Goal: Task Accomplishment & Management: Manage account settings

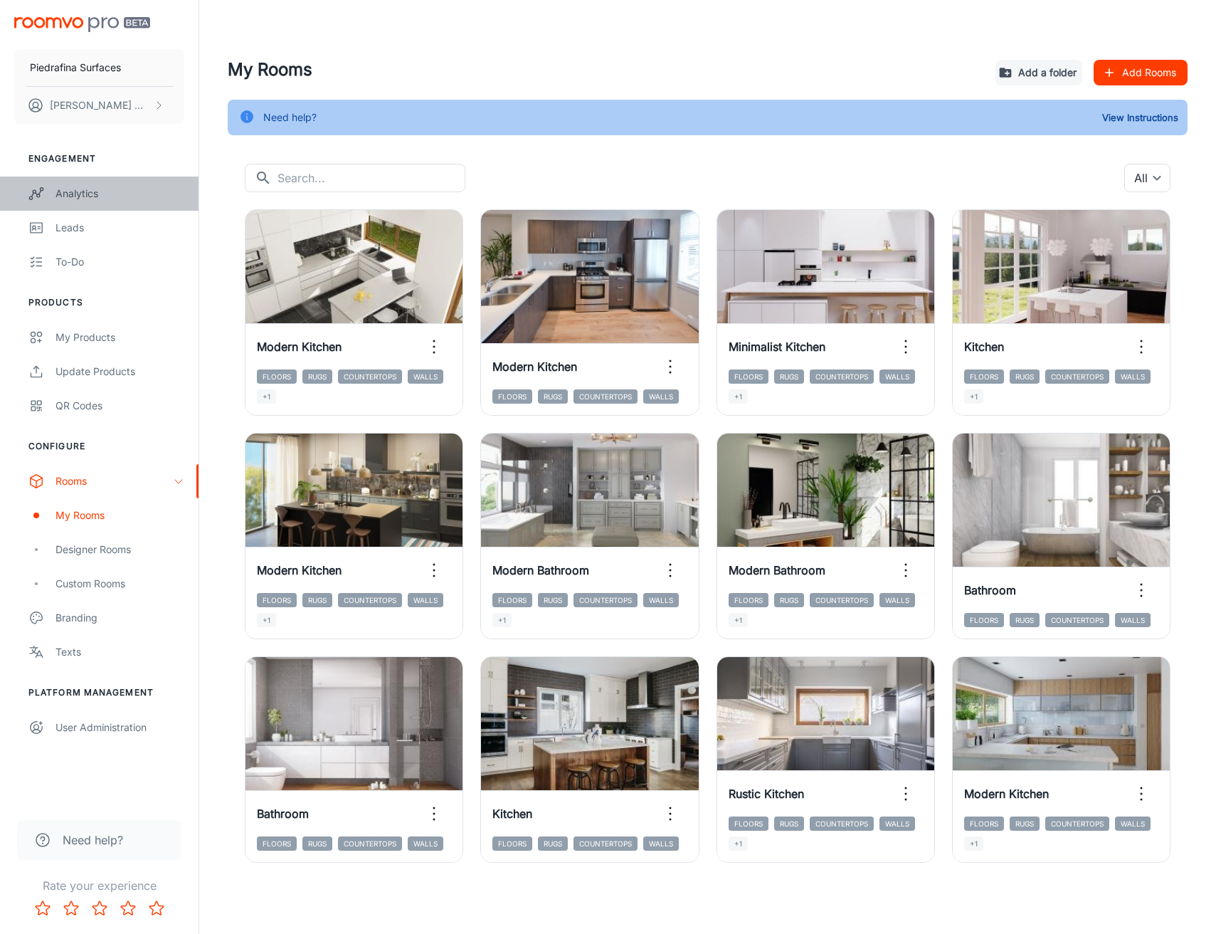
click at [82, 191] on div "Analytics" at bounding box center [120, 194] width 129 height 16
click at [126, 409] on div "QR Codes" at bounding box center [120, 406] width 129 height 16
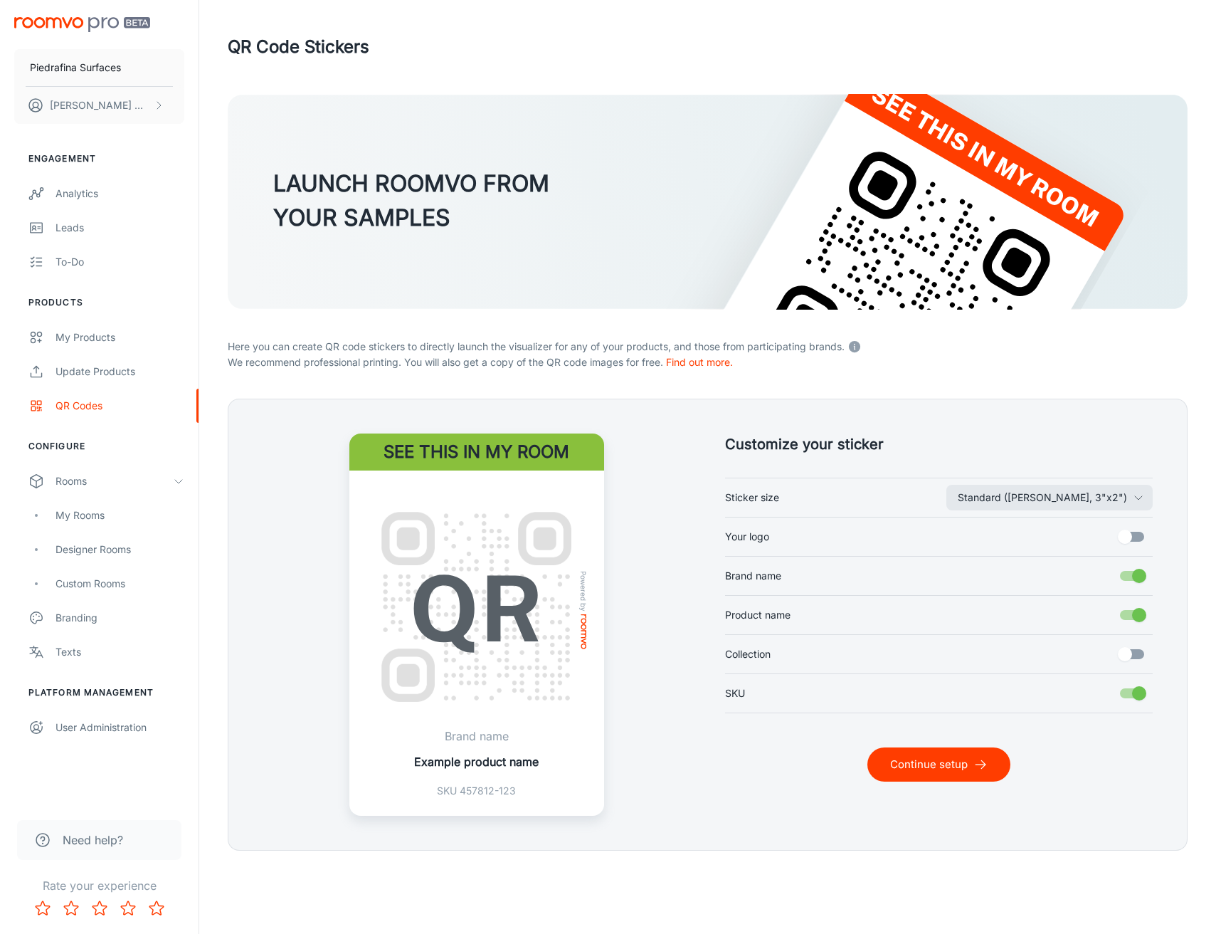
click at [1135, 689] on input "SKU" at bounding box center [1139, 693] width 81 height 27
checkbox input "false"
click at [1059, 495] on button "Standard ([PERSON_NAME], 3"x2")" at bounding box center [1049, 498] width 206 height 26
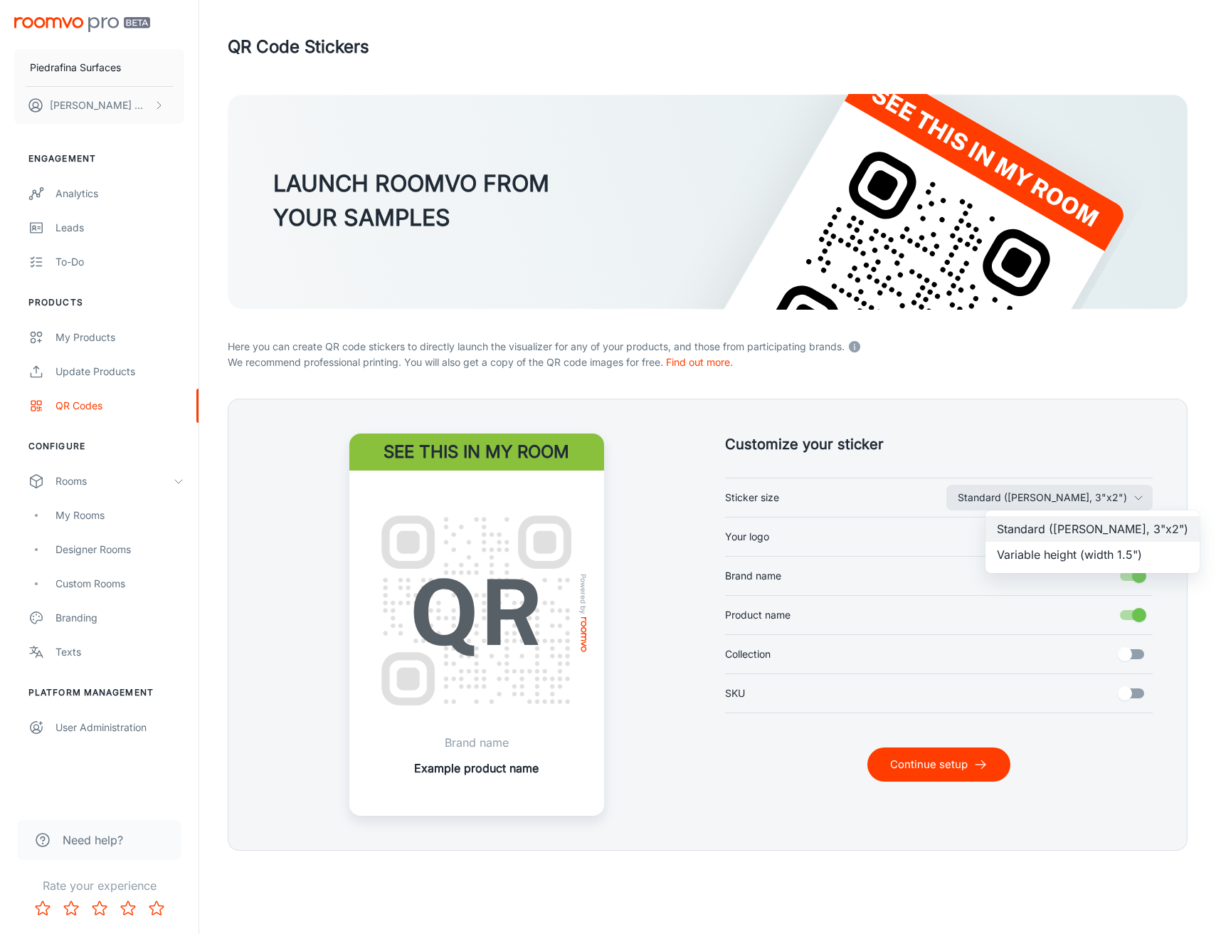
click at [1052, 555] on li "Variable height (width 1.5")" at bounding box center [1093, 555] width 214 height 26
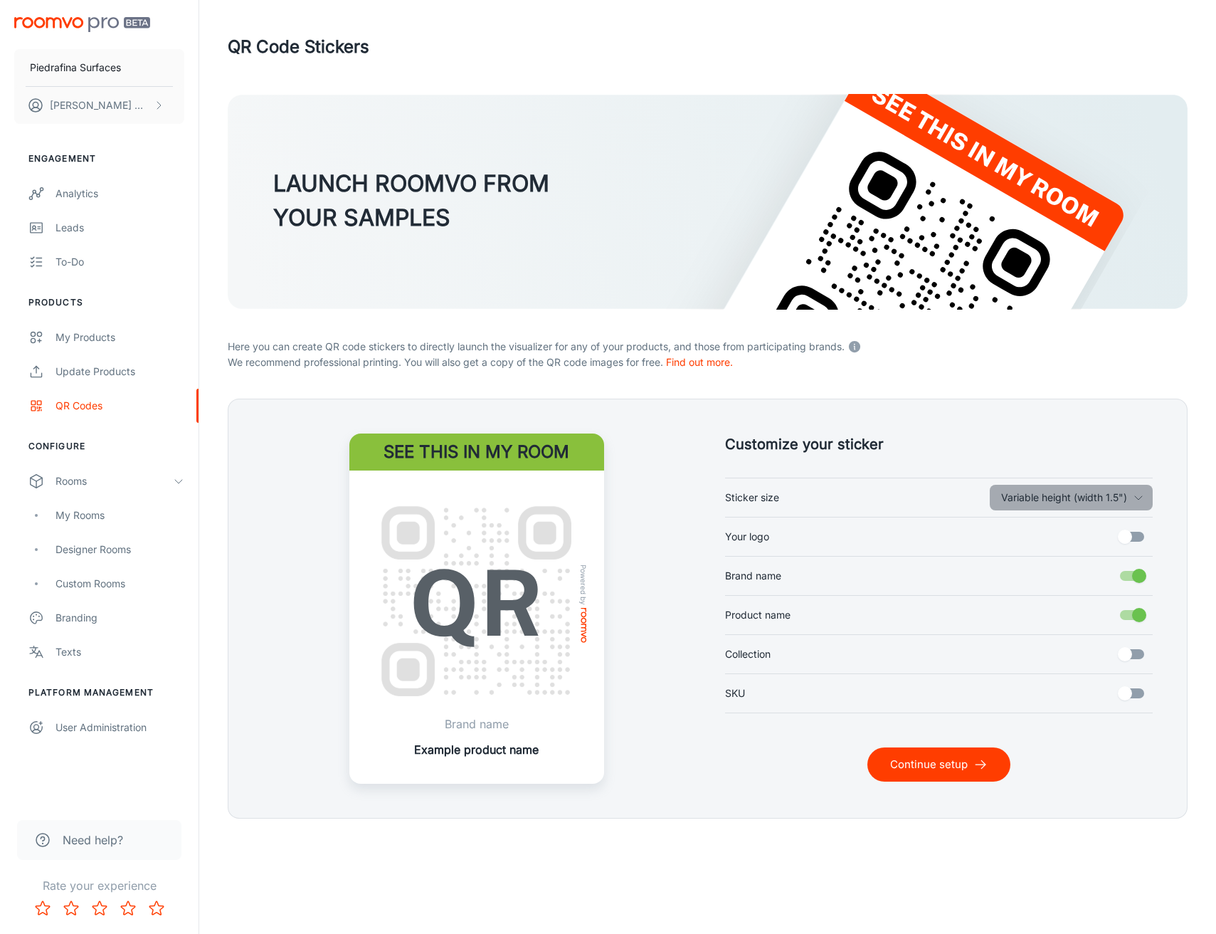
click at [1060, 499] on button "Variable height (width 1.5")" at bounding box center [1071, 498] width 163 height 26
click at [1056, 551] on li "Variable height (width 1.5")" at bounding box center [1093, 555] width 214 height 26
click at [1036, 492] on button "Variable height (width 1.5")" at bounding box center [1071, 498] width 163 height 26
click at [1023, 524] on li "Standard ([PERSON_NAME], 3"x2")" at bounding box center [1093, 529] width 214 height 26
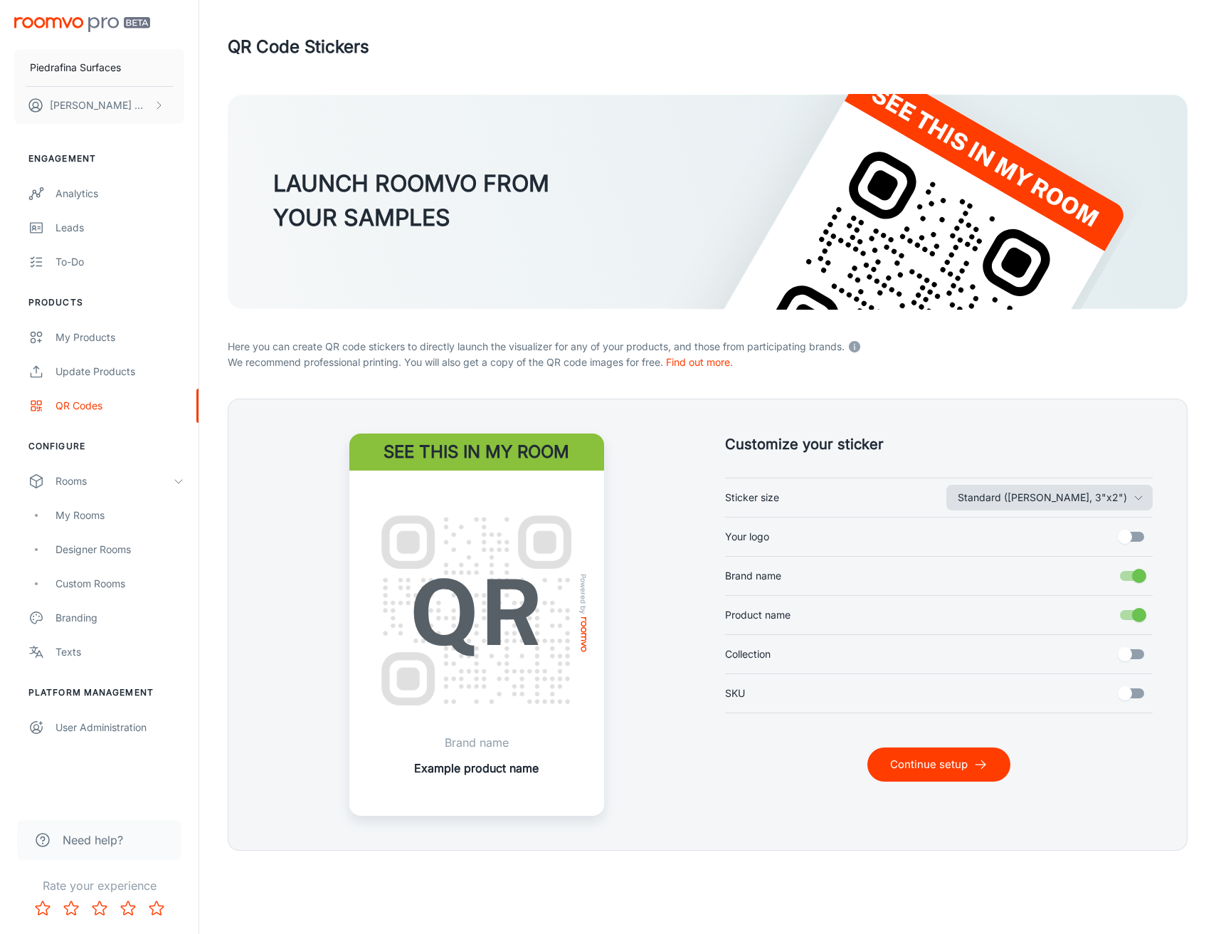
click at [1035, 494] on button "Standard ([PERSON_NAME], 3"x2")" at bounding box center [1049, 498] width 206 height 26
click at [1038, 554] on li "Variable height (width 1.5")" at bounding box center [1093, 555] width 214 height 26
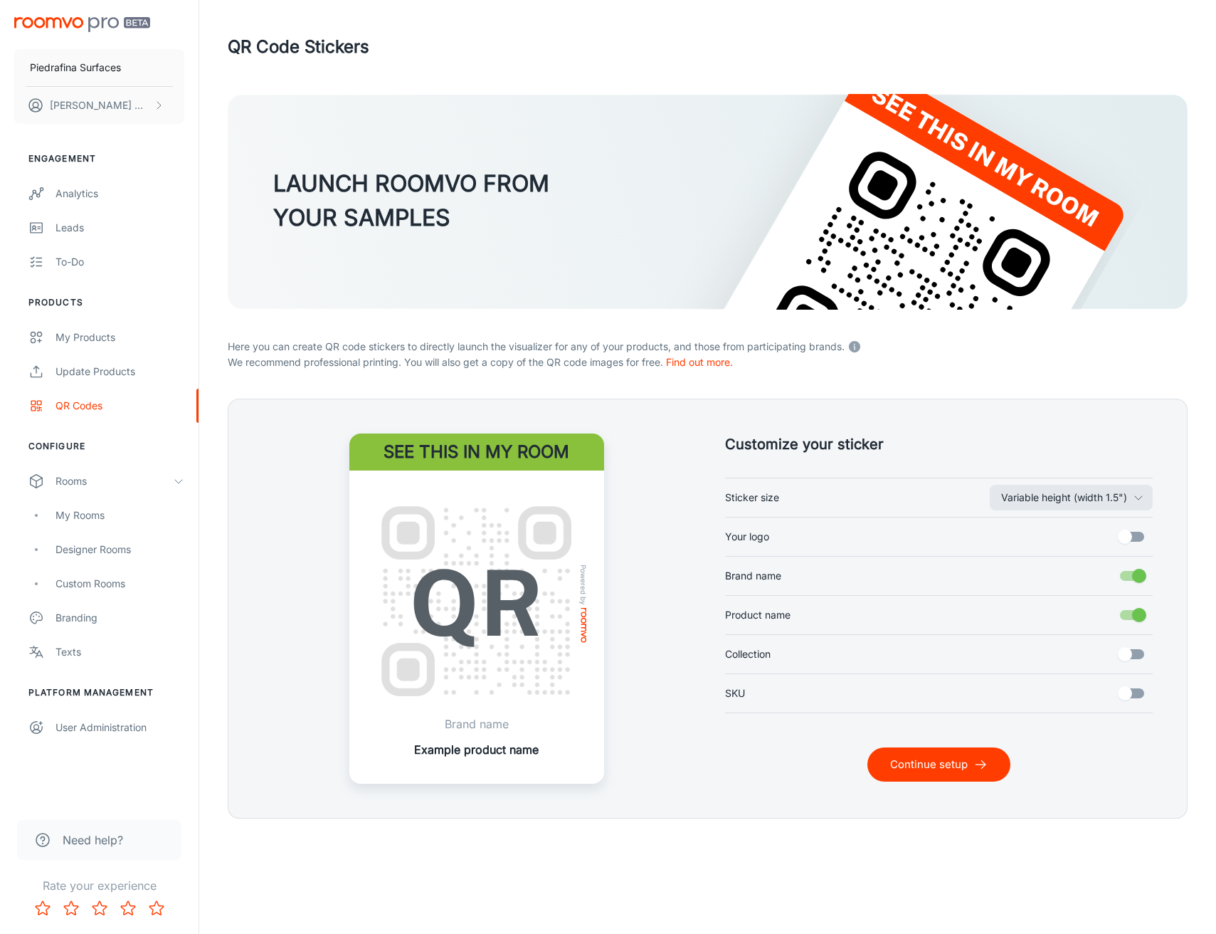
click at [942, 760] on button "Continue setup" at bounding box center [938, 764] width 143 height 34
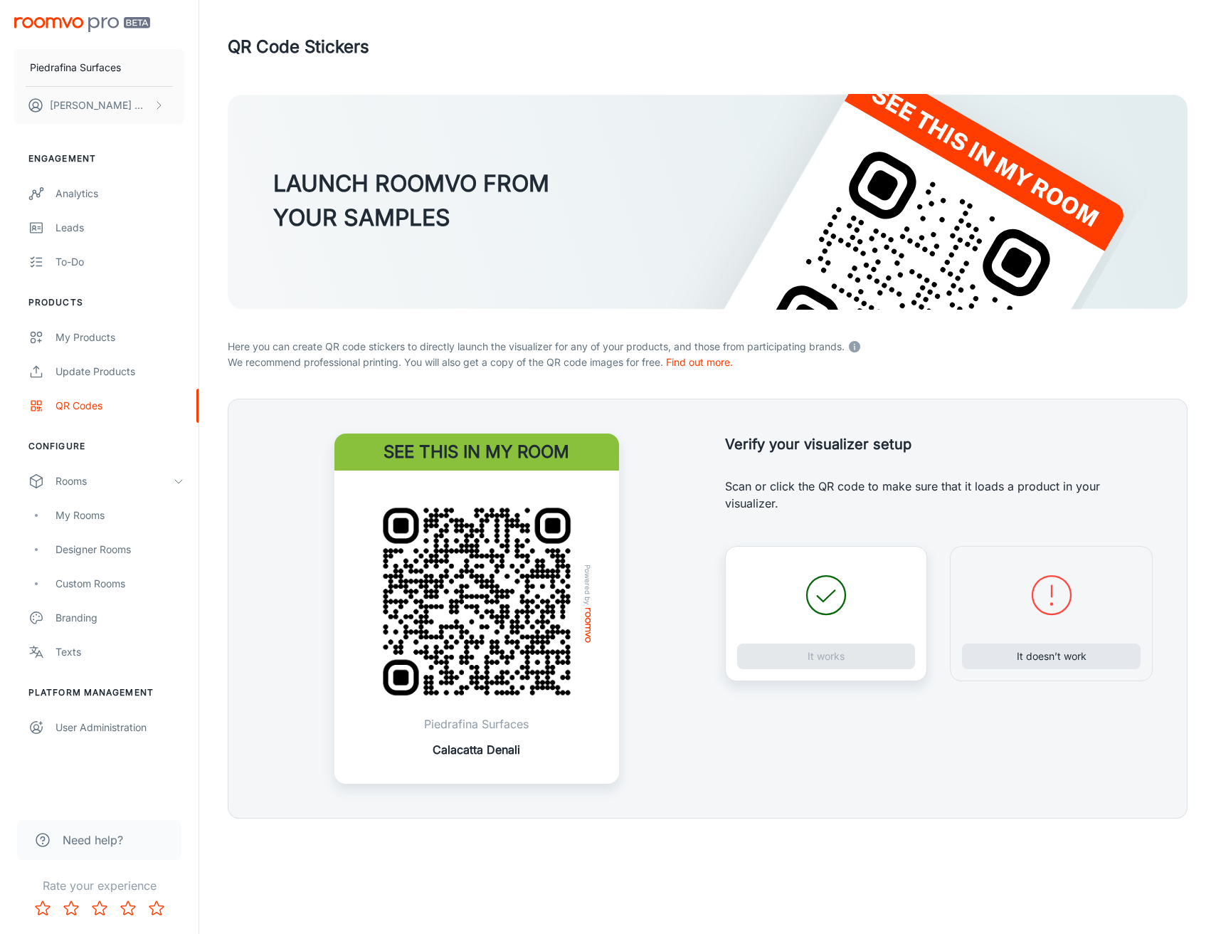
click at [503, 608] on img at bounding box center [477, 601] width 228 height 228
click at [804, 663] on button "It works" at bounding box center [826, 656] width 179 height 26
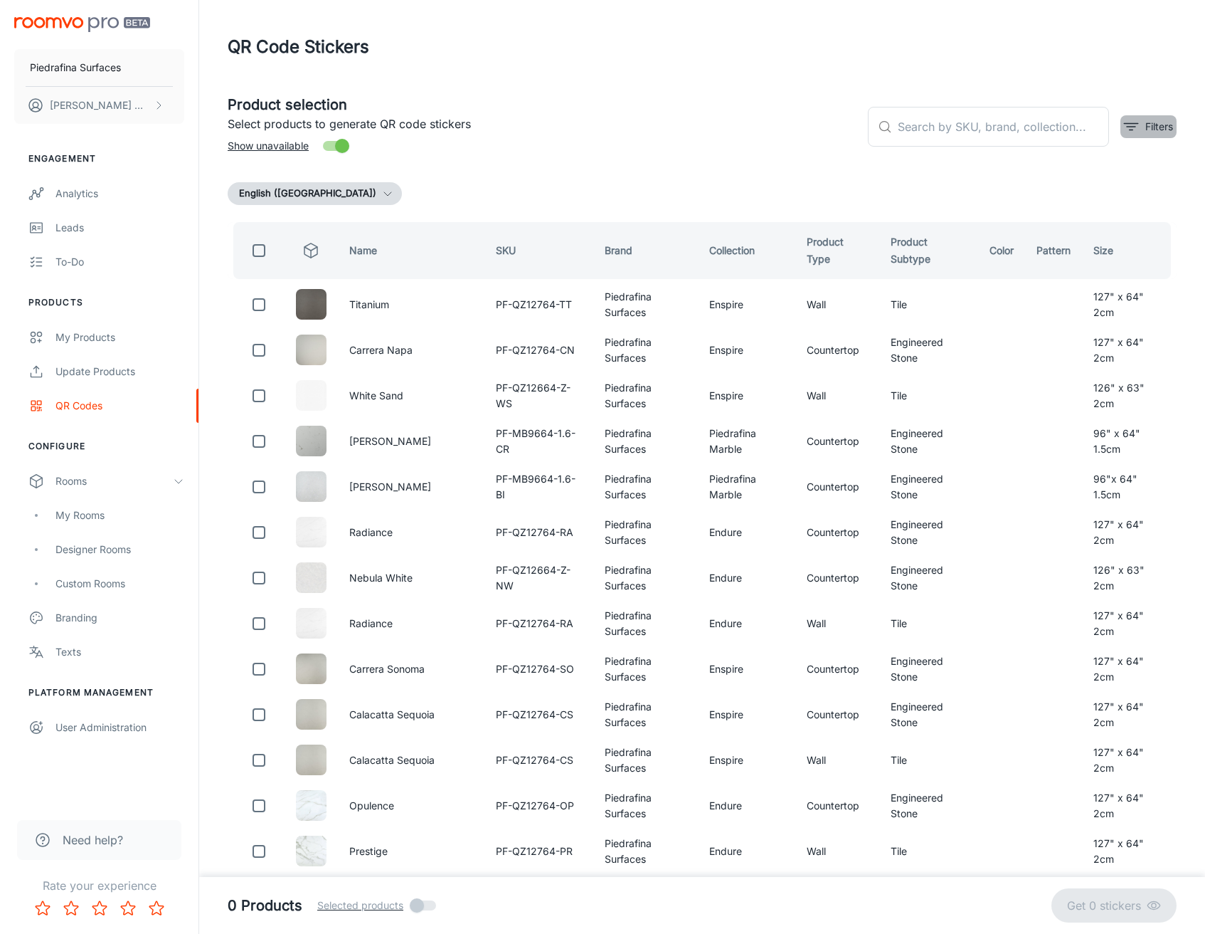
click at [1136, 126] on icon "filter" at bounding box center [1131, 126] width 17 height 17
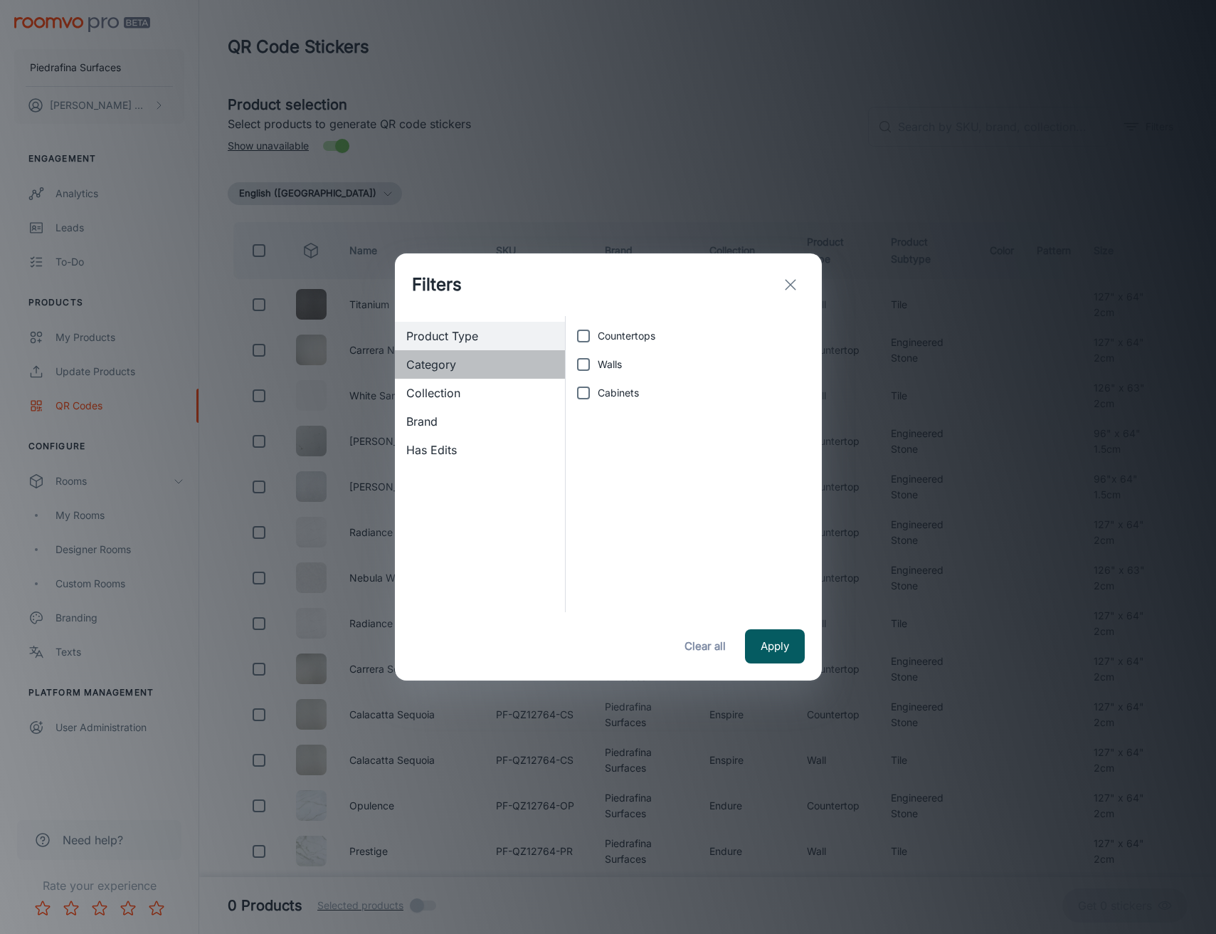
click at [465, 369] on span "Category" at bounding box center [480, 364] width 148 height 17
click at [517, 396] on span "Collection" at bounding box center [480, 392] width 148 height 17
click at [584, 341] on input "Endure" at bounding box center [583, 336] width 28 height 28
checkbox input "true"
click at [777, 645] on button "Apply" at bounding box center [775, 646] width 60 height 34
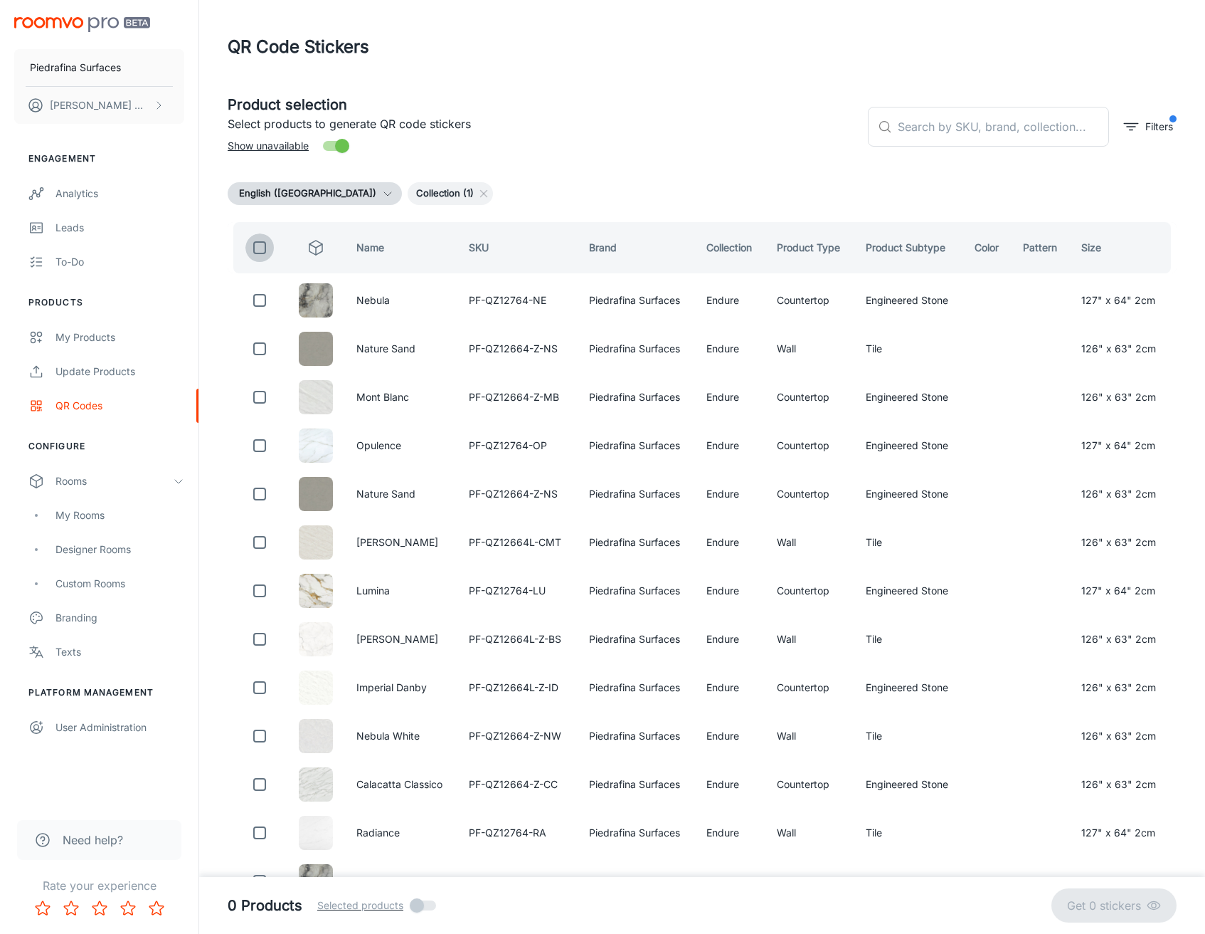
click at [260, 253] on input "checkbox" at bounding box center [260, 247] width 28 height 28
checkbox input "true"
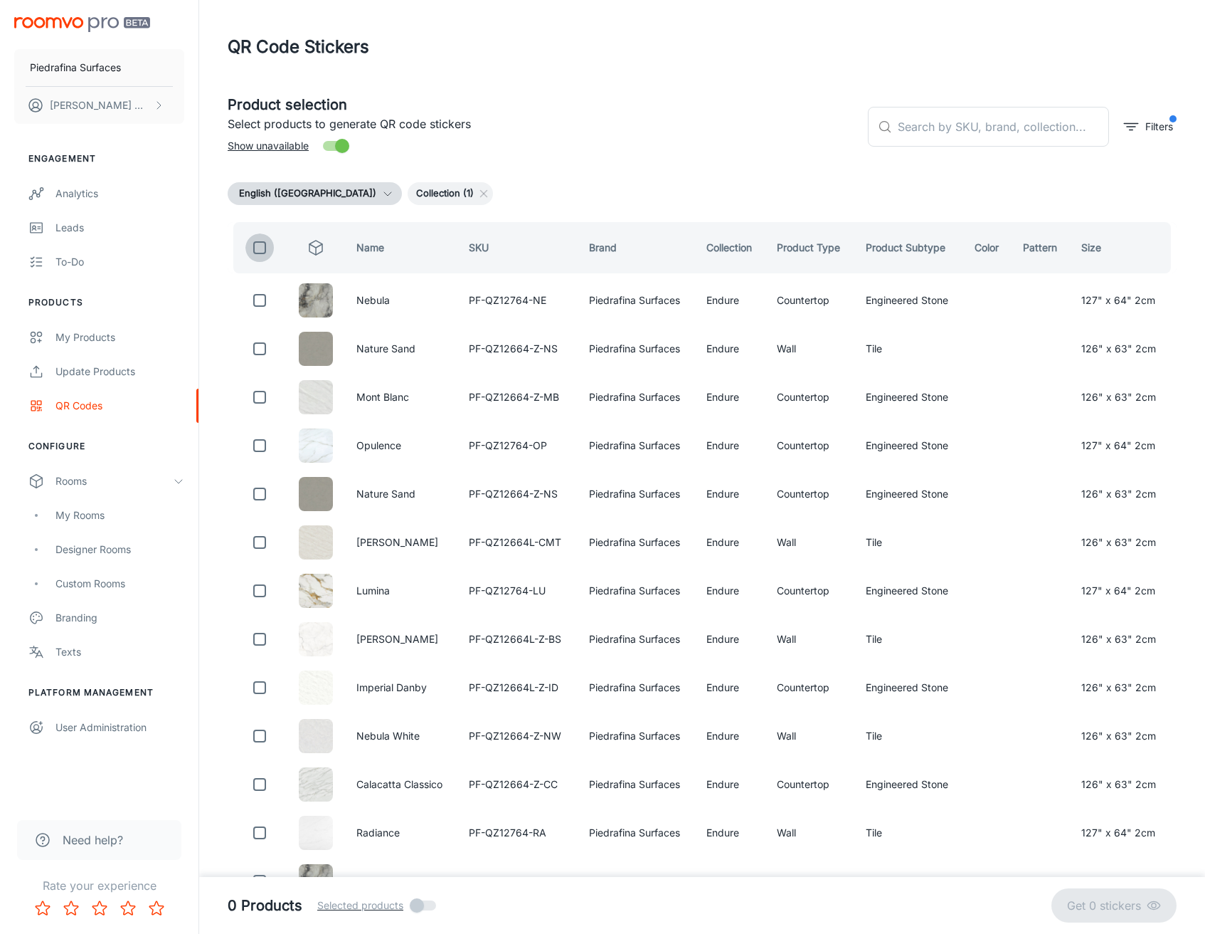
checkbox input "true"
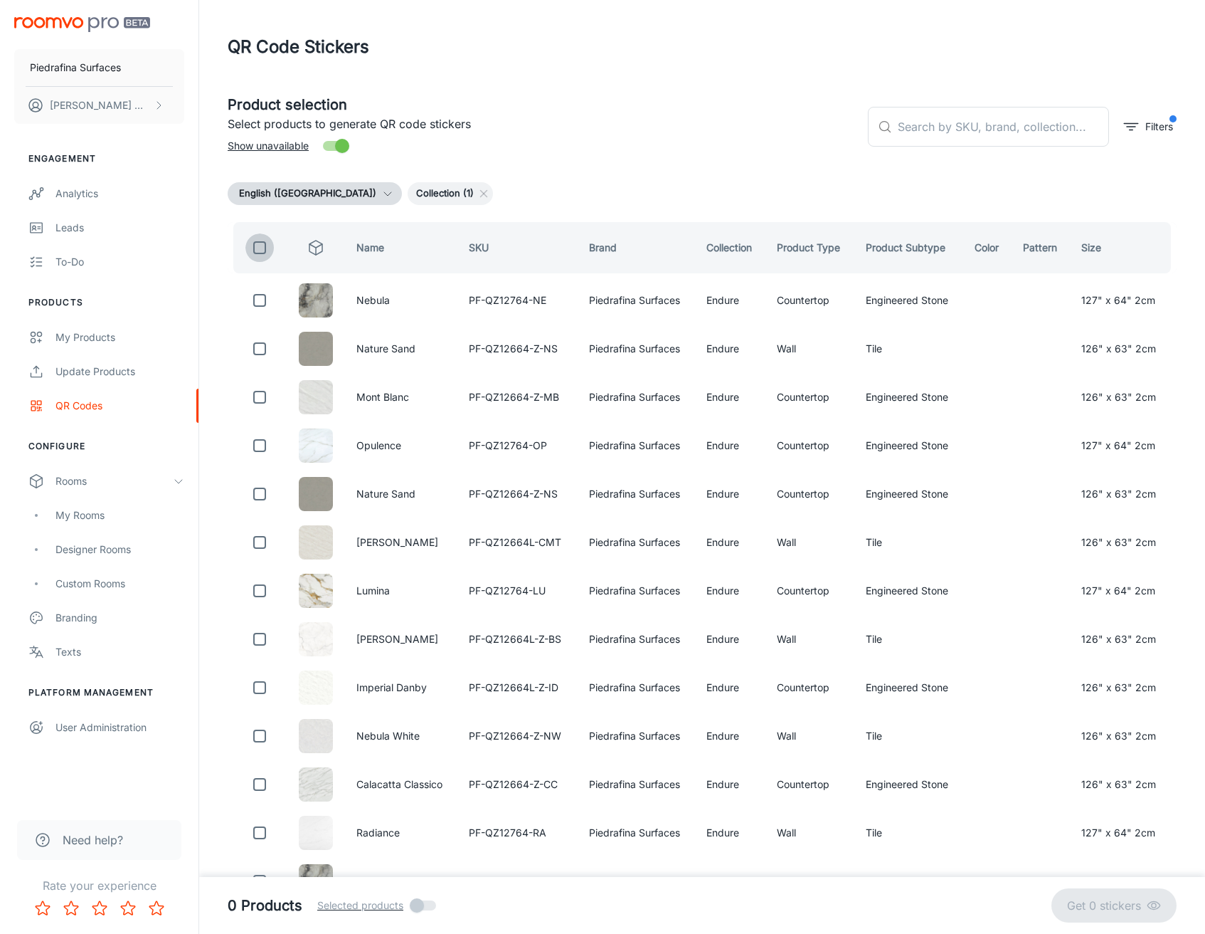
checkbox input "true"
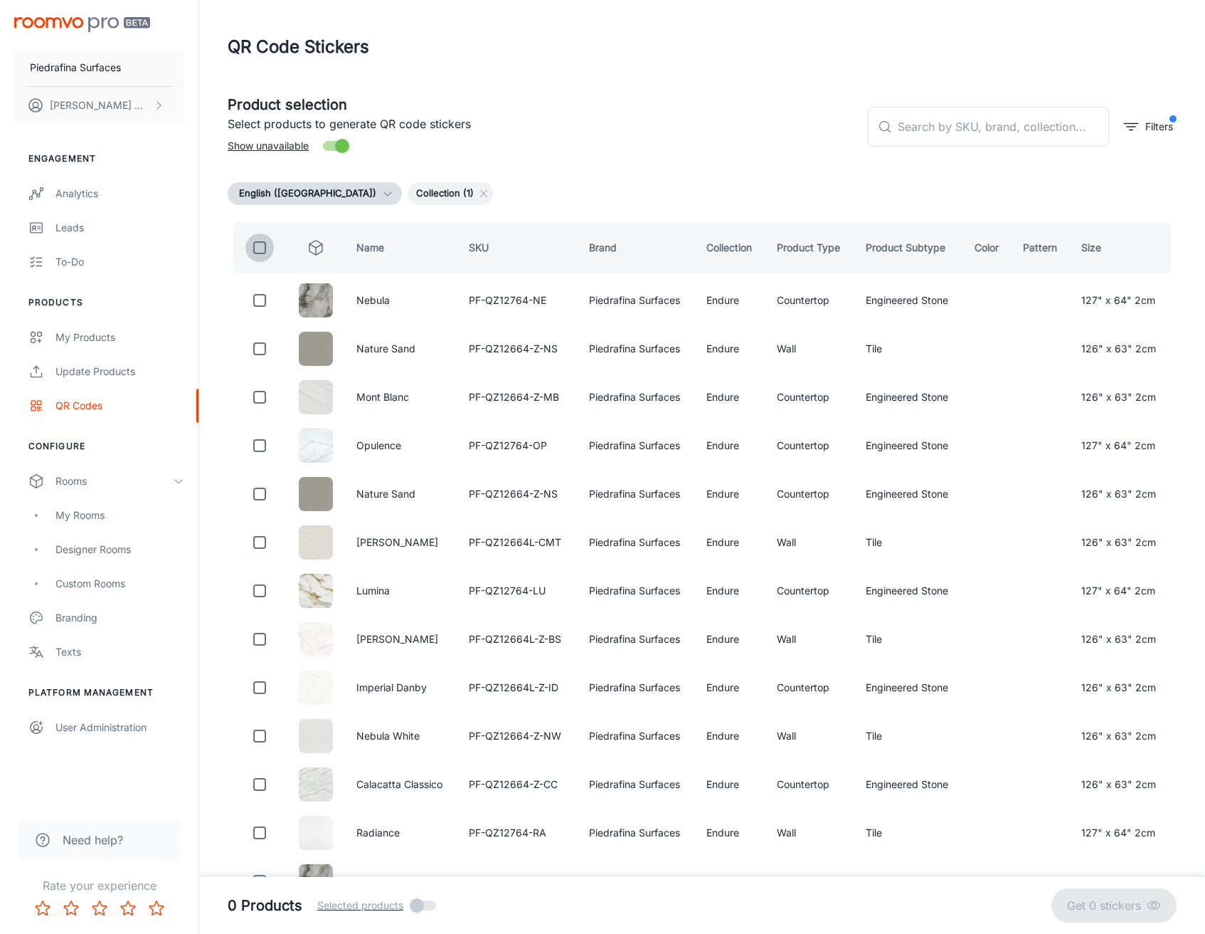
checkbox input "true"
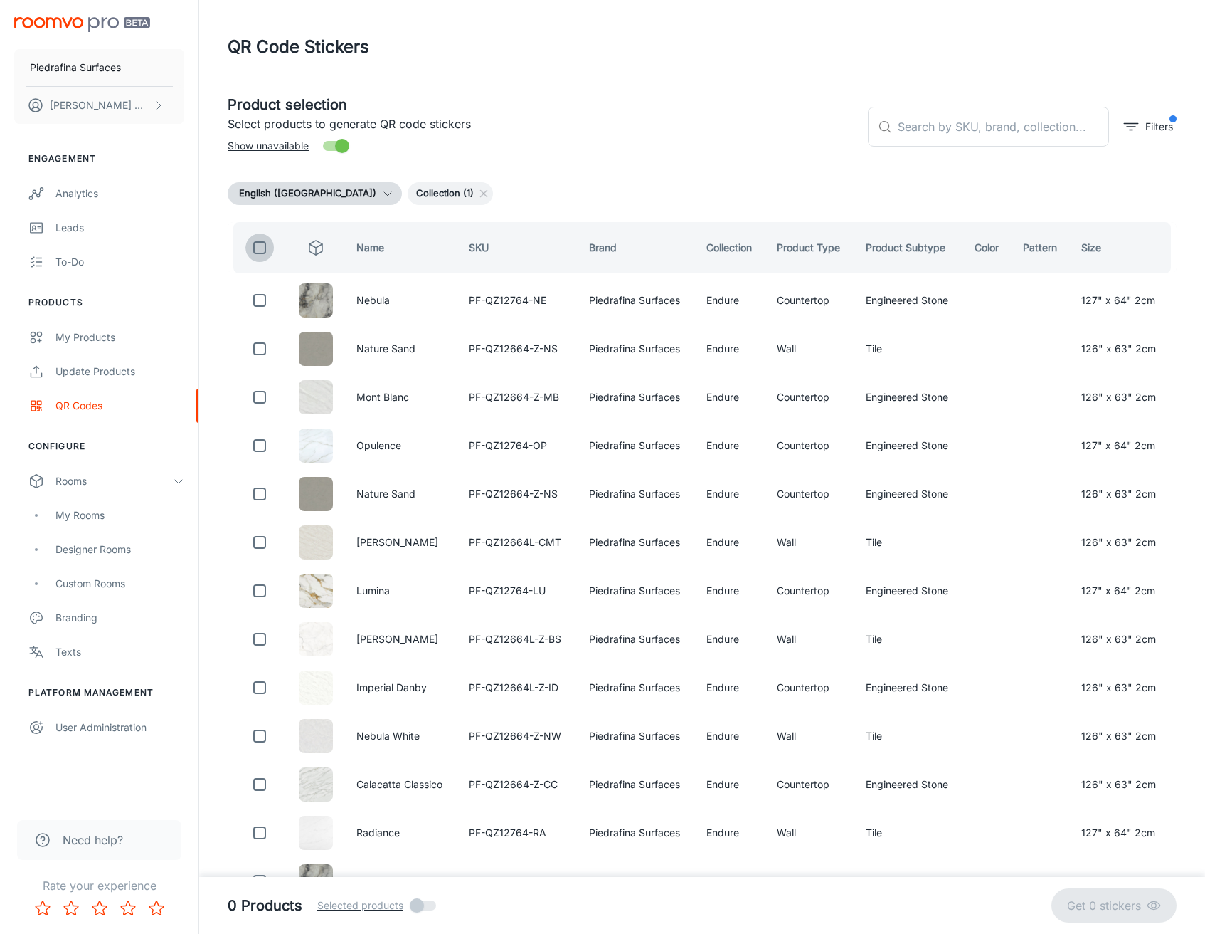
checkbox input "true"
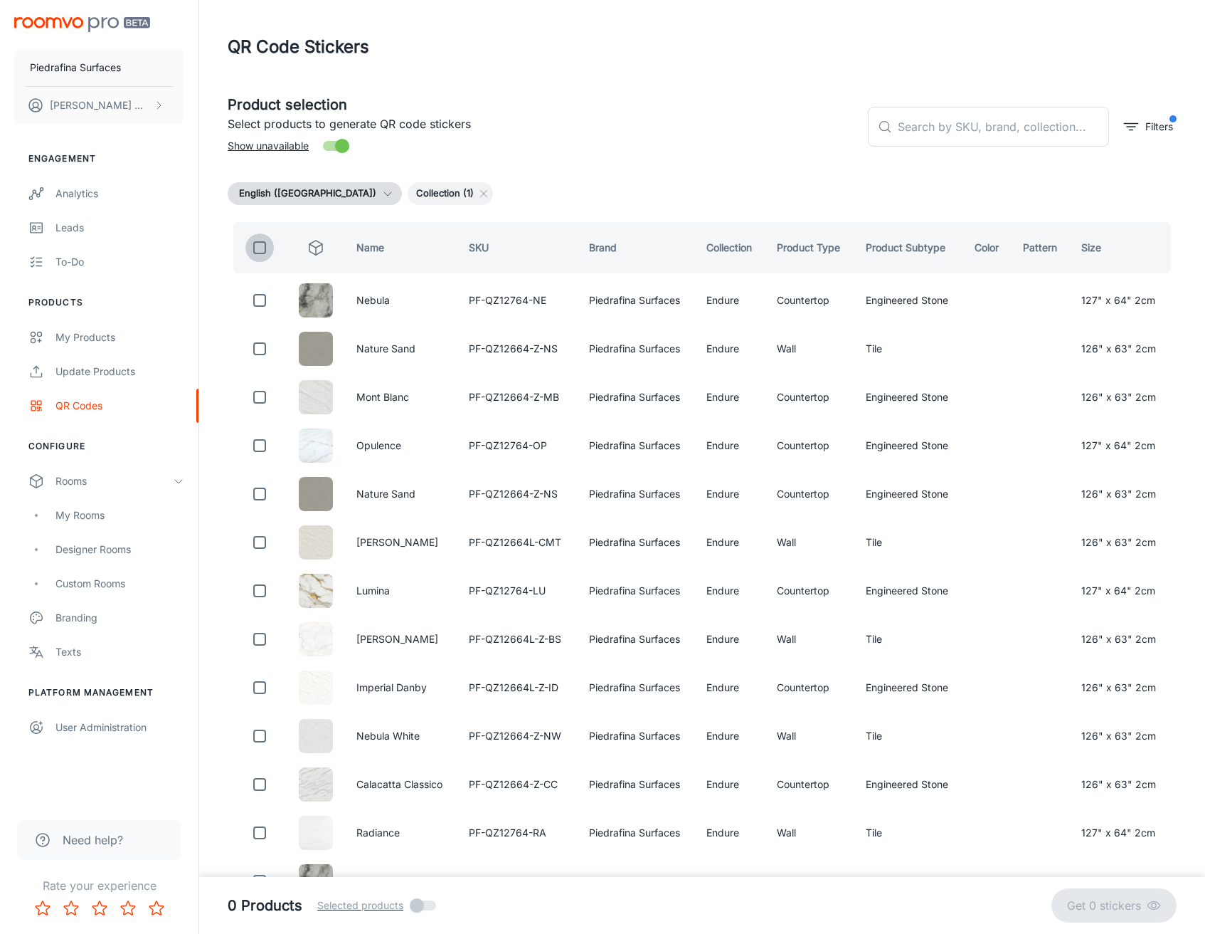
checkbox input "true"
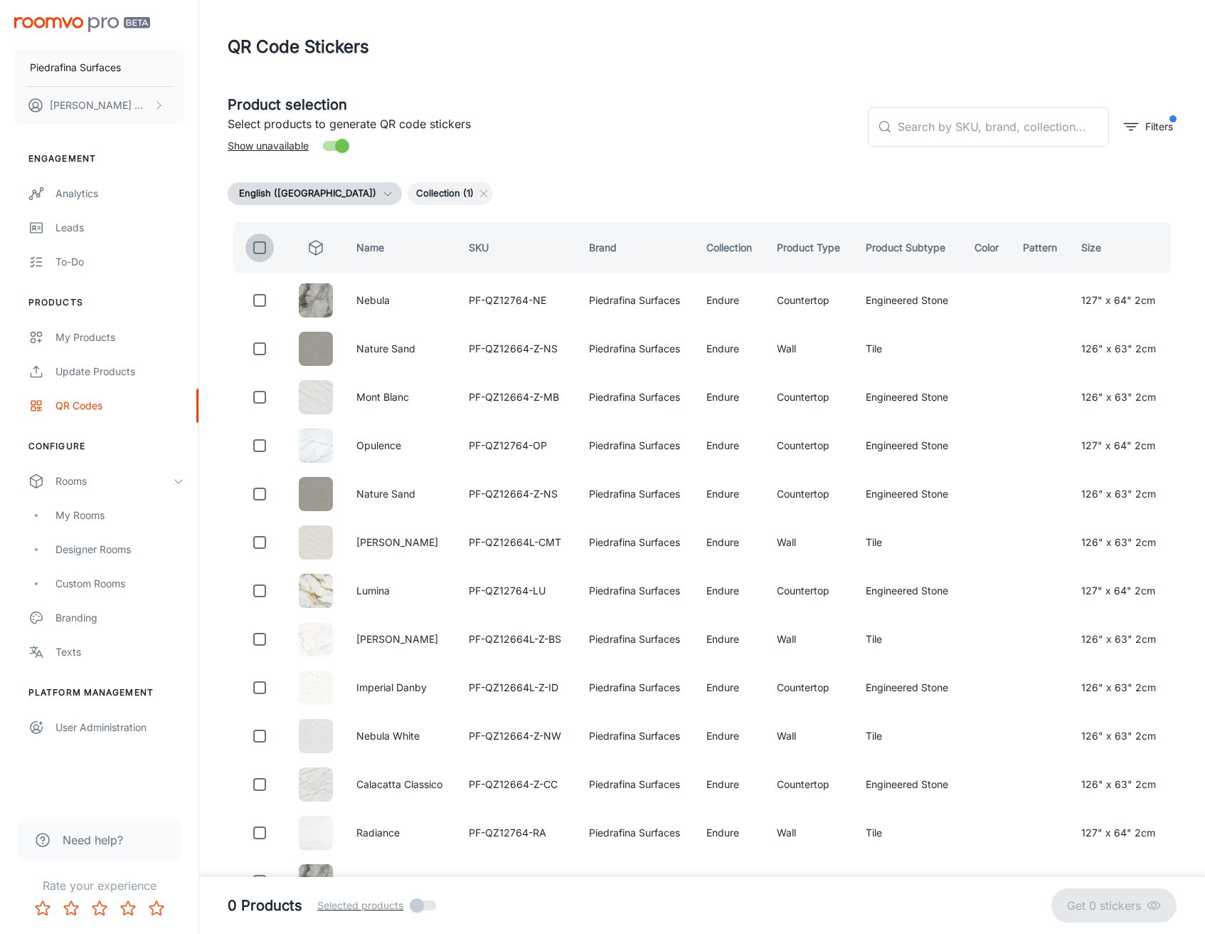
checkbox input "true"
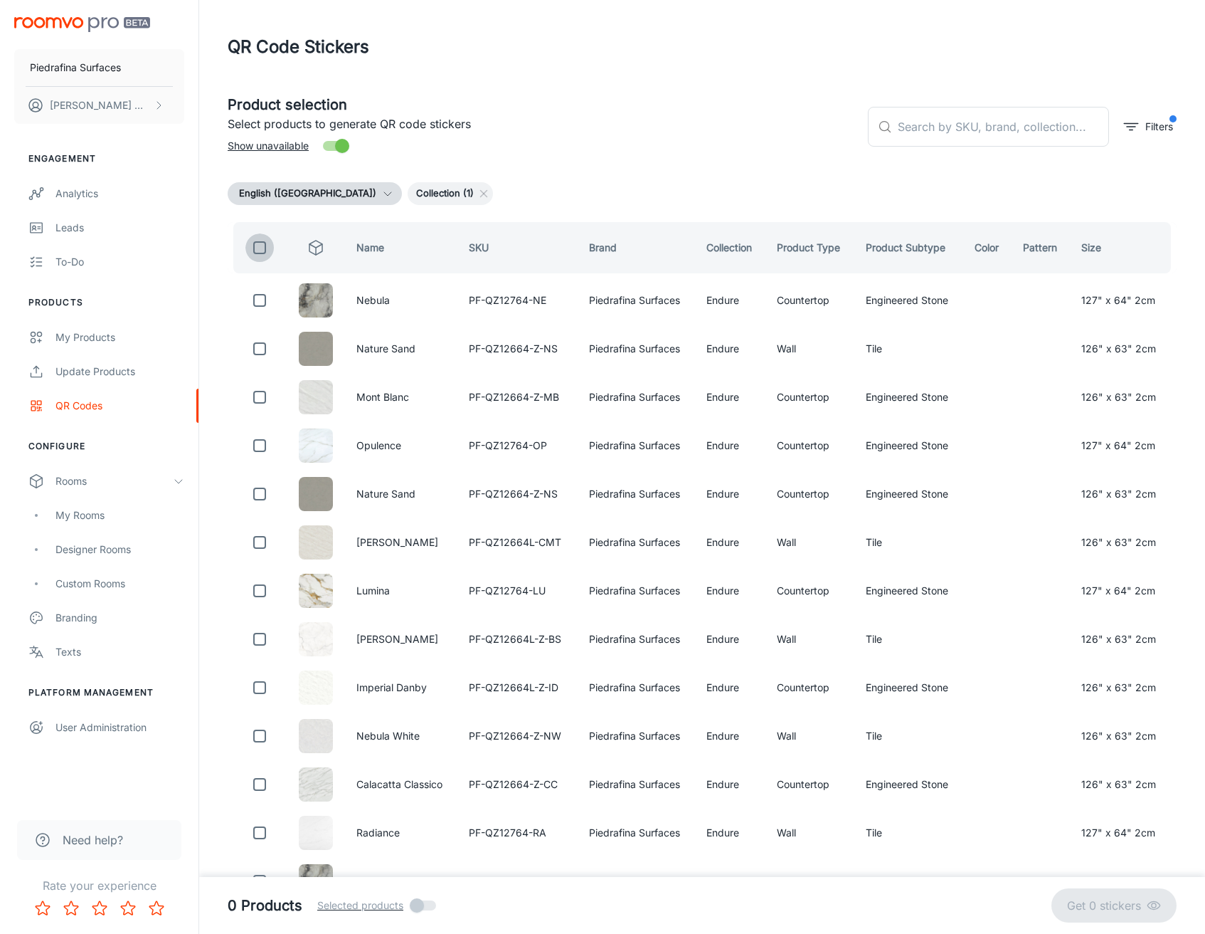
checkbox input "true"
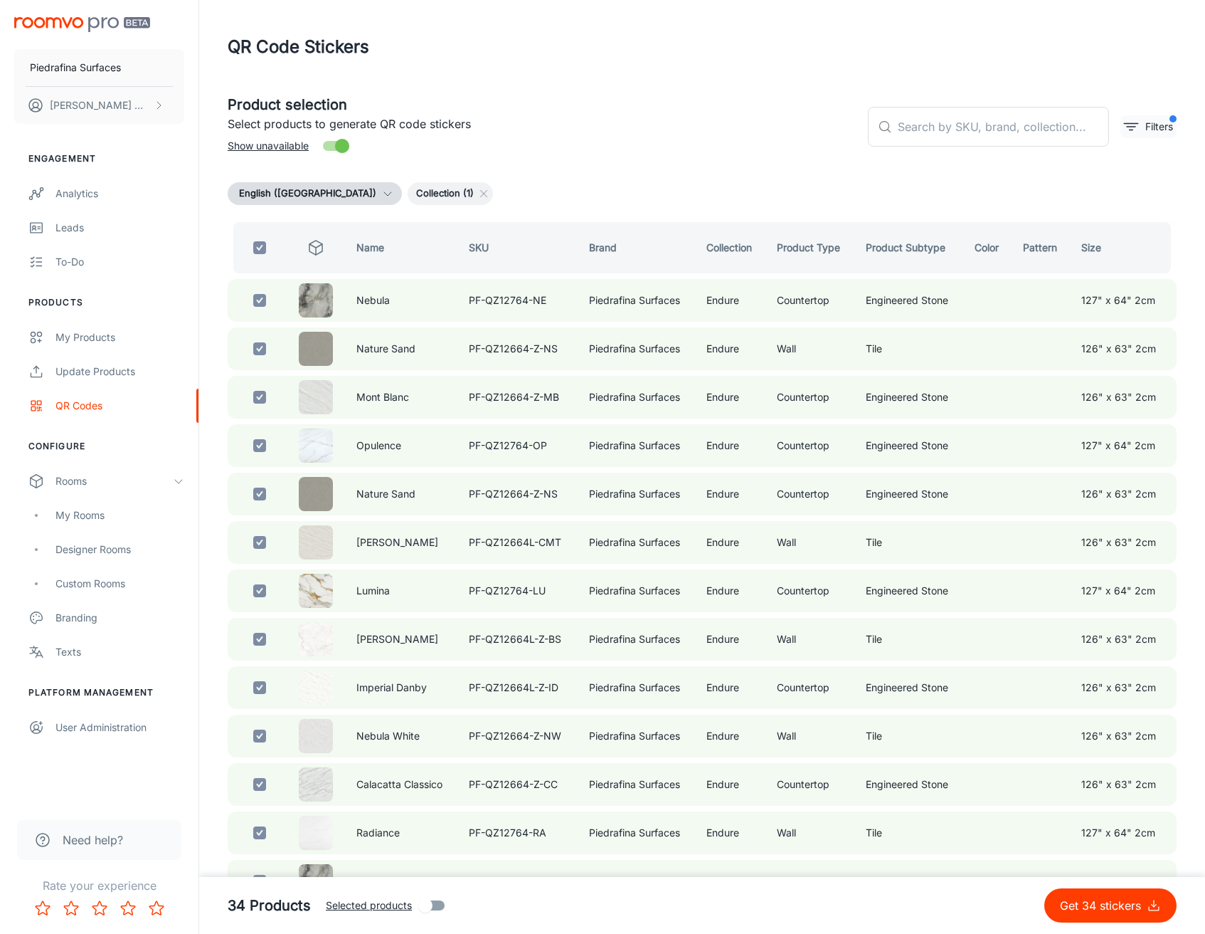
click at [1139, 130] on icon "filter" at bounding box center [1131, 126] width 17 height 17
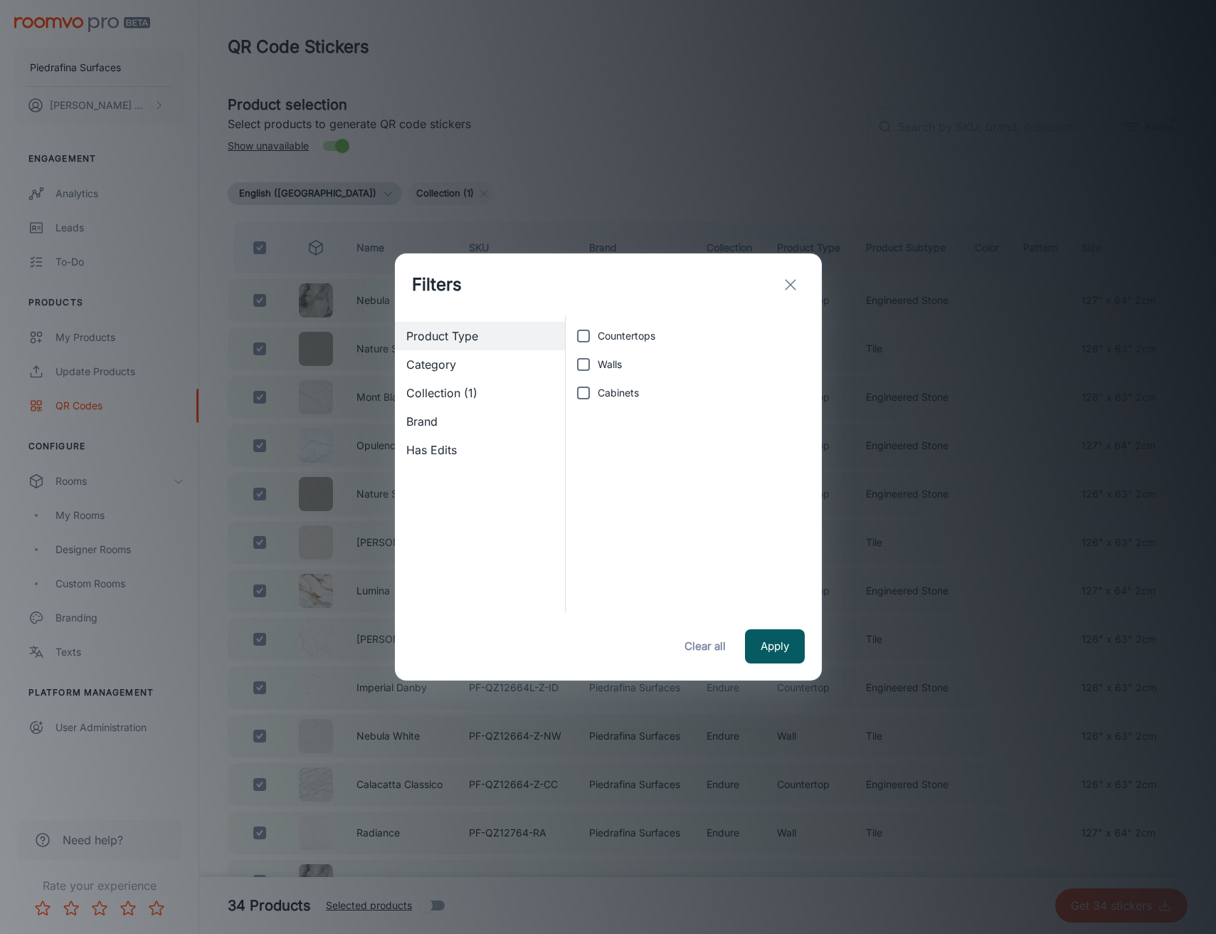
click at [593, 337] on input "Countertops" at bounding box center [583, 336] width 28 height 28
checkbox input "true"
click at [781, 647] on button "Apply" at bounding box center [775, 646] width 60 height 34
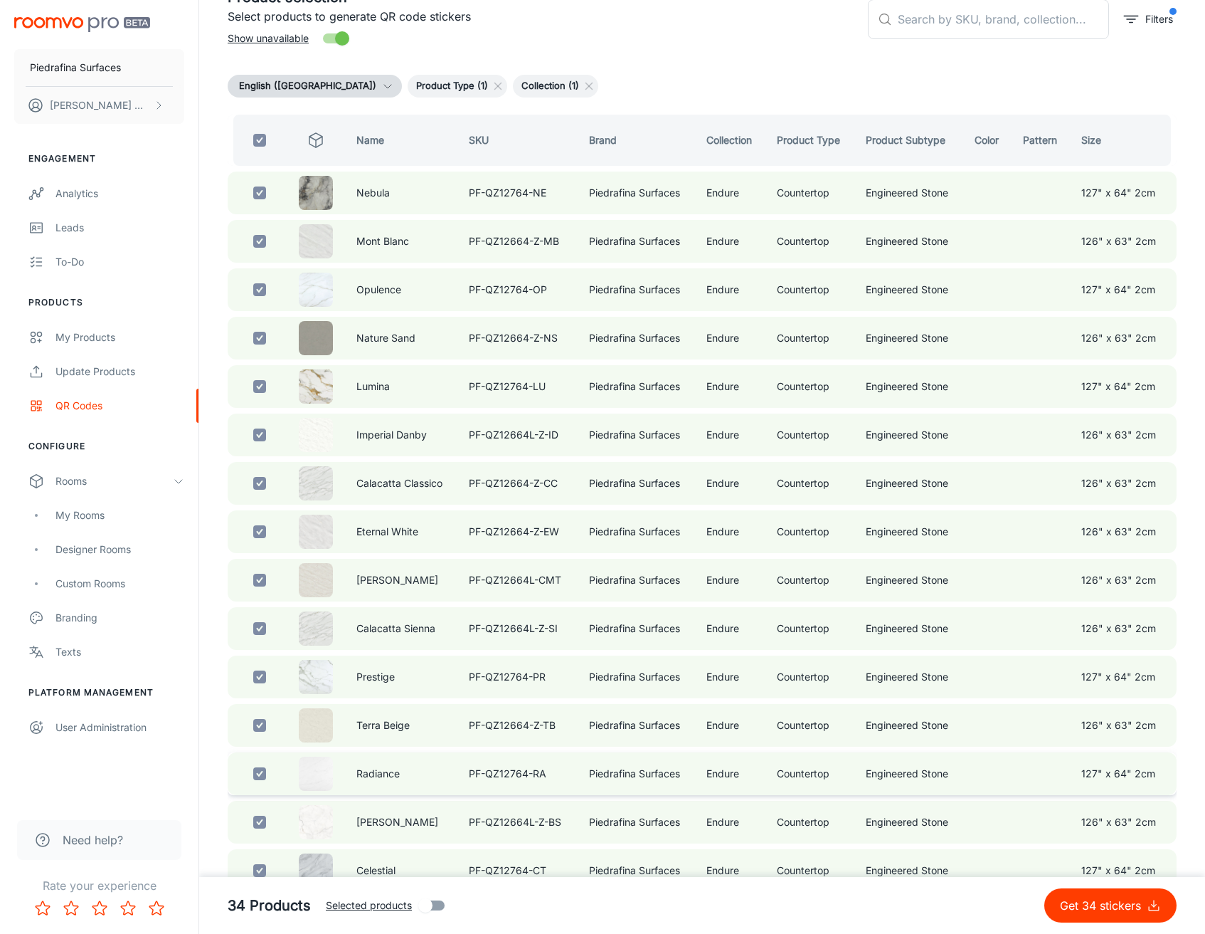
scroll to position [263, 0]
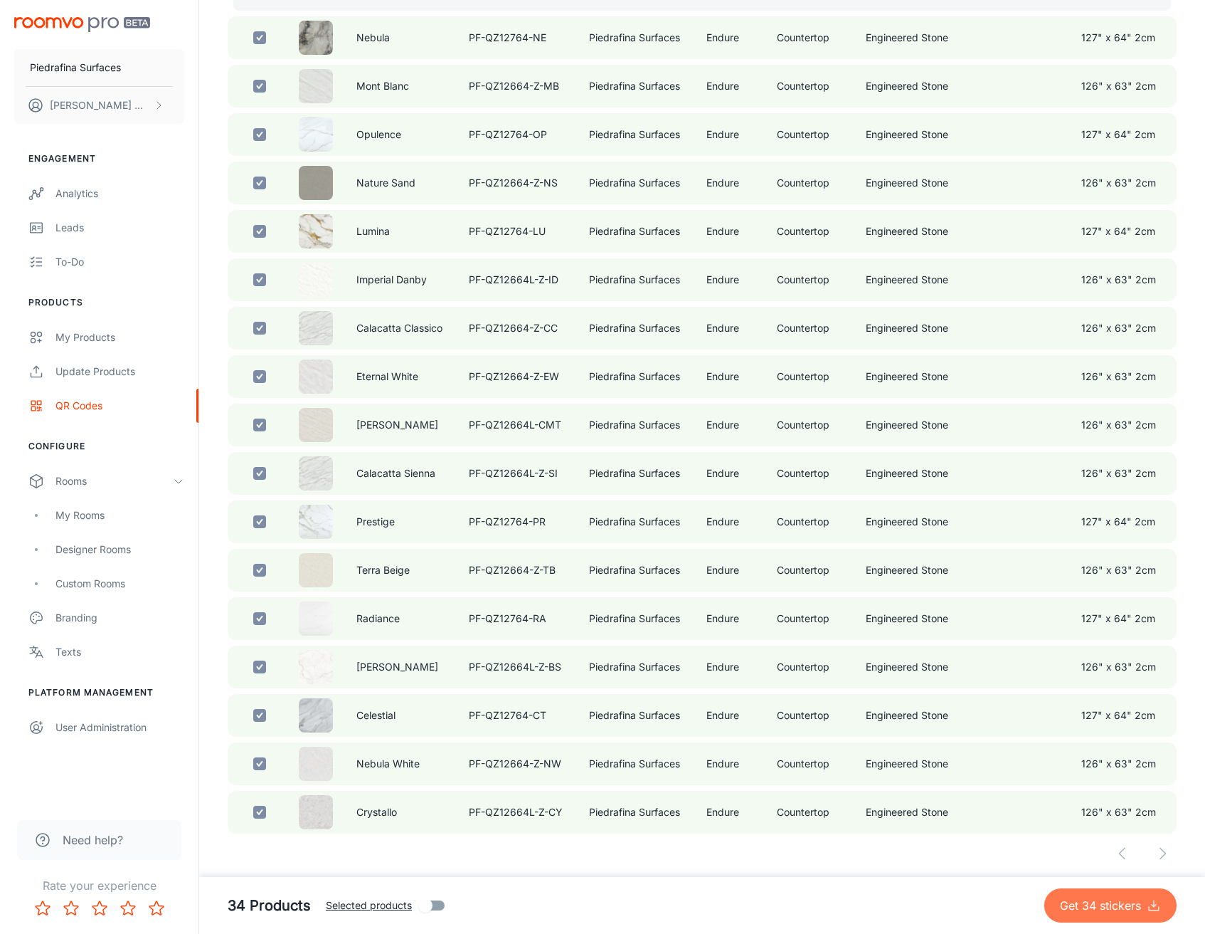
click at [1135, 899] on p "Get 34 stickers" at bounding box center [1103, 905] width 87 height 17
checkbox input "false"
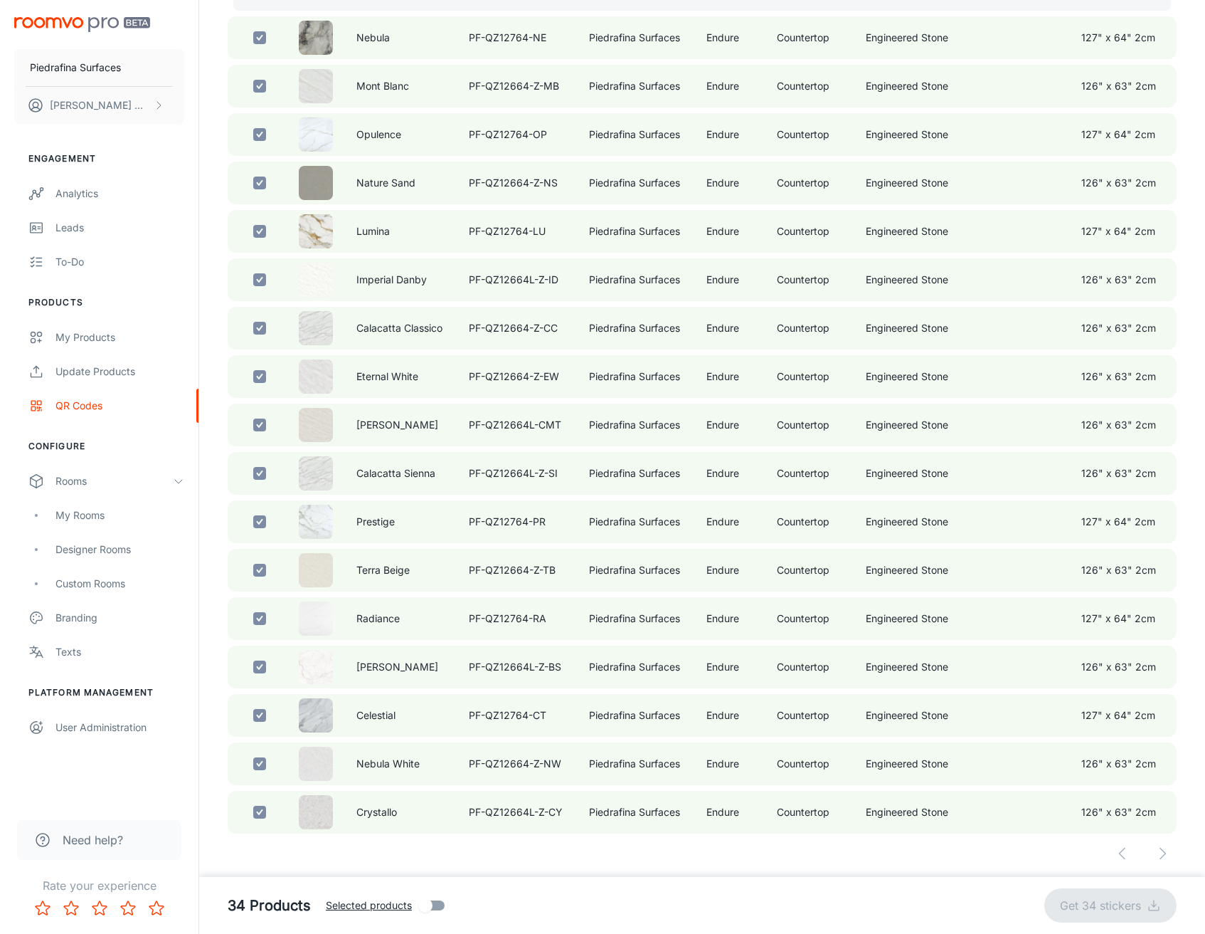
checkbox input "false"
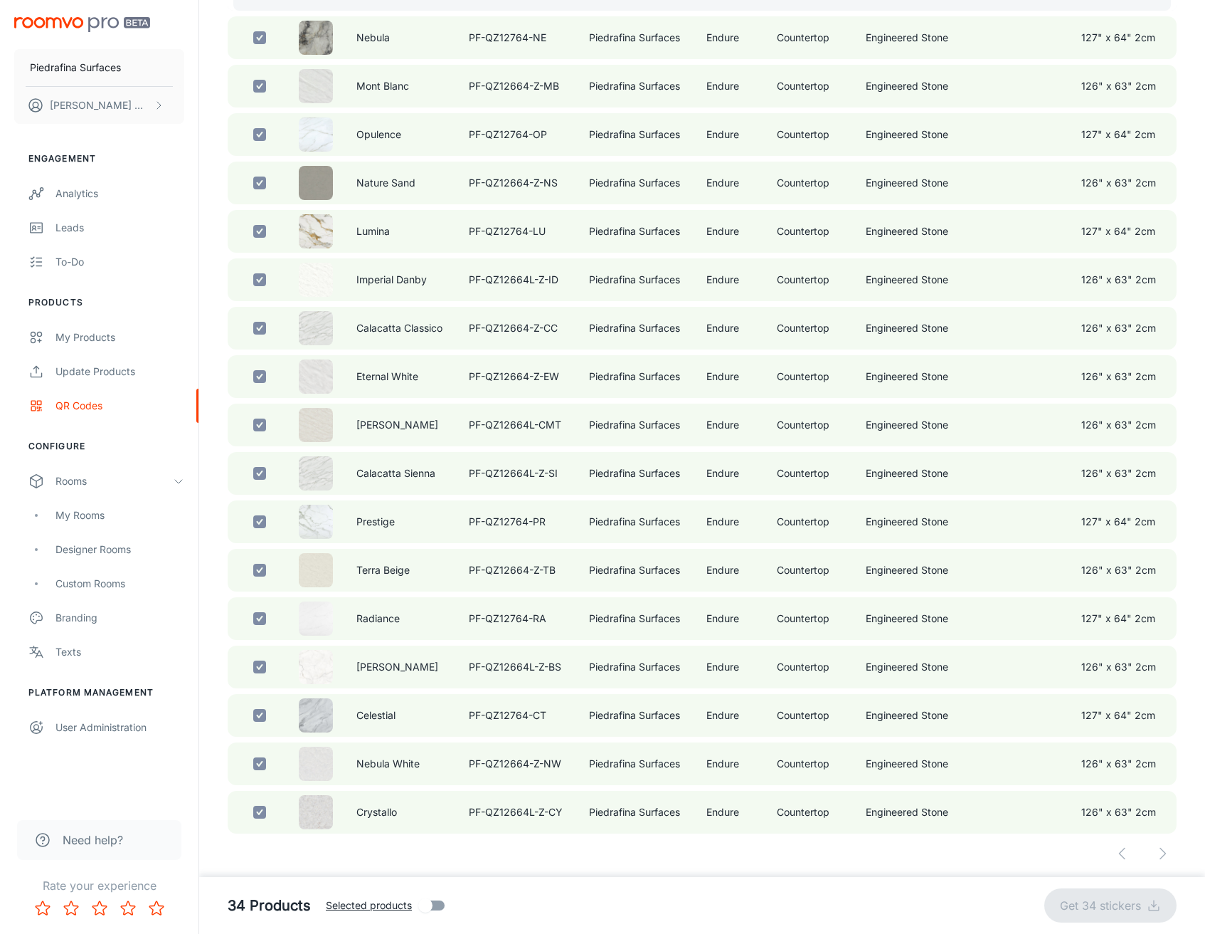
checkbox input "false"
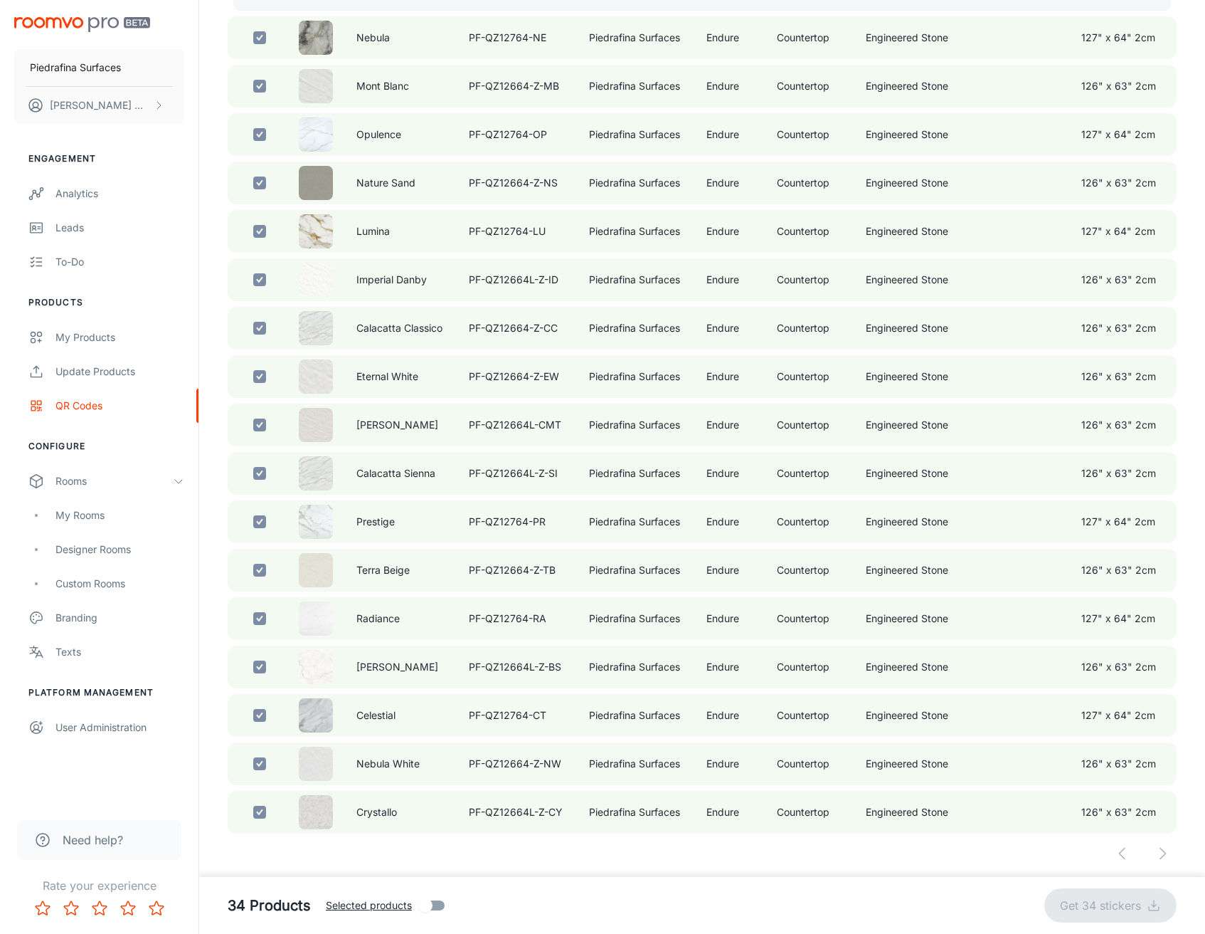
checkbox input "false"
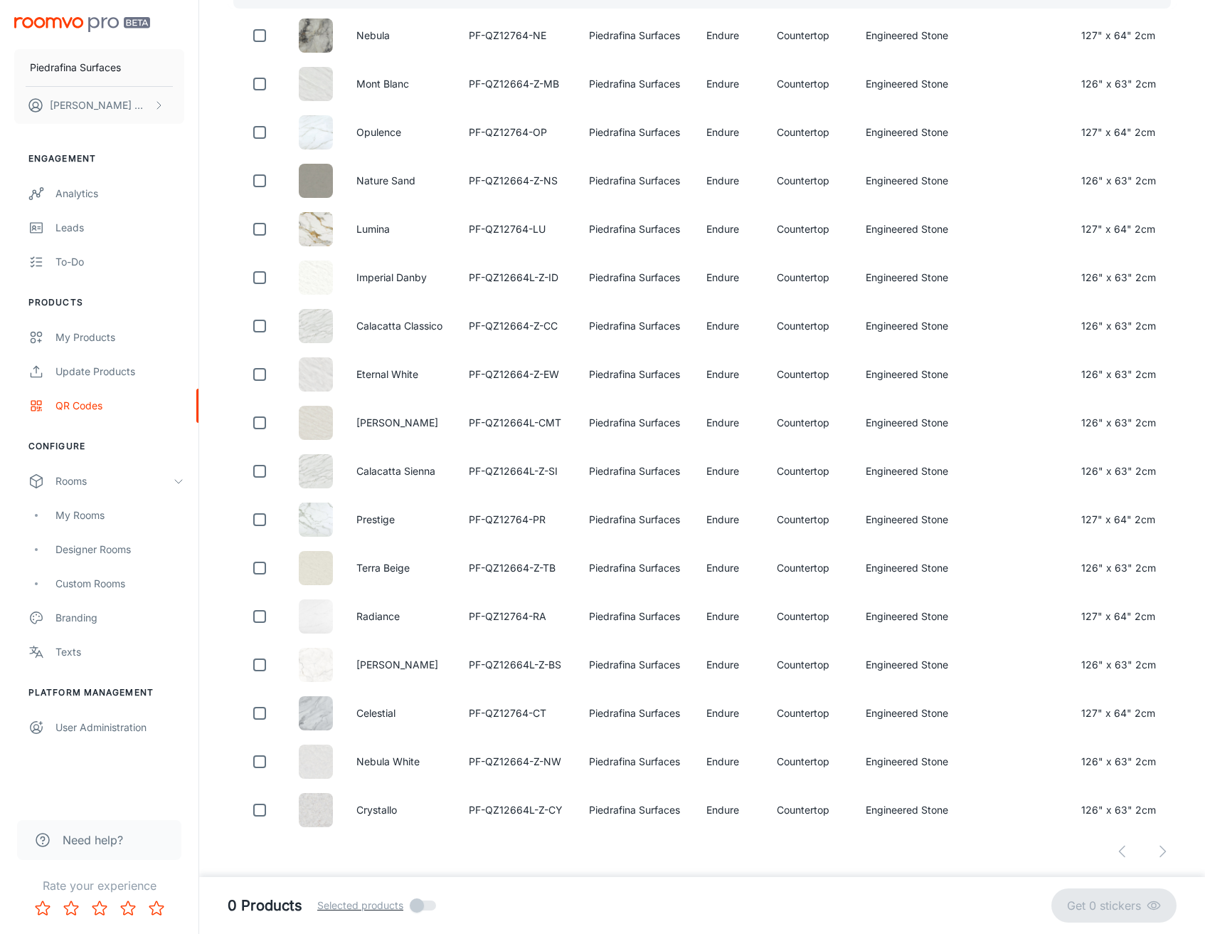
scroll to position [92, 0]
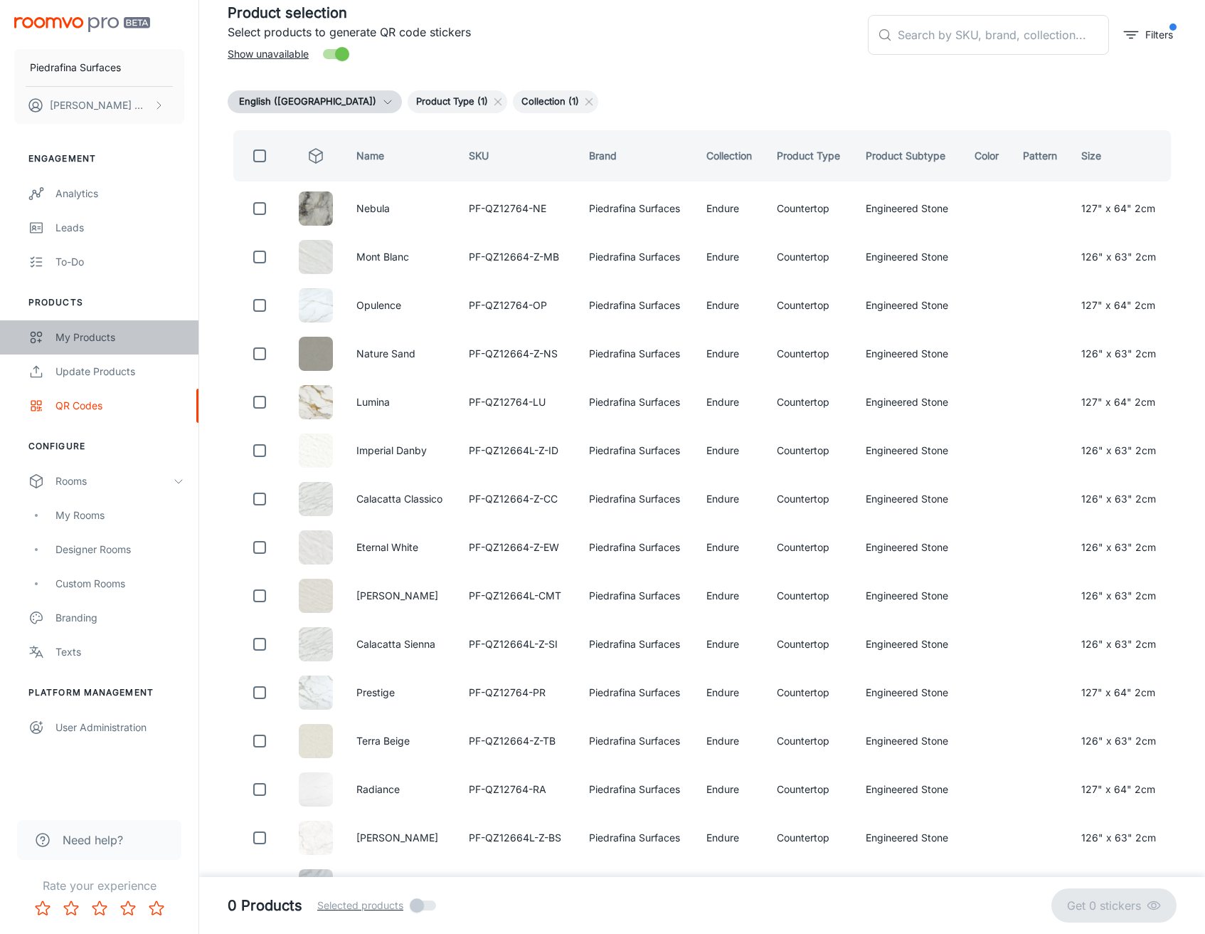
click at [123, 329] on div "My Products" at bounding box center [120, 337] width 129 height 16
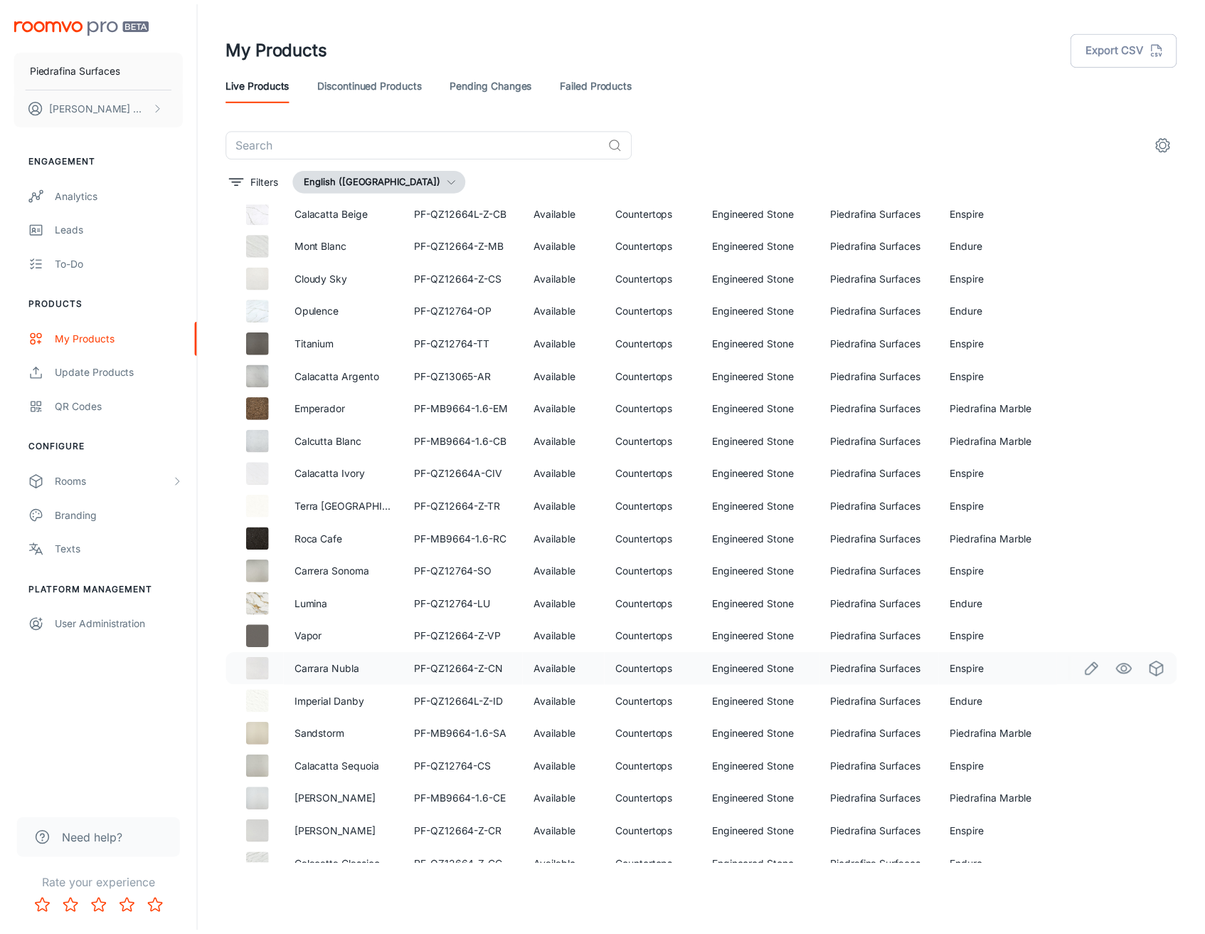
scroll to position [261, 0]
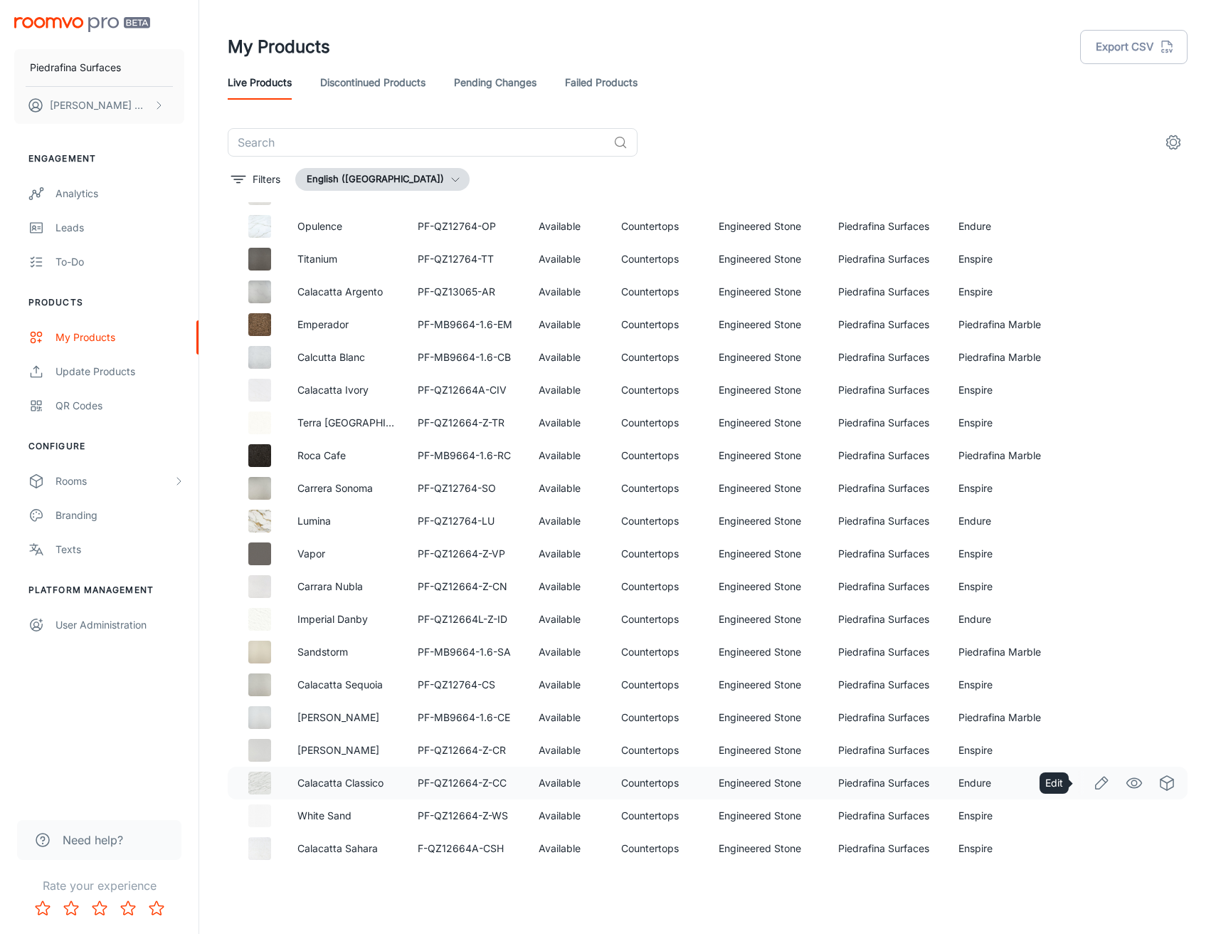
click at [1093, 781] on icon "Edit" at bounding box center [1101, 782] width 17 height 17
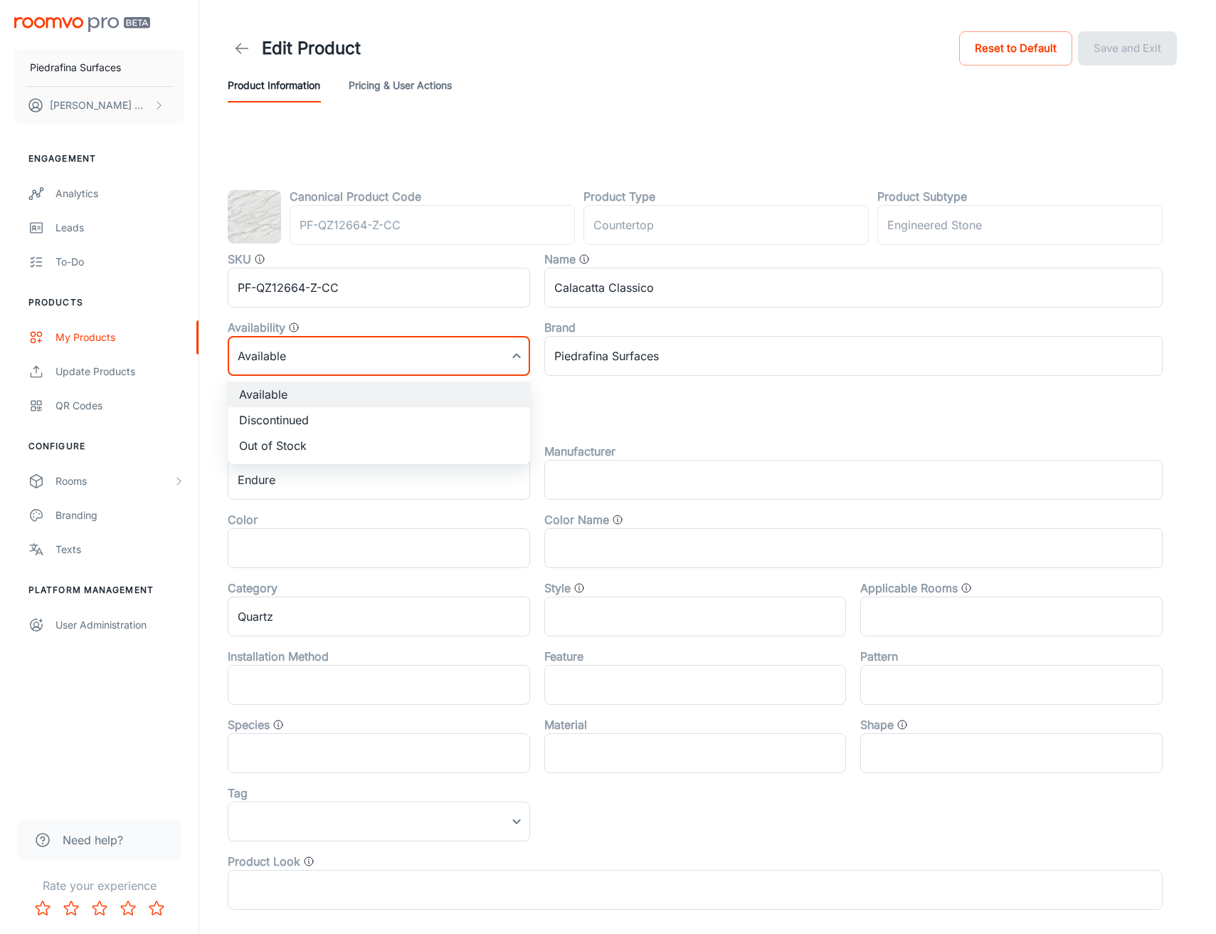
click at [519, 367] on body "Piedrafina Surfaces [PERSON_NAME] Engagement Analytics Leads To-do Products My …" at bounding box center [608, 467] width 1216 height 934
click at [448, 446] on li "Out of Stock" at bounding box center [379, 446] width 302 height 26
type input "2"
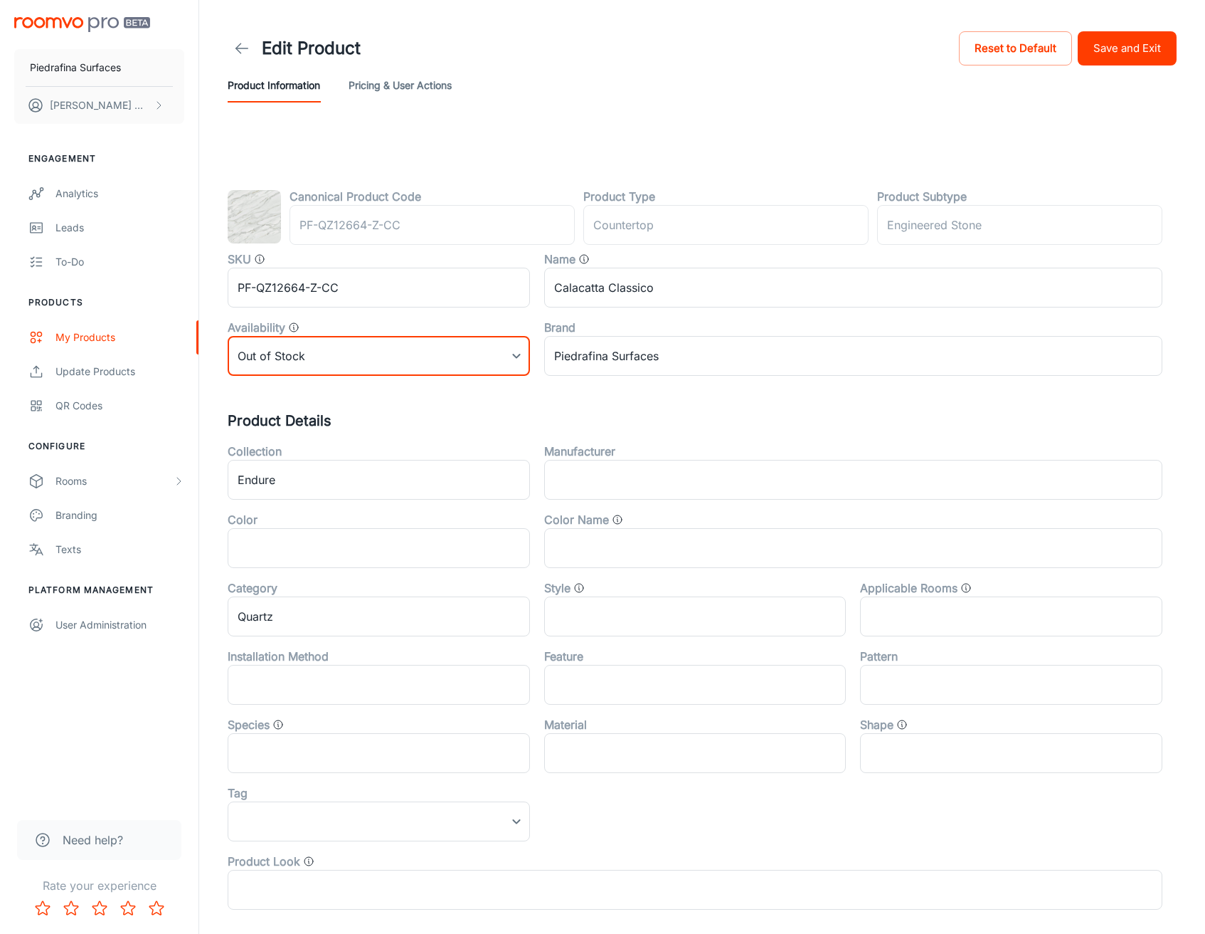
click at [1104, 53] on button "Save and Exit" at bounding box center [1127, 48] width 99 height 34
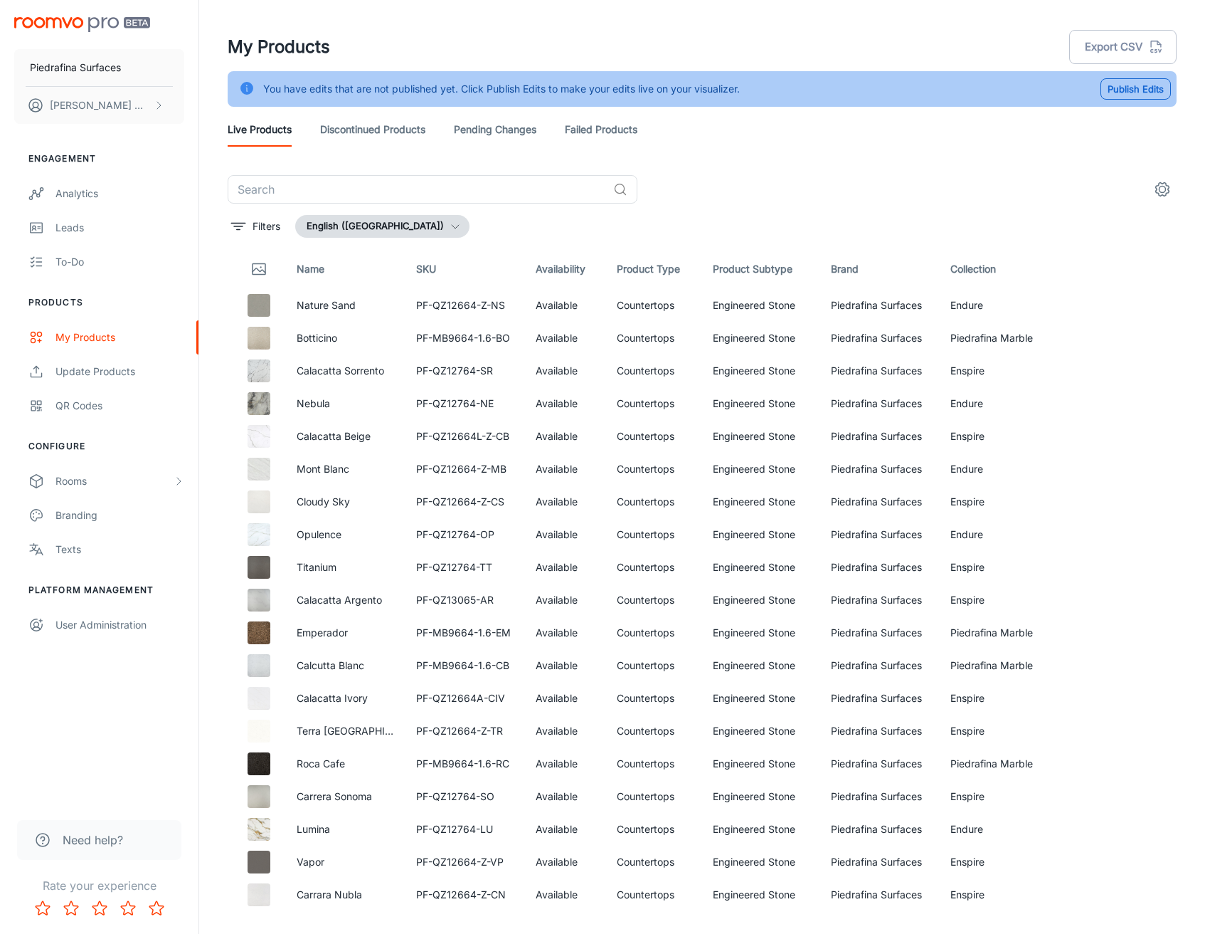
click at [729, 175] on div "​" at bounding box center [702, 189] width 949 height 28
click at [399, 136] on link "Discontinued Products" at bounding box center [372, 129] width 105 height 34
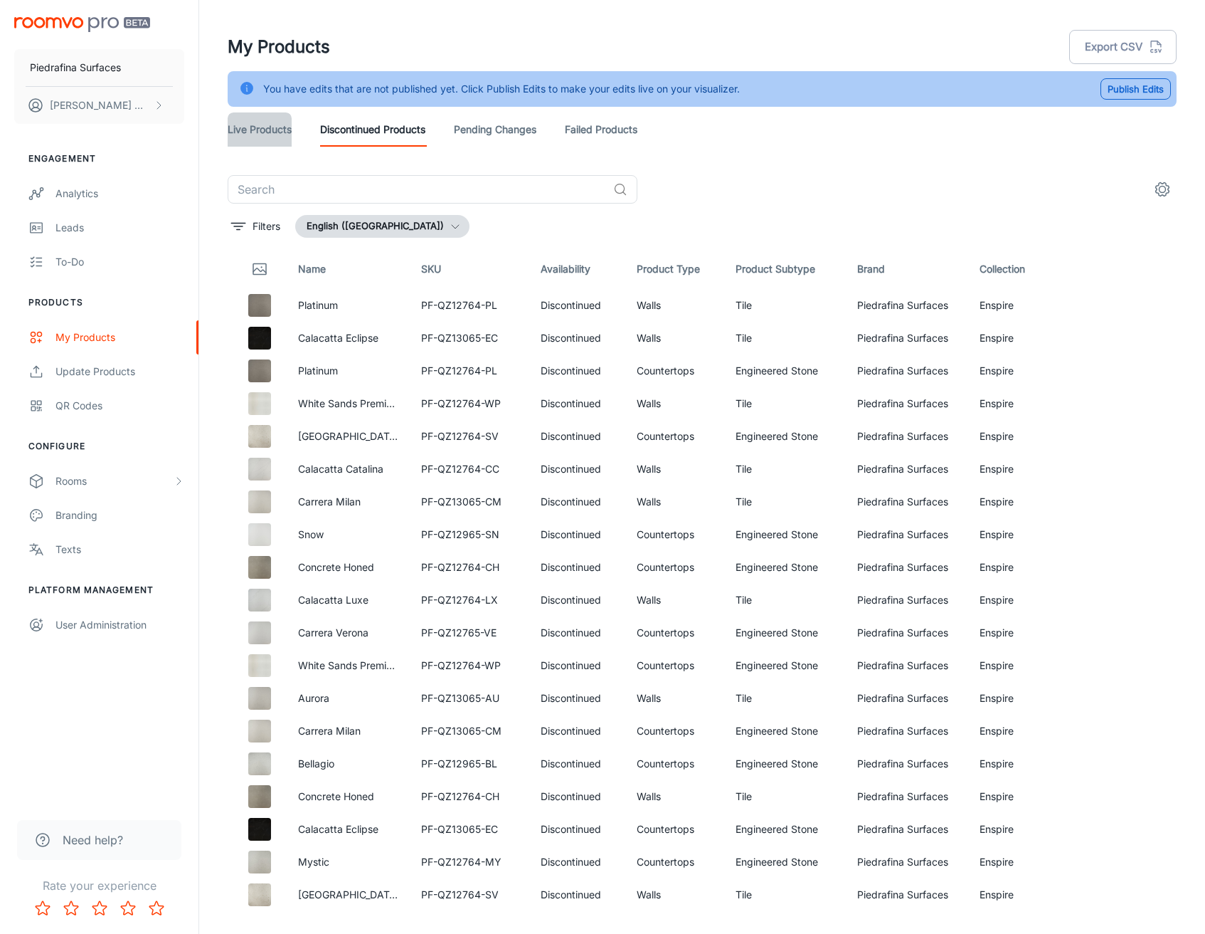
click at [258, 129] on link "Live Products" at bounding box center [260, 129] width 64 height 34
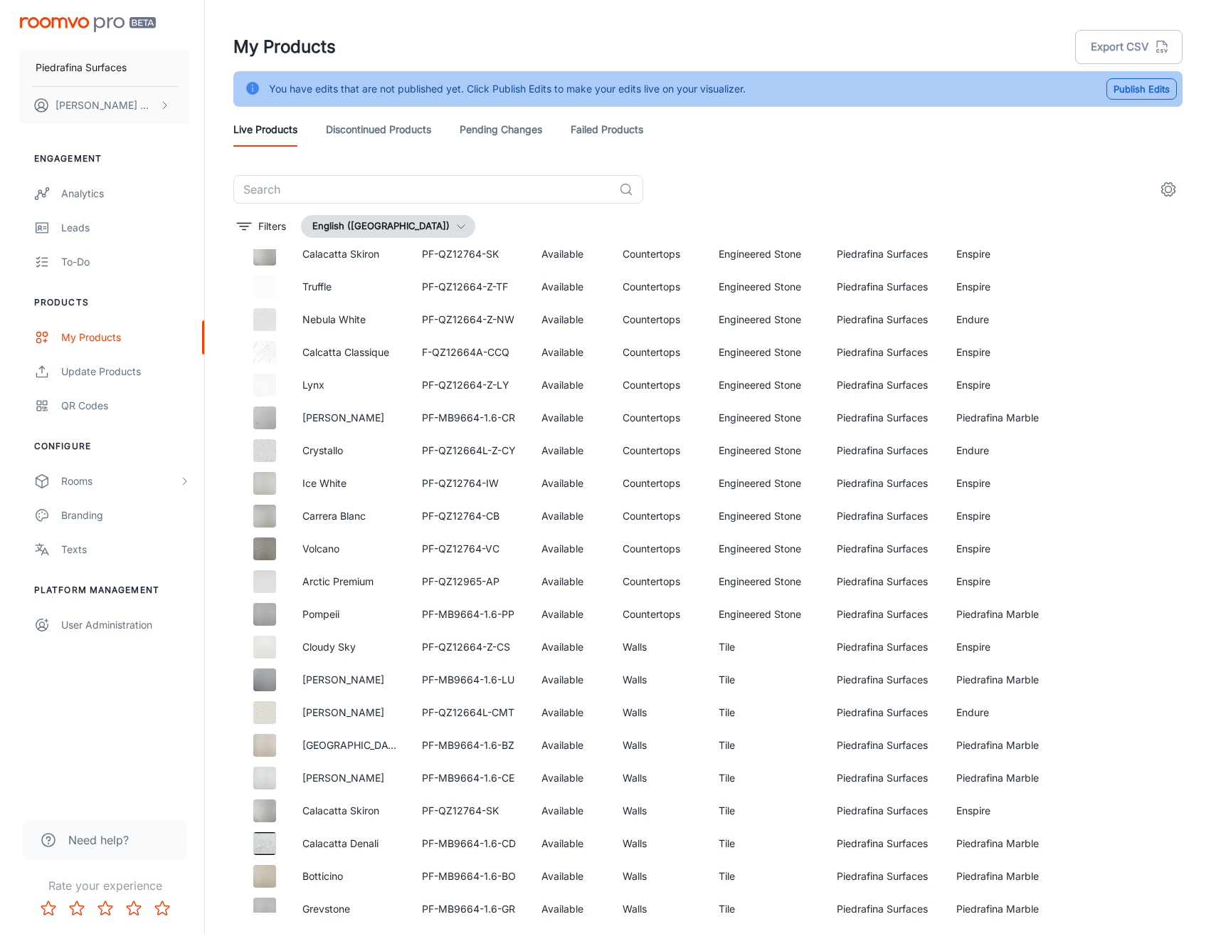
scroll to position [2186, 0]
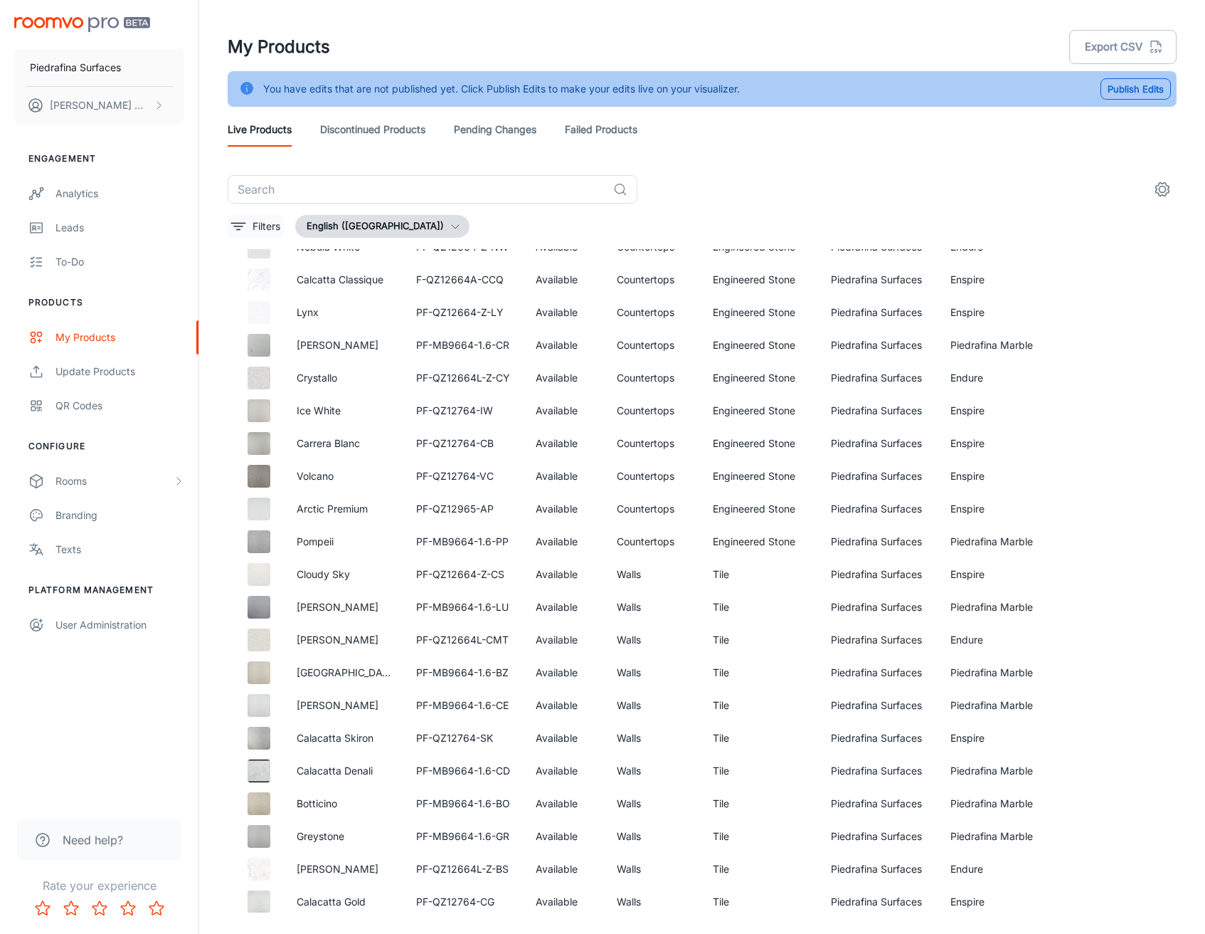
click at [251, 220] on button "Filters" at bounding box center [256, 226] width 56 height 23
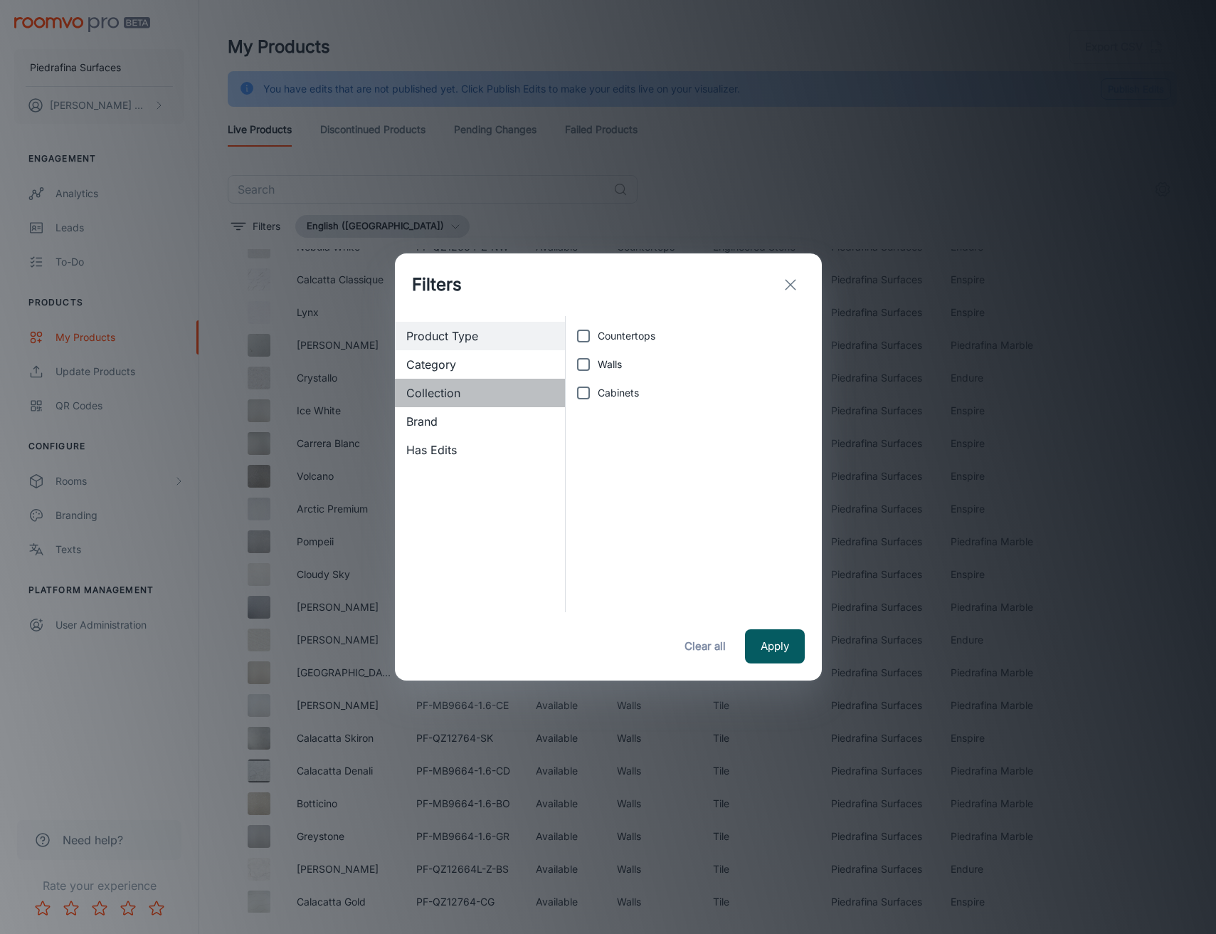
click at [469, 393] on span "Collection" at bounding box center [480, 392] width 148 height 17
click at [590, 326] on input "Endure" at bounding box center [583, 336] width 28 height 28
checkbox input "true"
click at [773, 640] on button "Apply" at bounding box center [775, 646] width 60 height 34
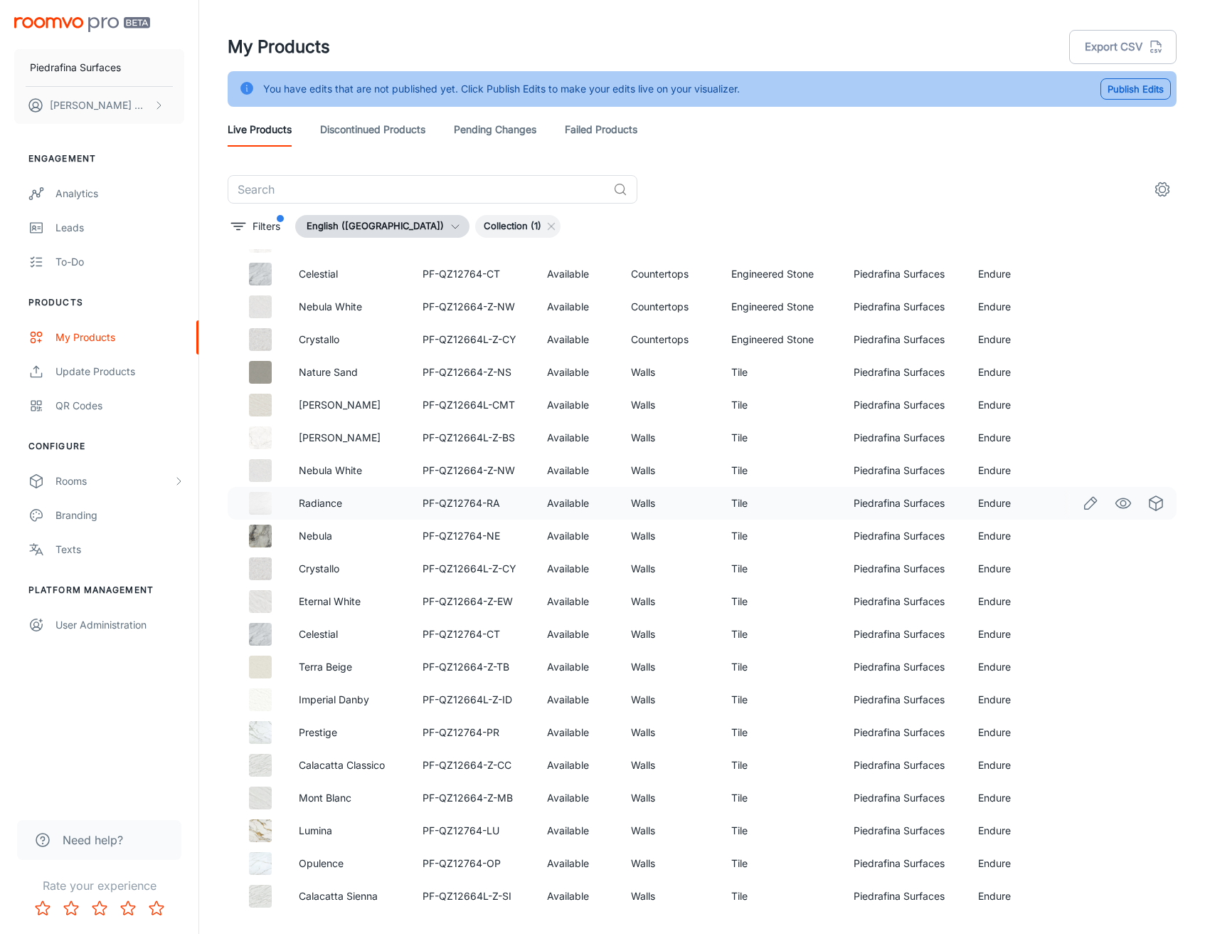
scroll to position [19, 0]
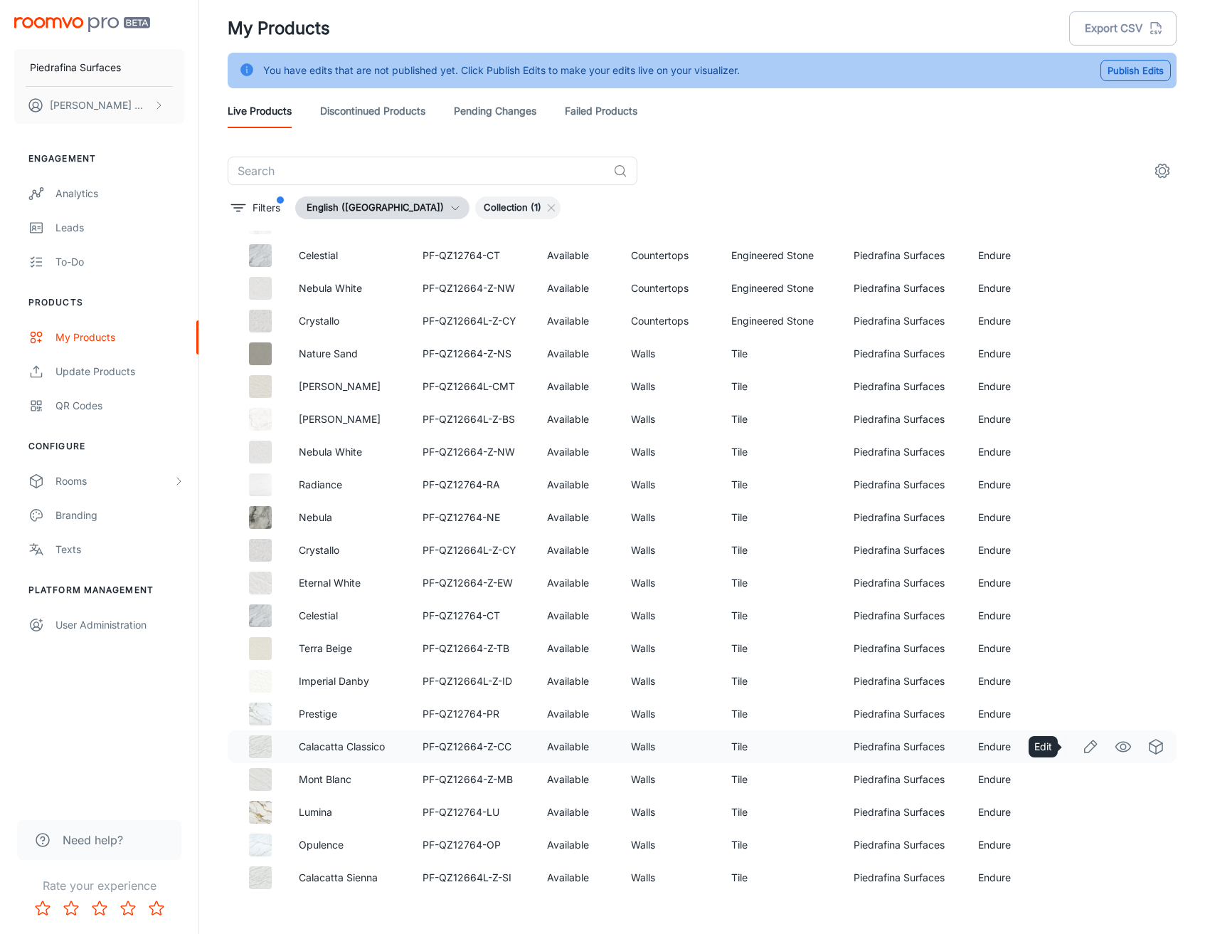
click at [1082, 746] on icon "Edit" at bounding box center [1090, 746] width 17 height 17
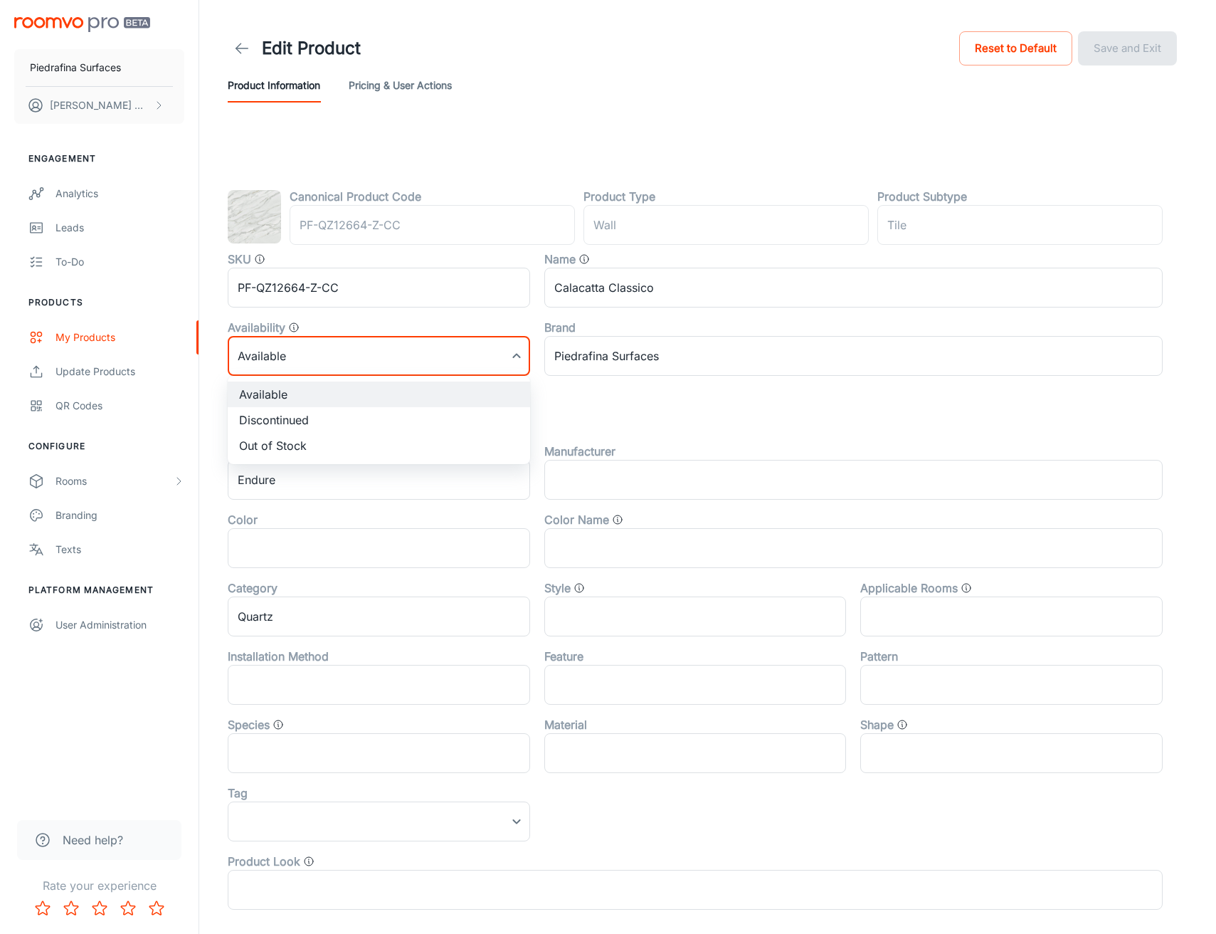
click at [468, 369] on body "Piedrafina Surfaces [PERSON_NAME] Engagement Analytics Leads To-do Products My …" at bounding box center [608, 467] width 1216 height 934
click at [397, 448] on li "Out of Stock" at bounding box center [379, 446] width 302 height 26
type input "2"
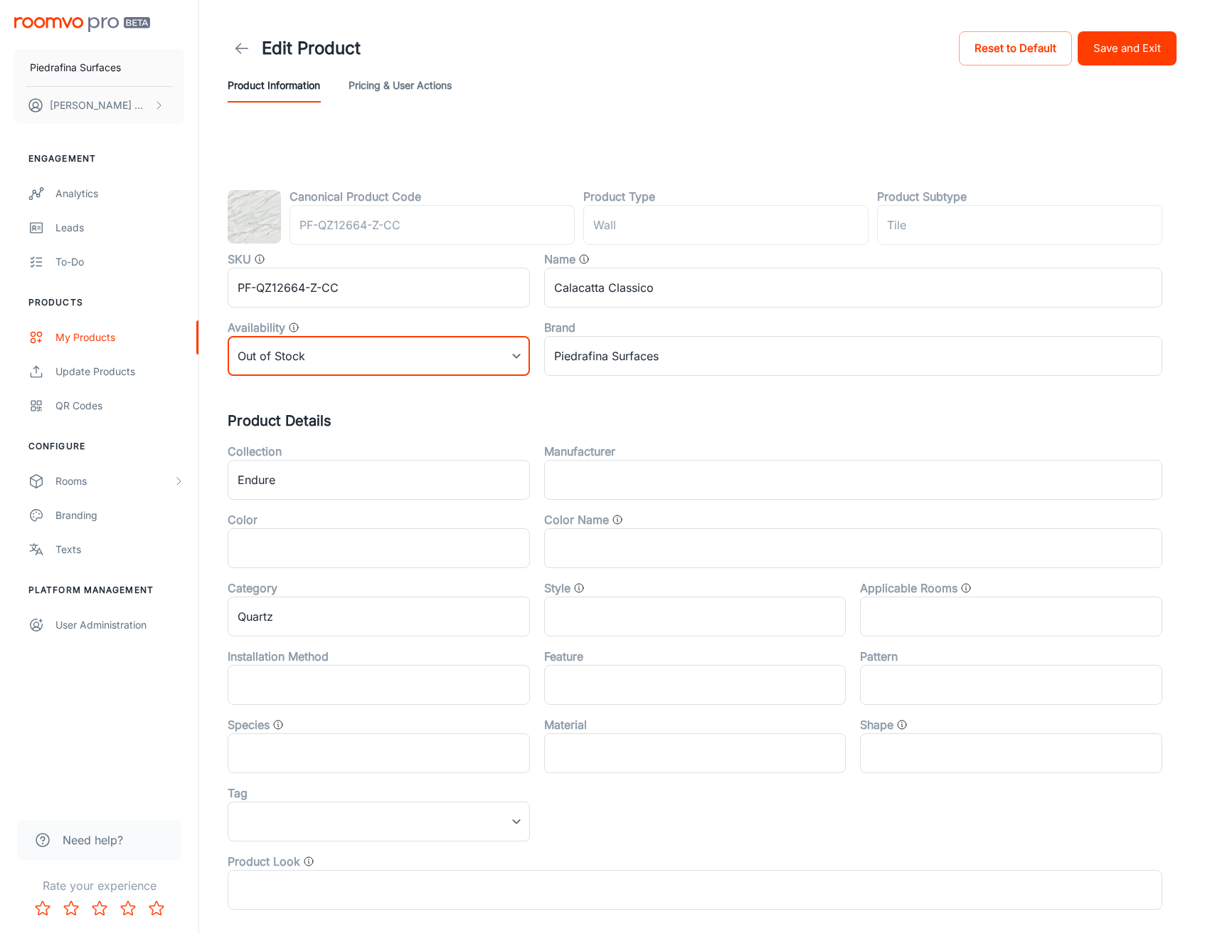
click at [1118, 54] on button "Save and Exit" at bounding box center [1127, 48] width 99 height 34
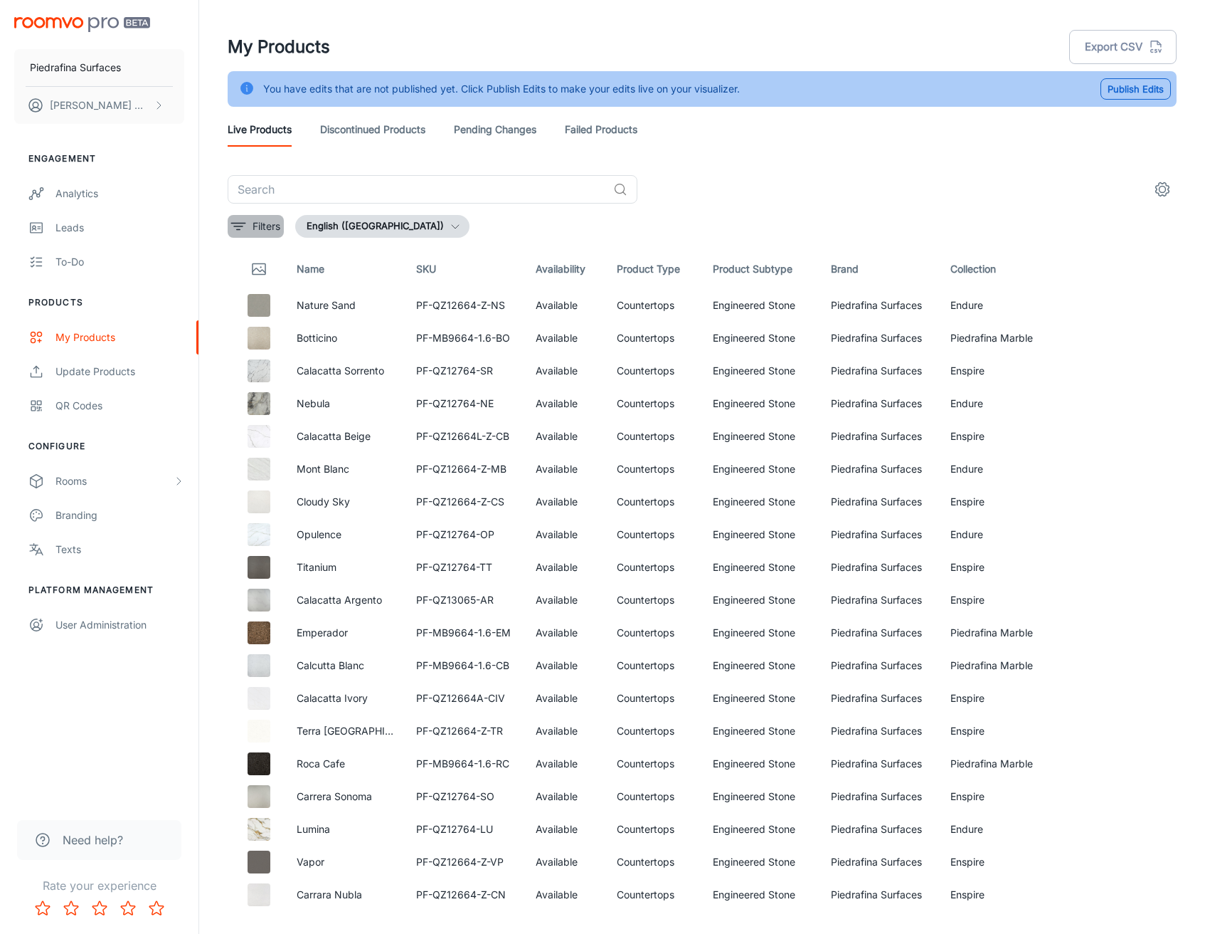
click at [240, 235] on button "Filters" at bounding box center [256, 226] width 56 height 23
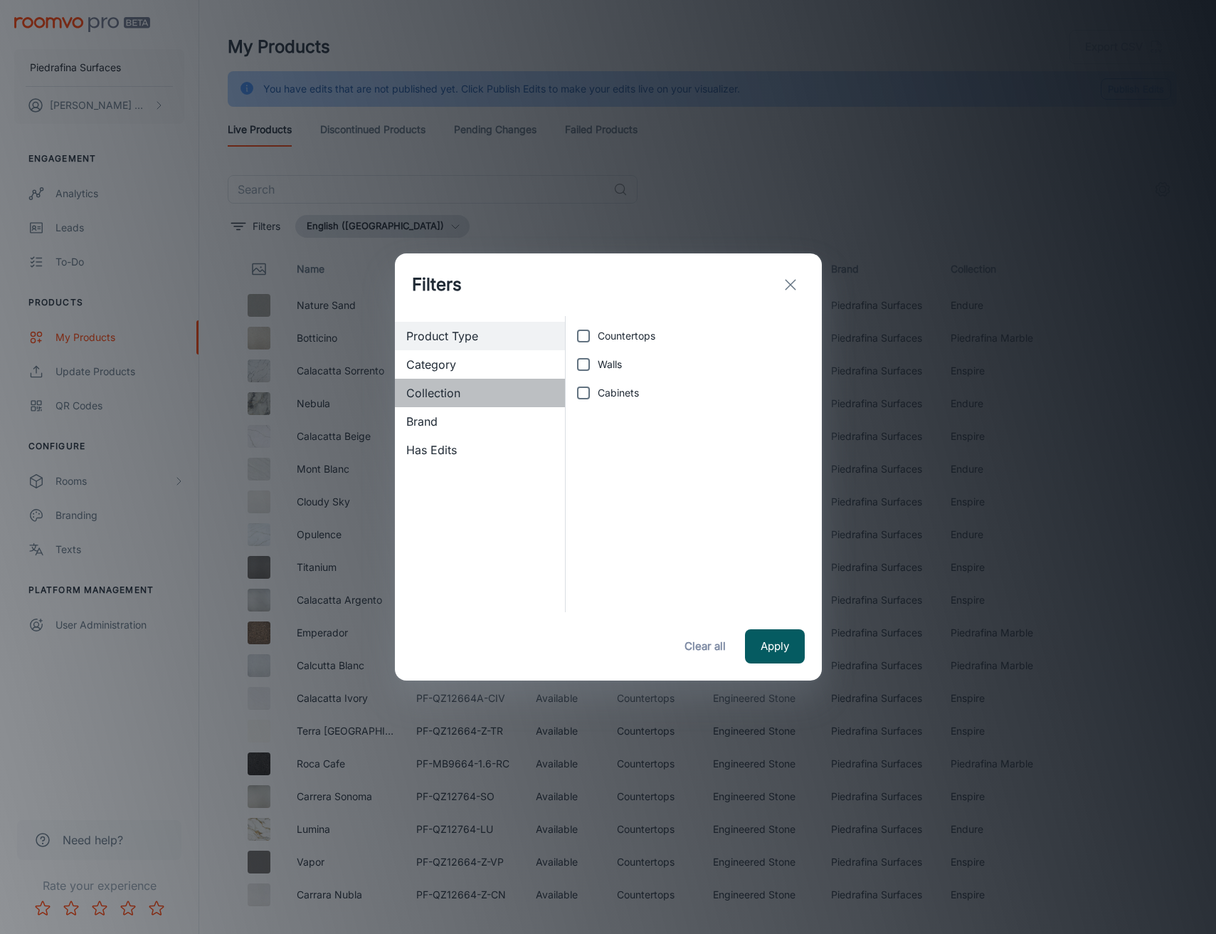
click at [458, 391] on span "Collection" at bounding box center [480, 392] width 148 height 17
click at [593, 334] on input "Endure" at bounding box center [583, 336] width 28 height 28
checkbox input "true"
click at [774, 646] on button "Apply" at bounding box center [775, 646] width 60 height 34
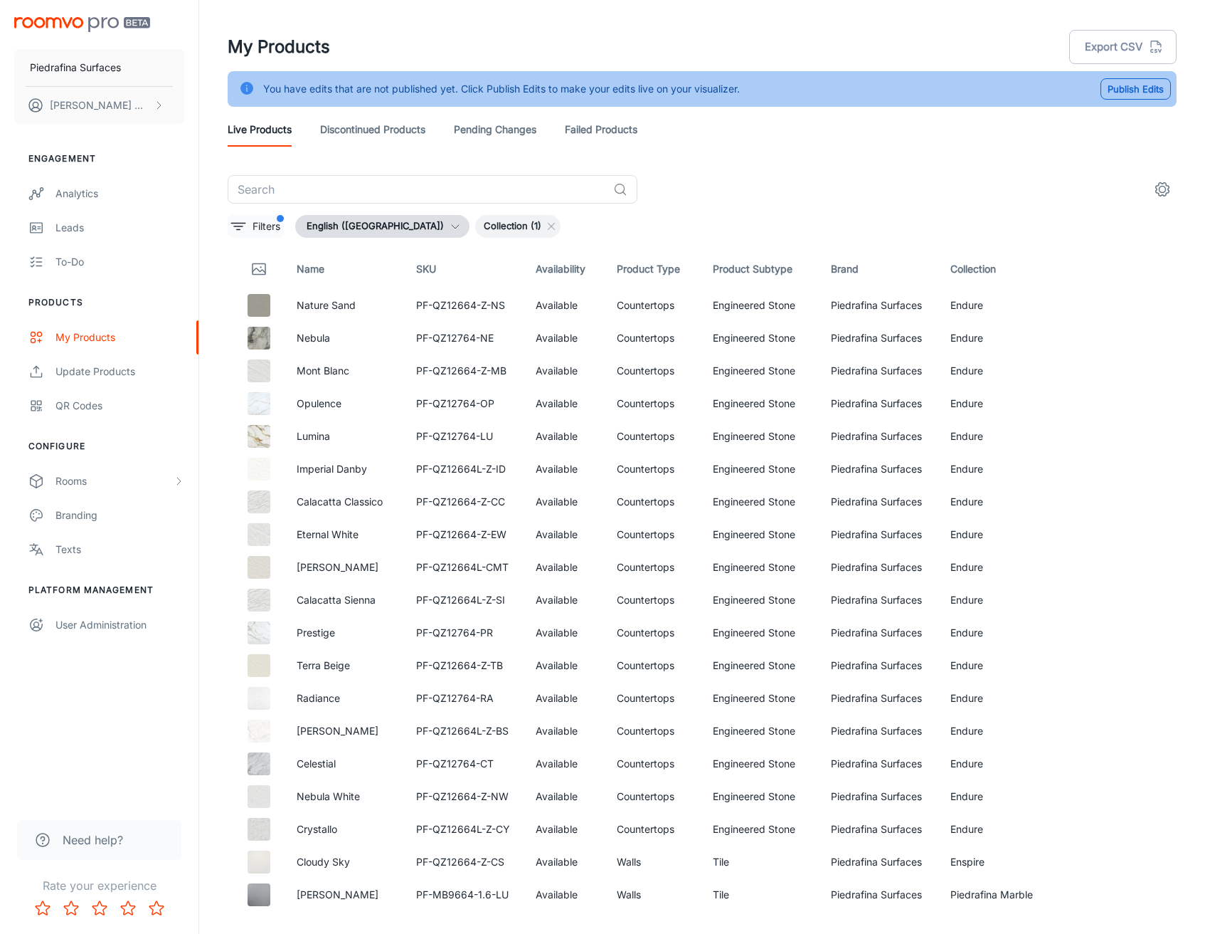
click at [235, 224] on icon "filter" at bounding box center [238, 226] width 17 height 17
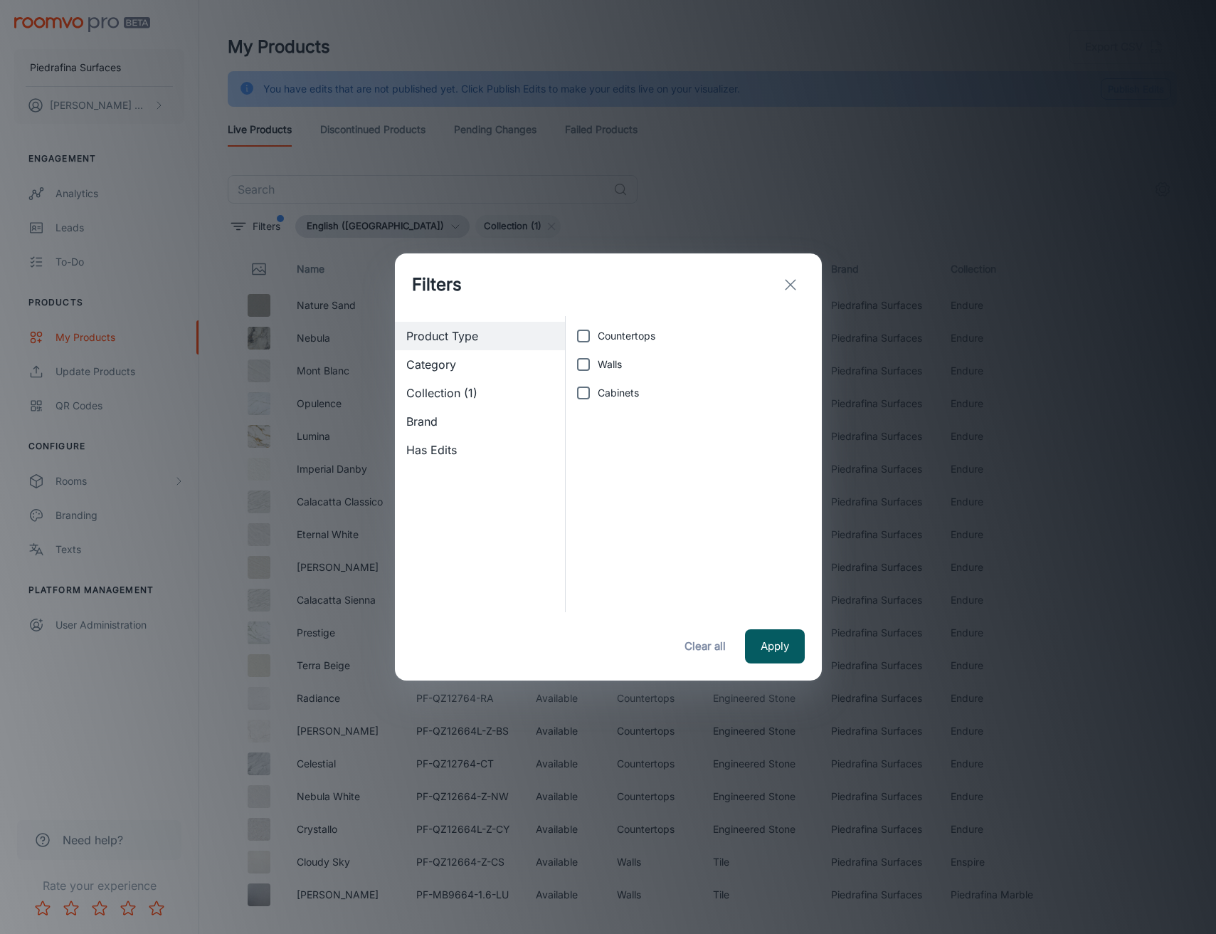
click at [581, 333] on input "Countertops" at bounding box center [583, 336] width 28 height 28
checkbox input "true"
click at [778, 645] on button "Apply" at bounding box center [775, 646] width 60 height 34
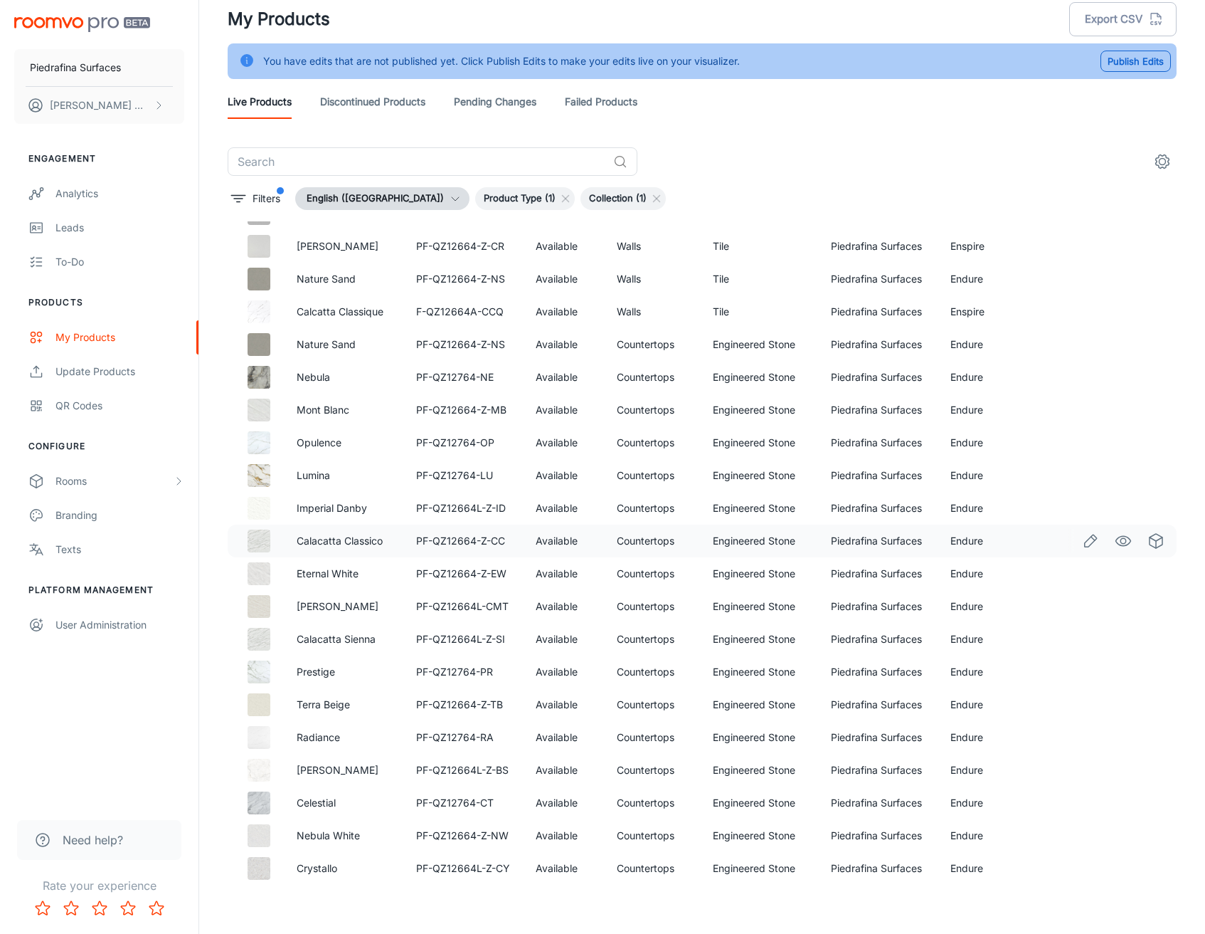
scroll to position [36, 0]
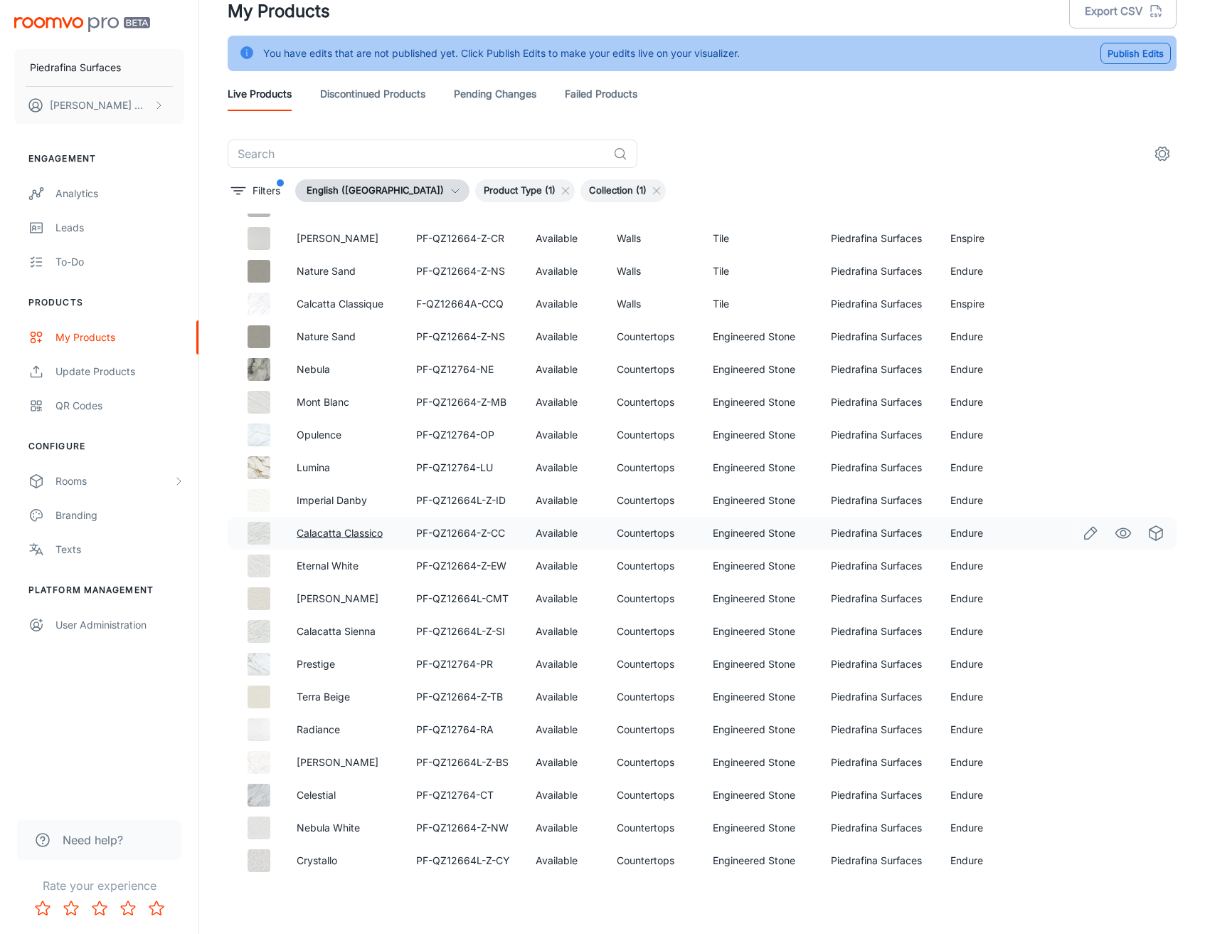
click at [382, 534] on link "Calacatta Classico" at bounding box center [340, 533] width 86 height 12
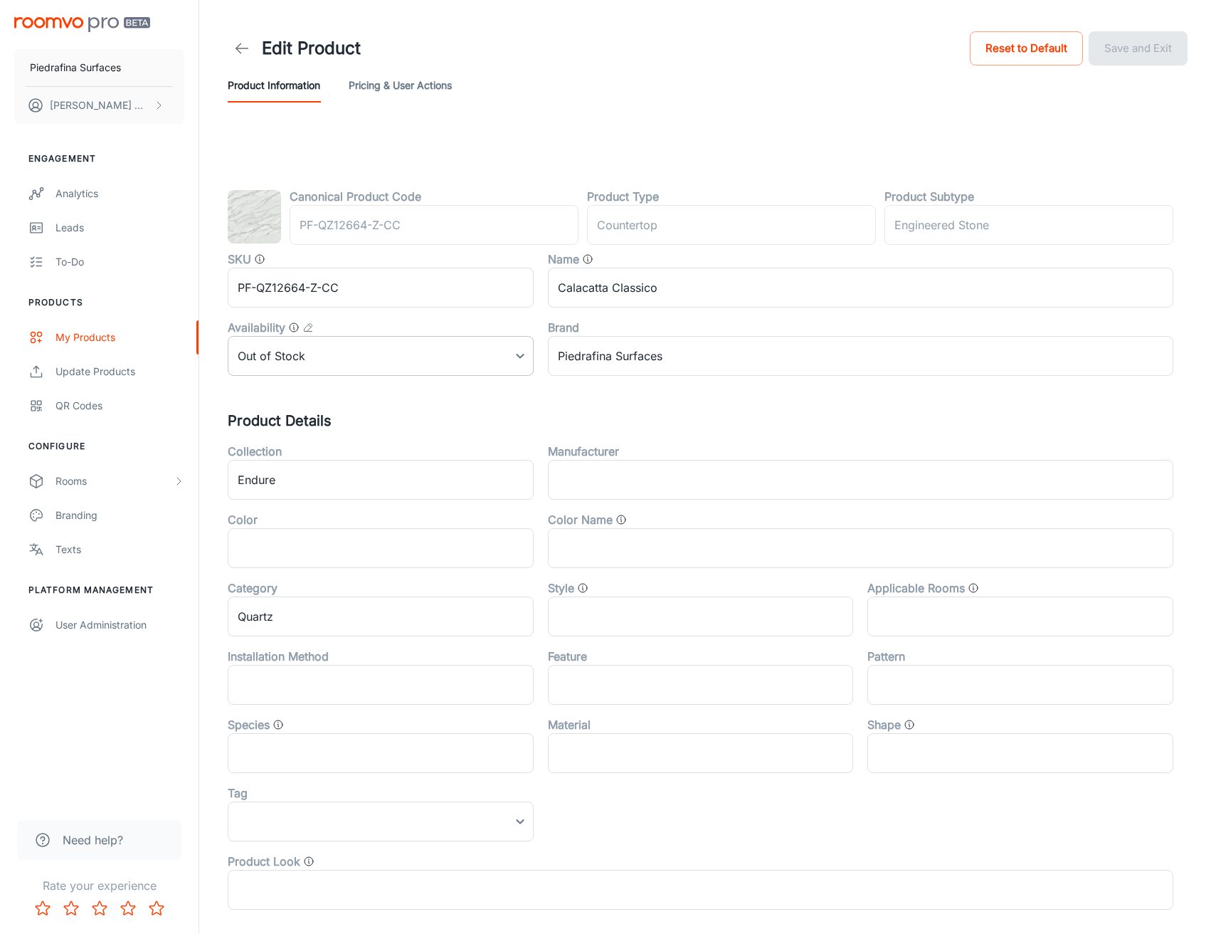
click at [331, 357] on body "Piedrafina Surfaces [PERSON_NAME] Engagement Analytics Leads To-do Products My …" at bounding box center [608, 467] width 1216 height 934
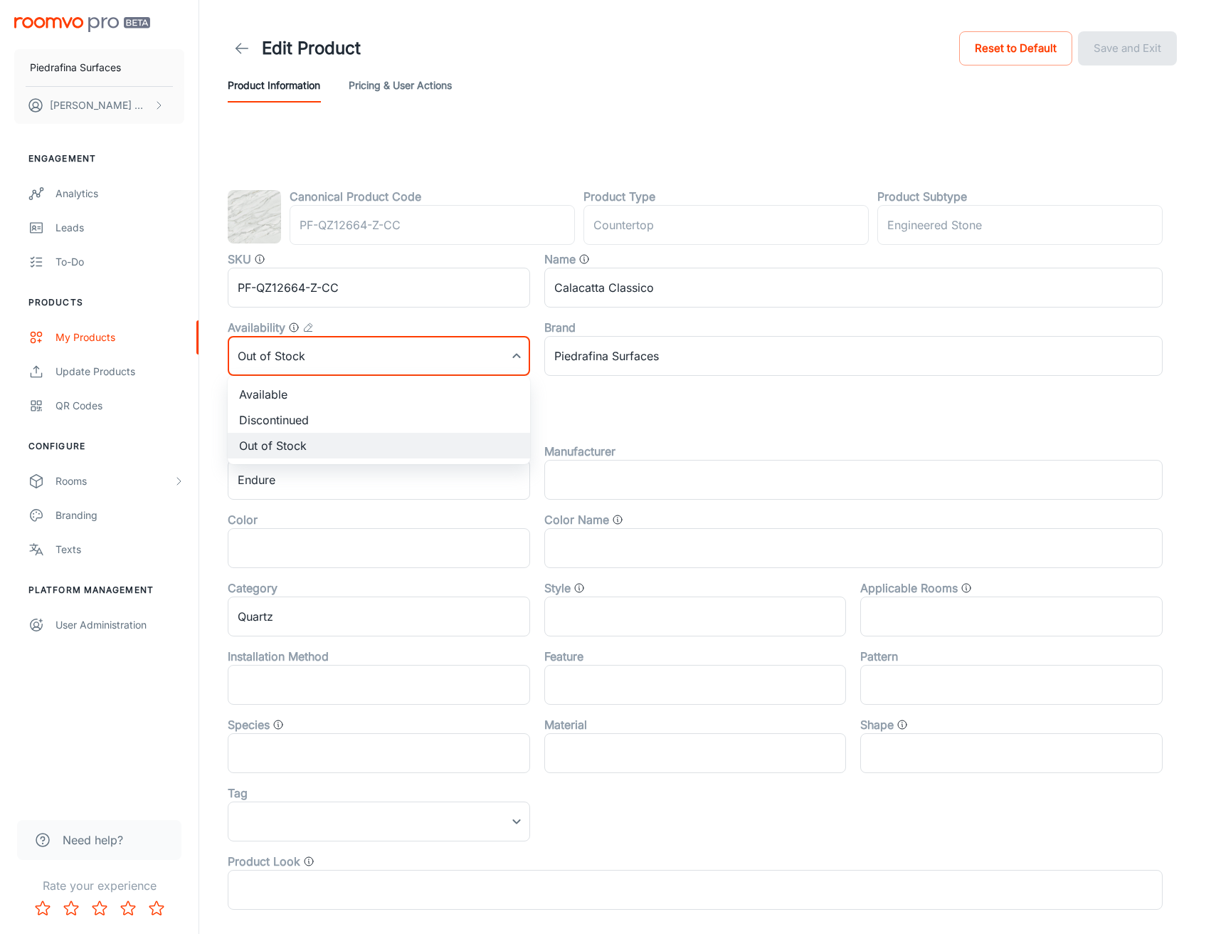
click at [602, 430] on div at bounding box center [608, 467] width 1216 height 934
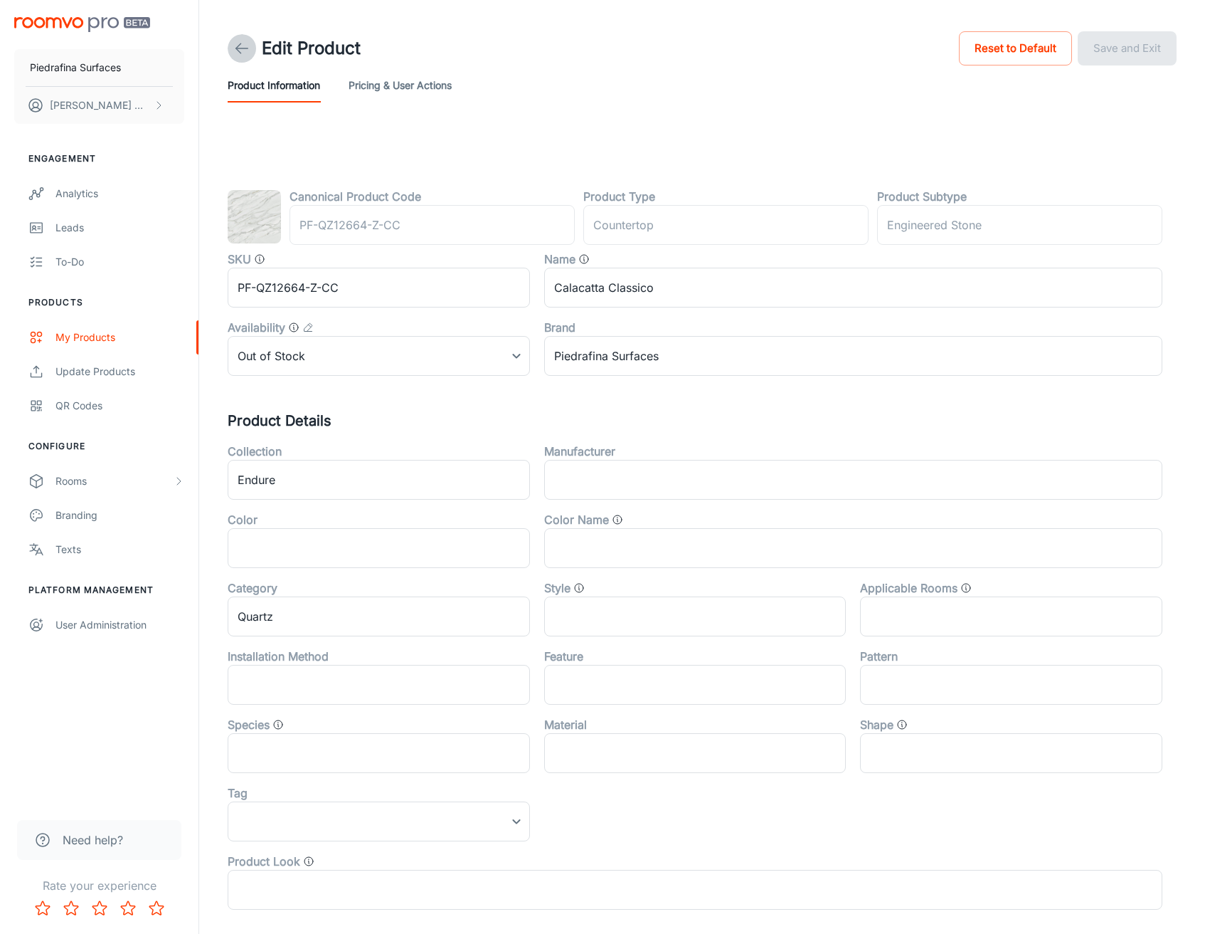
click at [246, 49] on icon at bounding box center [241, 48] width 17 height 17
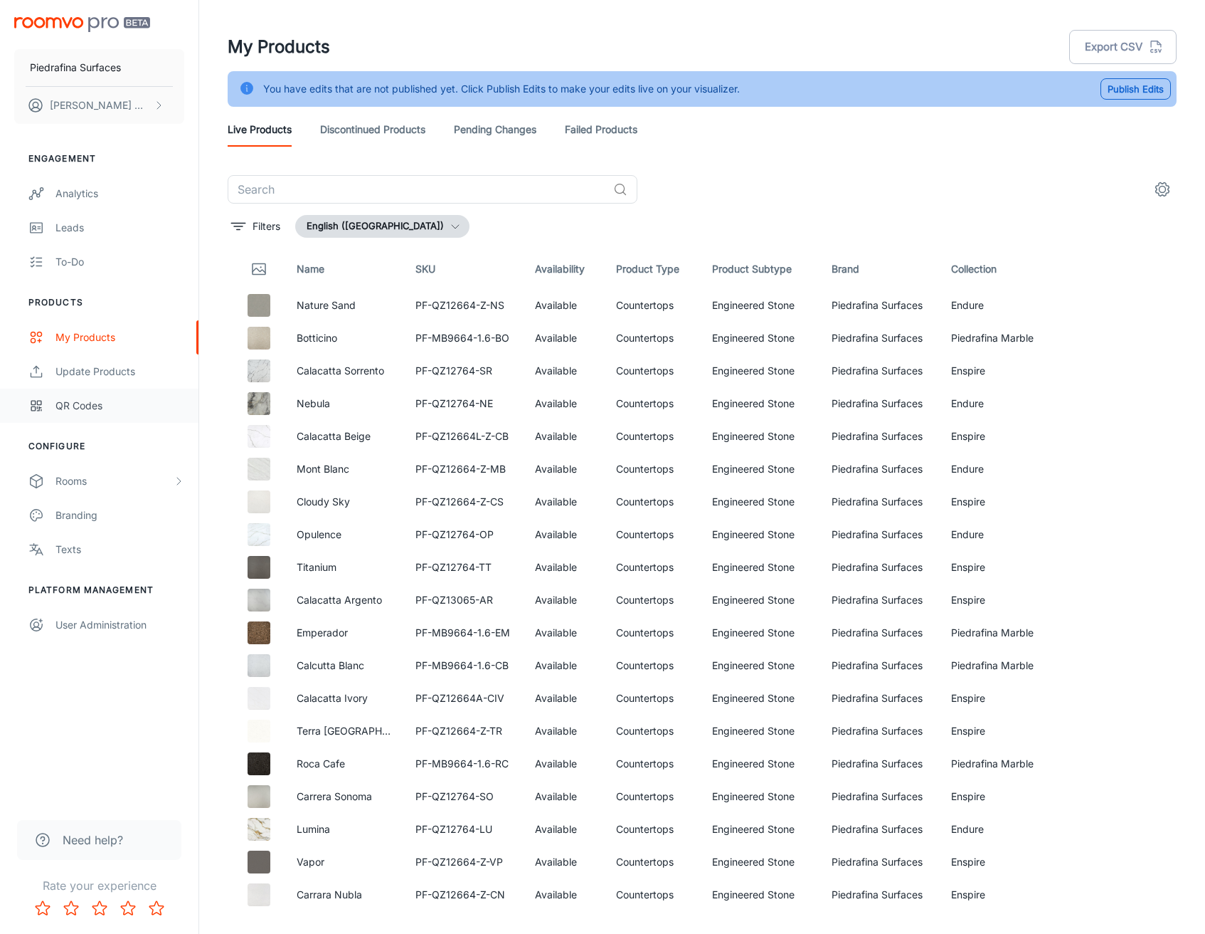
click at [107, 408] on div "QR Codes" at bounding box center [120, 406] width 129 height 16
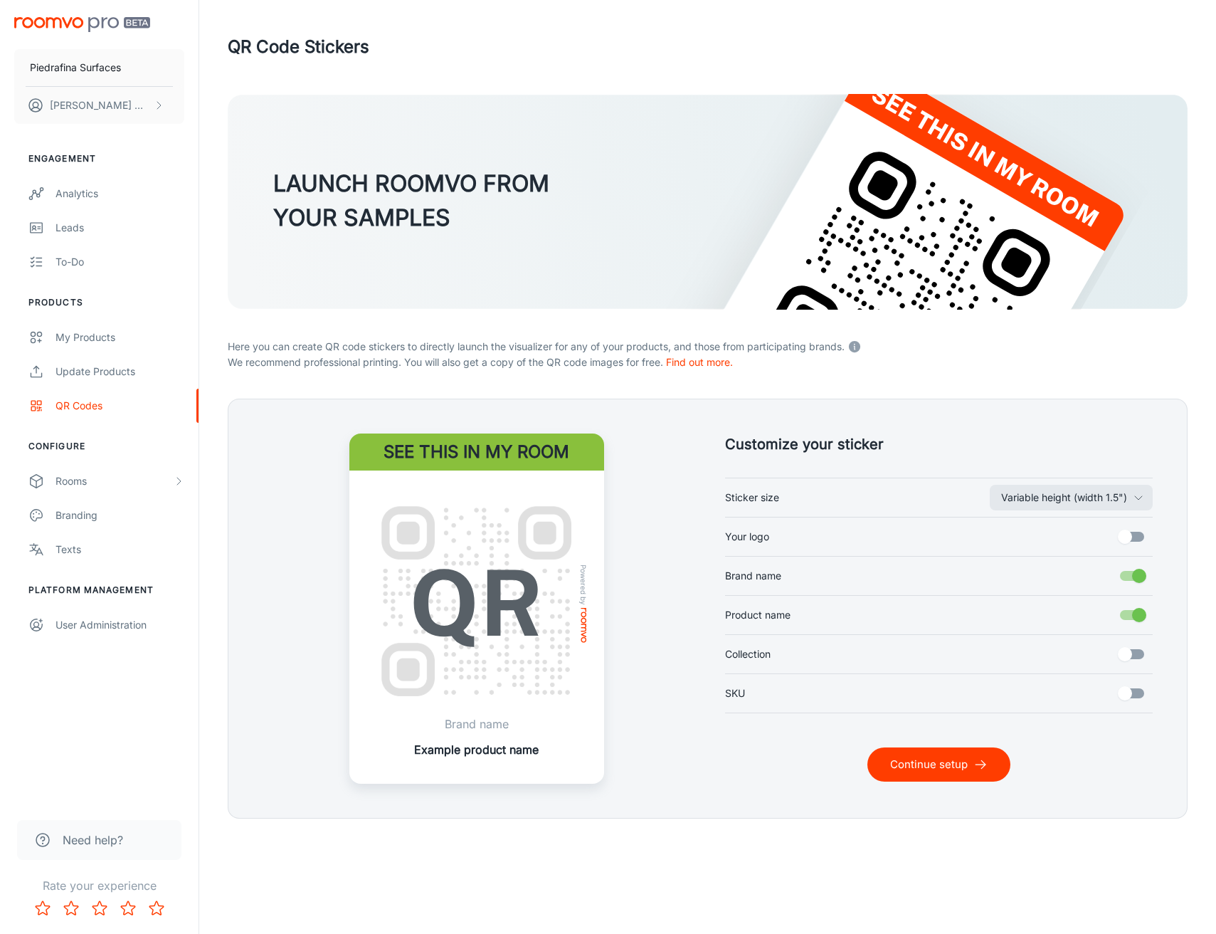
click at [904, 763] on button "Continue setup" at bounding box center [938, 764] width 143 height 34
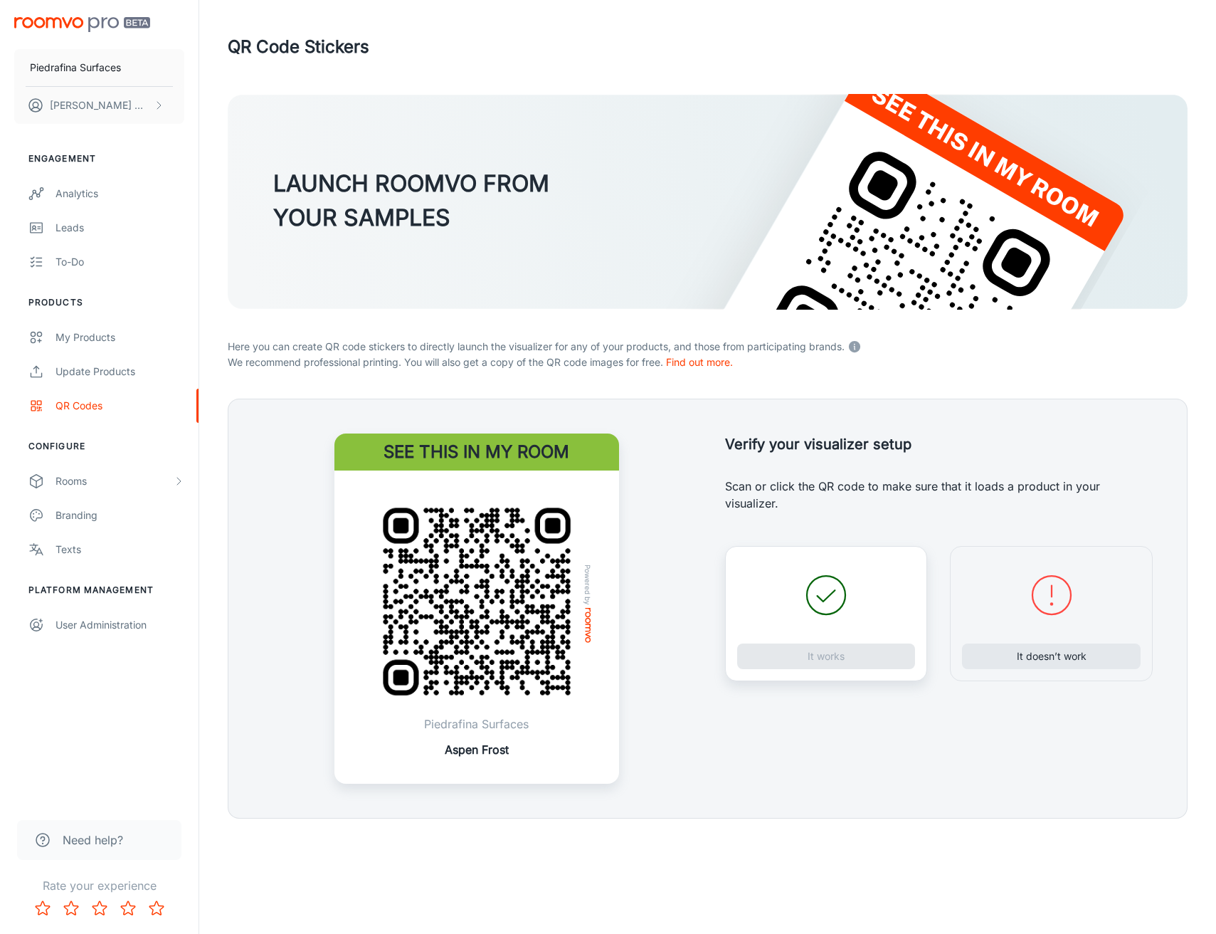
click at [502, 594] on img at bounding box center [477, 601] width 228 height 228
click at [810, 663] on button "It works" at bounding box center [826, 656] width 179 height 26
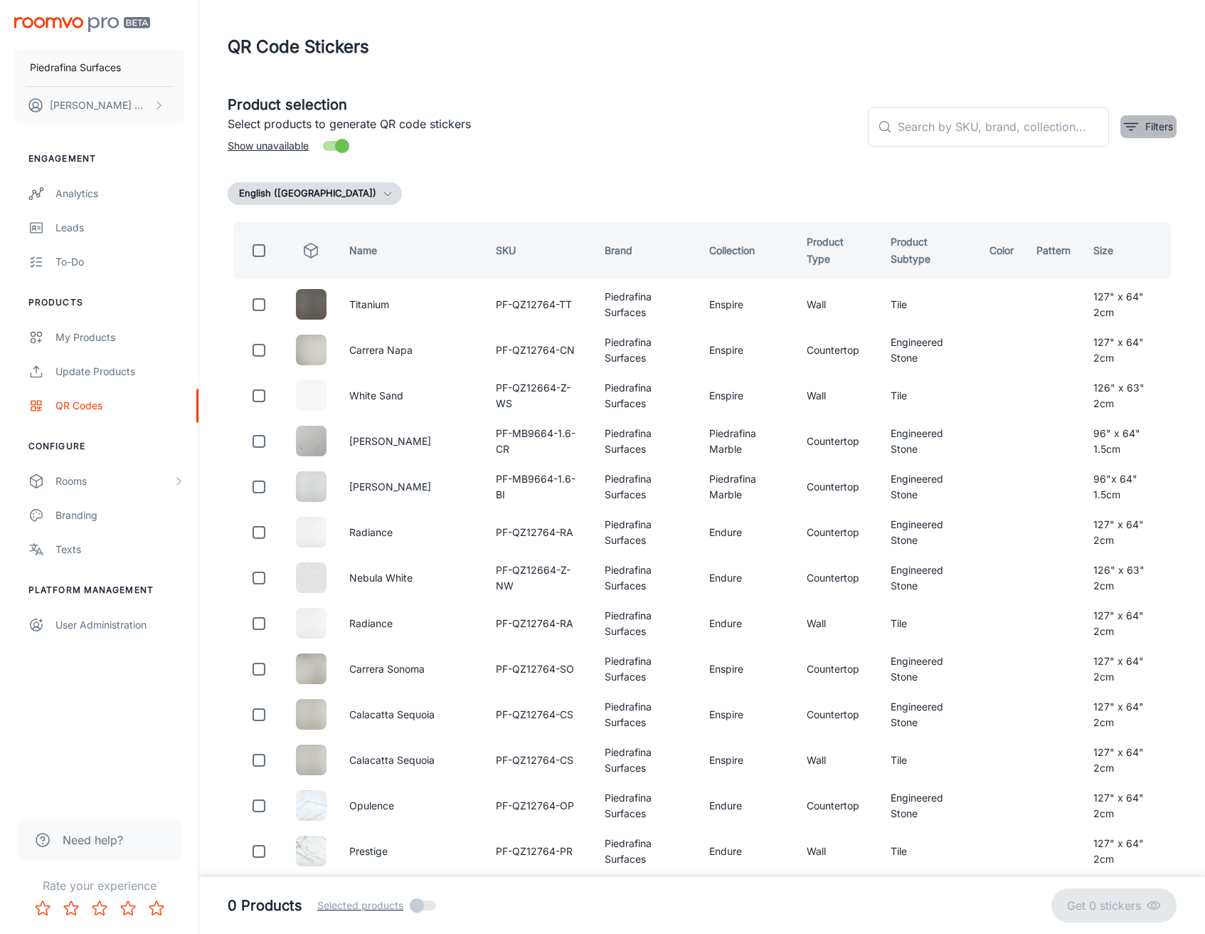
click at [1153, 119] on p "Filters" at bounding box center [1160, 127] width 28 height 16
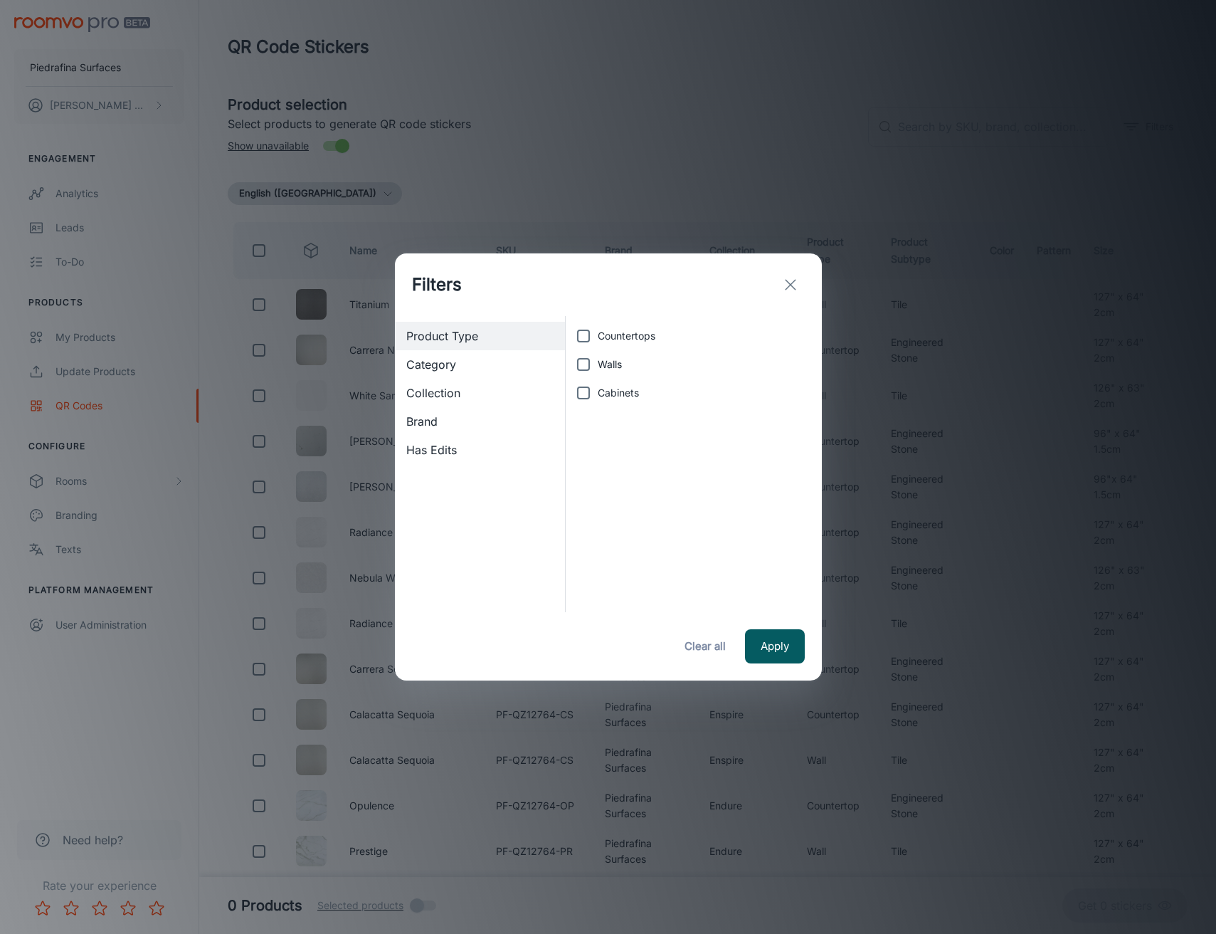
click at [440, 390] on span "Collection" at bounding box center [480, 392] width 148 height 17
click at [589, 342] on input "Endure" at bounding box center [583, 336] width 28 height 28
checkbox input "true"
click at [505, 367] on span "Category" at bounding box center [480, 364] width 148 height 17
click at [485, 339] on span "Product Type" at bounding box center [480, 335] width 148 height 17
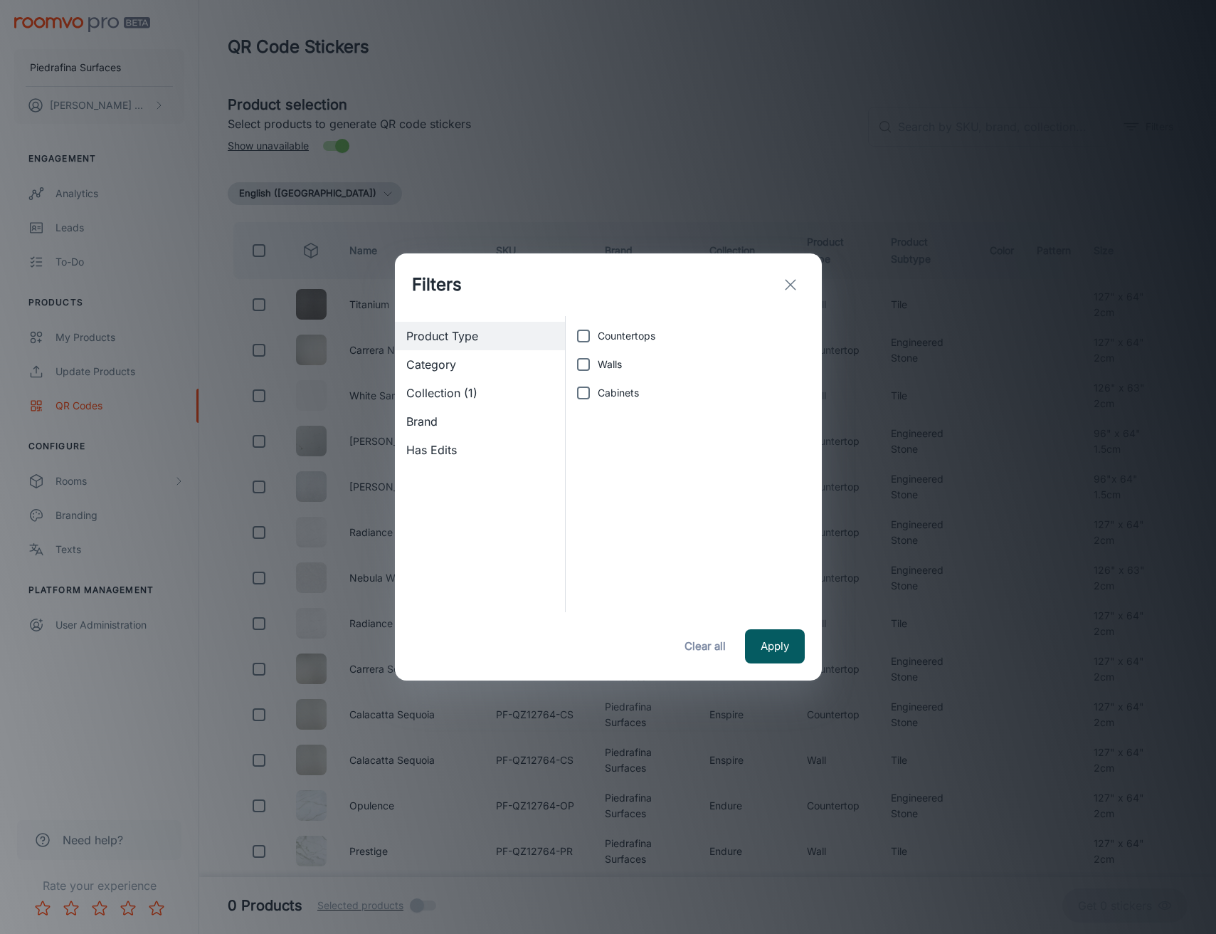
click at [584, 332] on input "Countertops" at bounding box center [583, 336] width 28 height 28
checkbox input "true"
click at [783, 647] on button "Apply" at bounding box center [775, 646] width 60 height 34
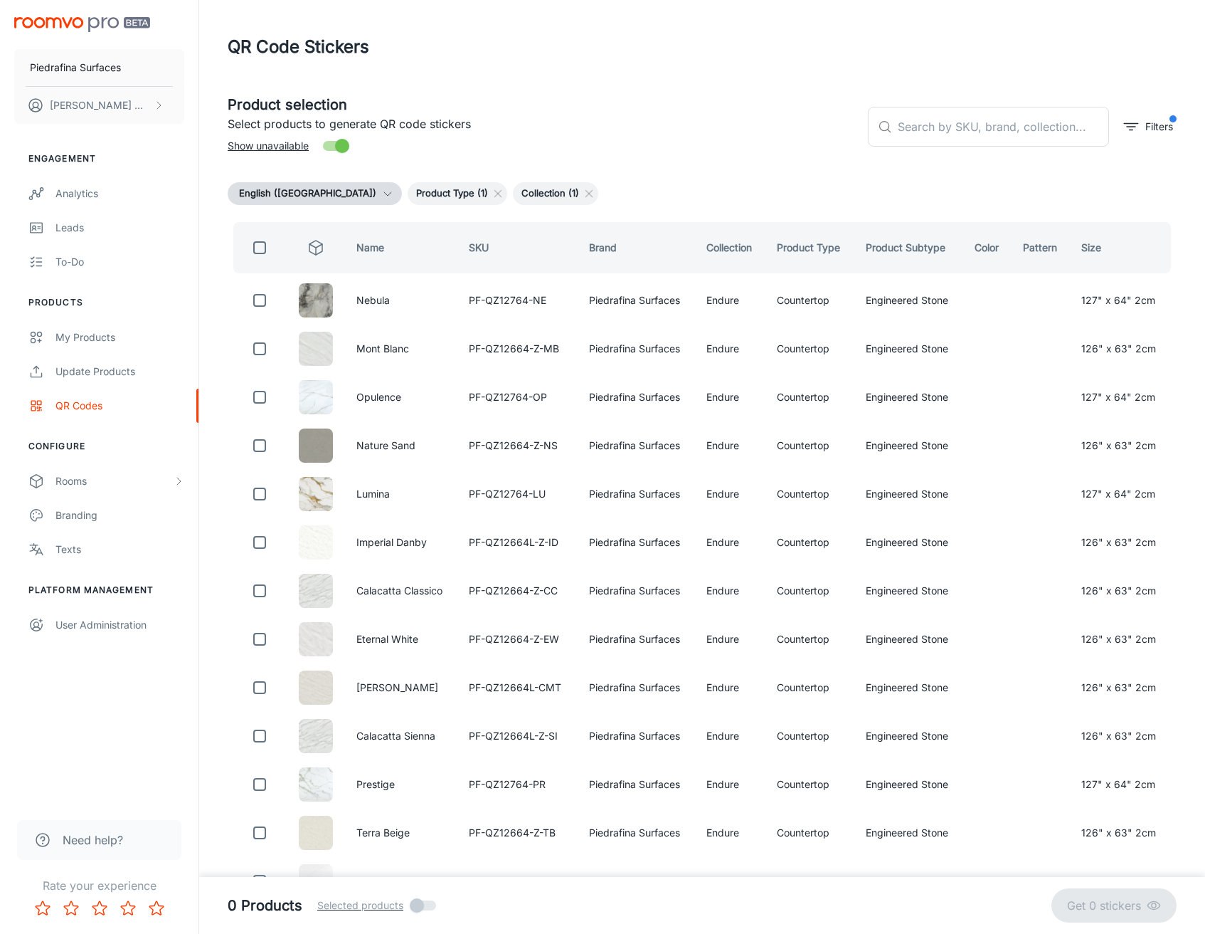
click at [263, 246] on input "checkbox" at bounding box center [260, 247] width 28 height 28
checkbox input "true"
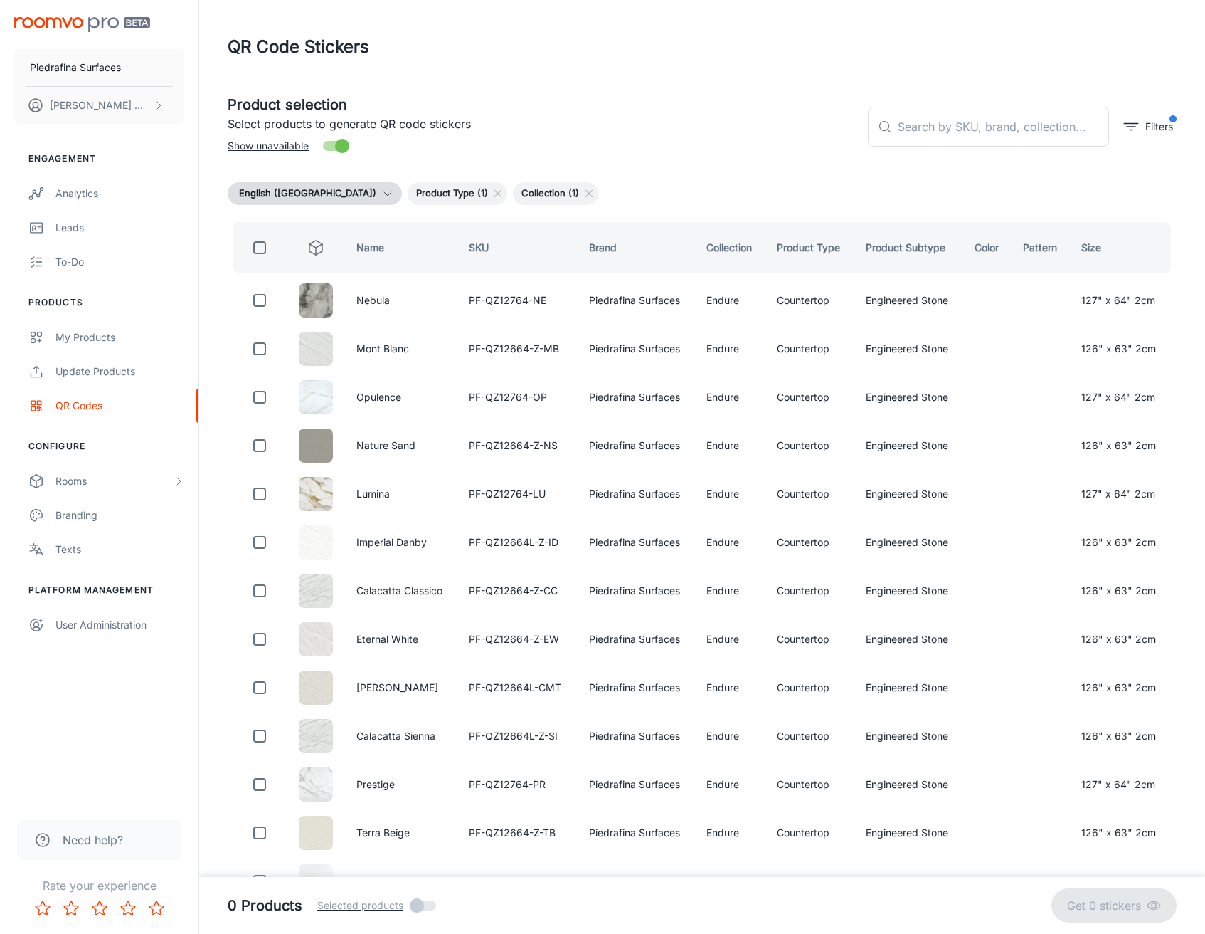
checkbox input "true"
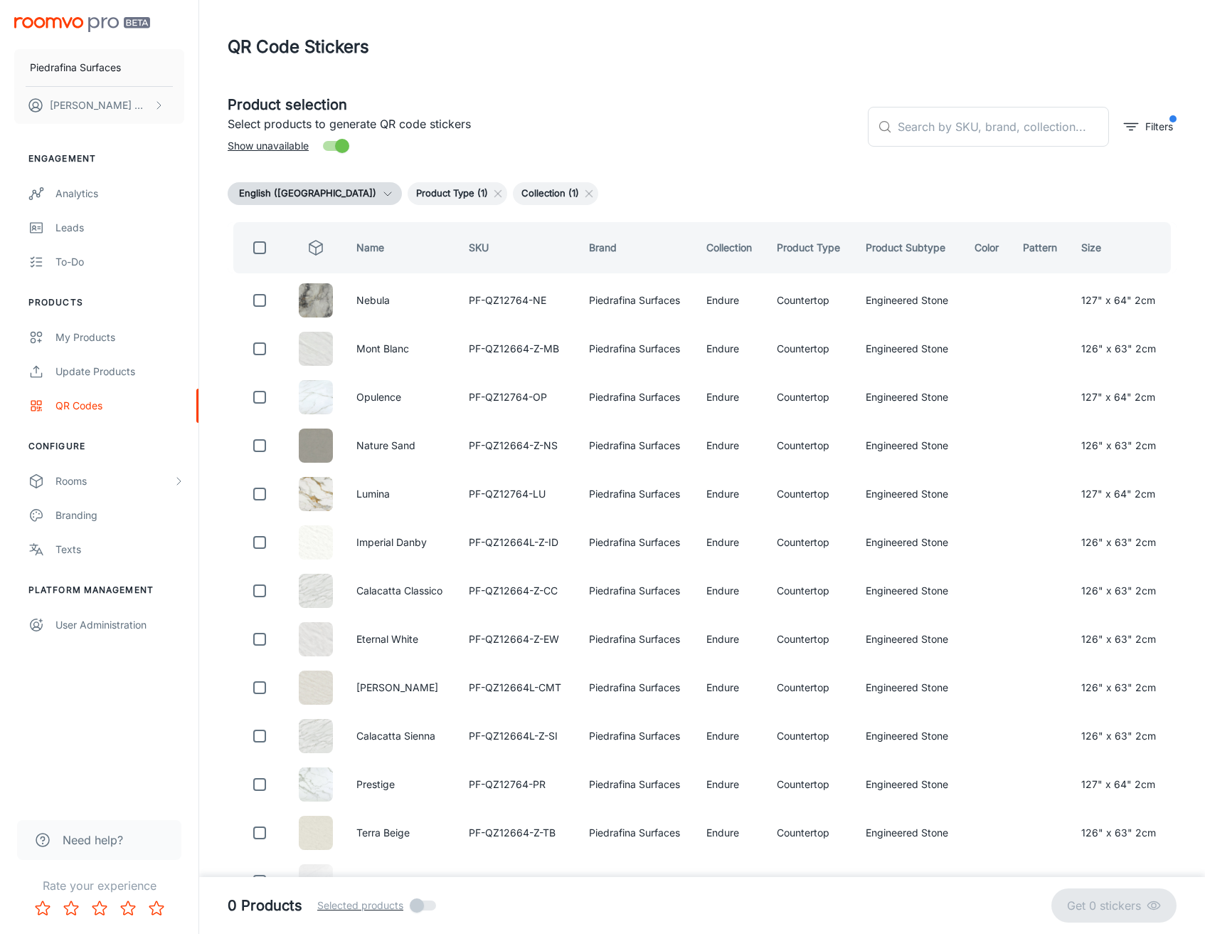
checkbox input "true"
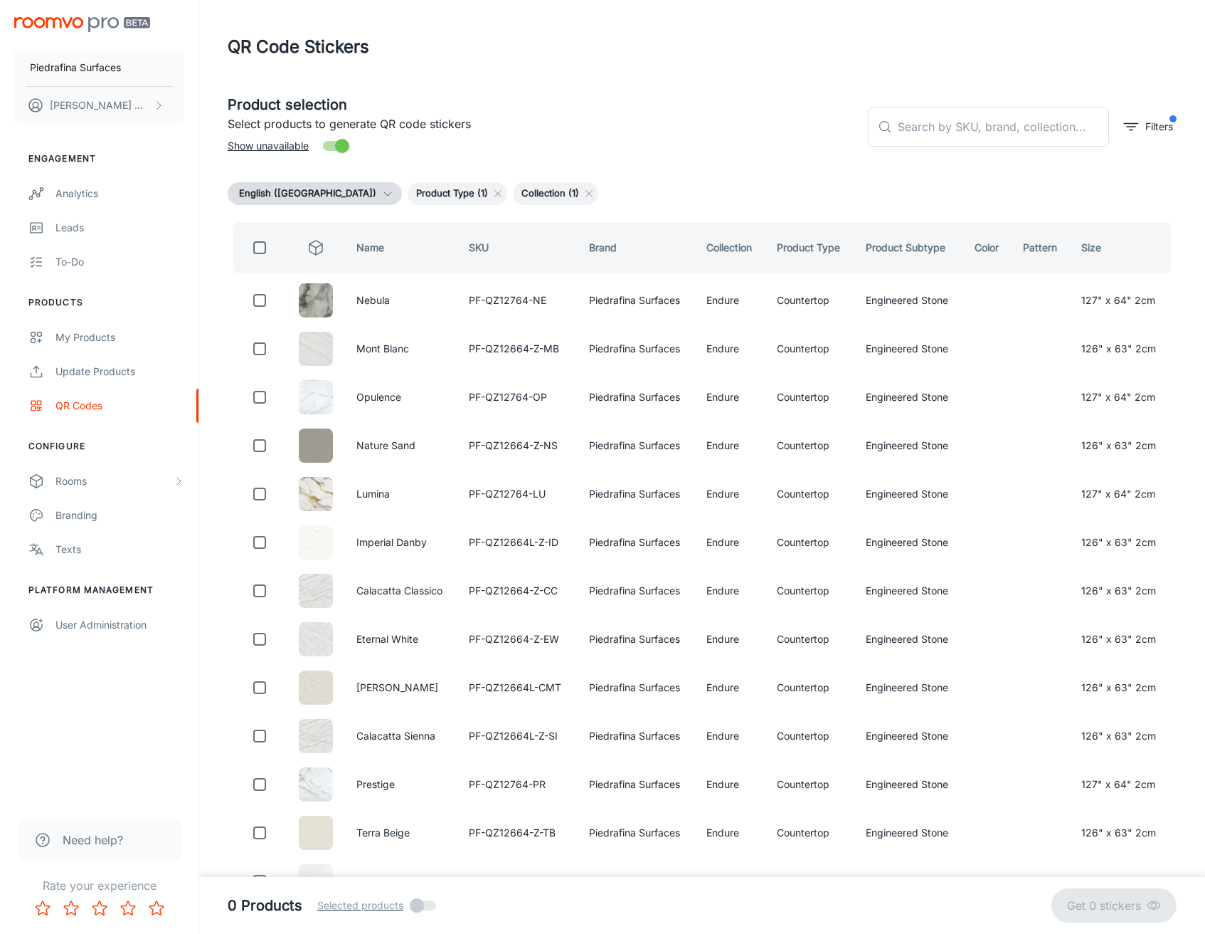
checkbox input "true"
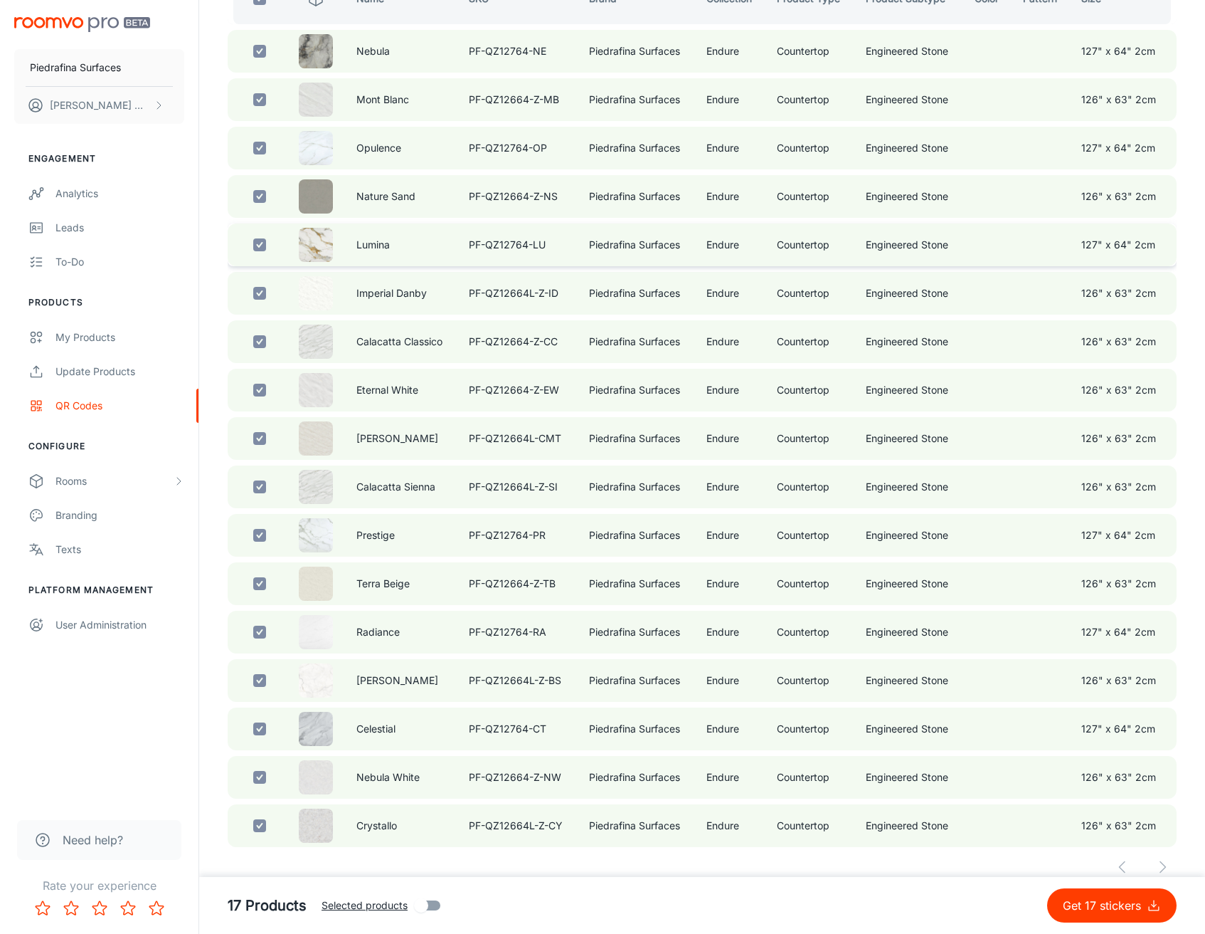
scroll to position [265, 0]
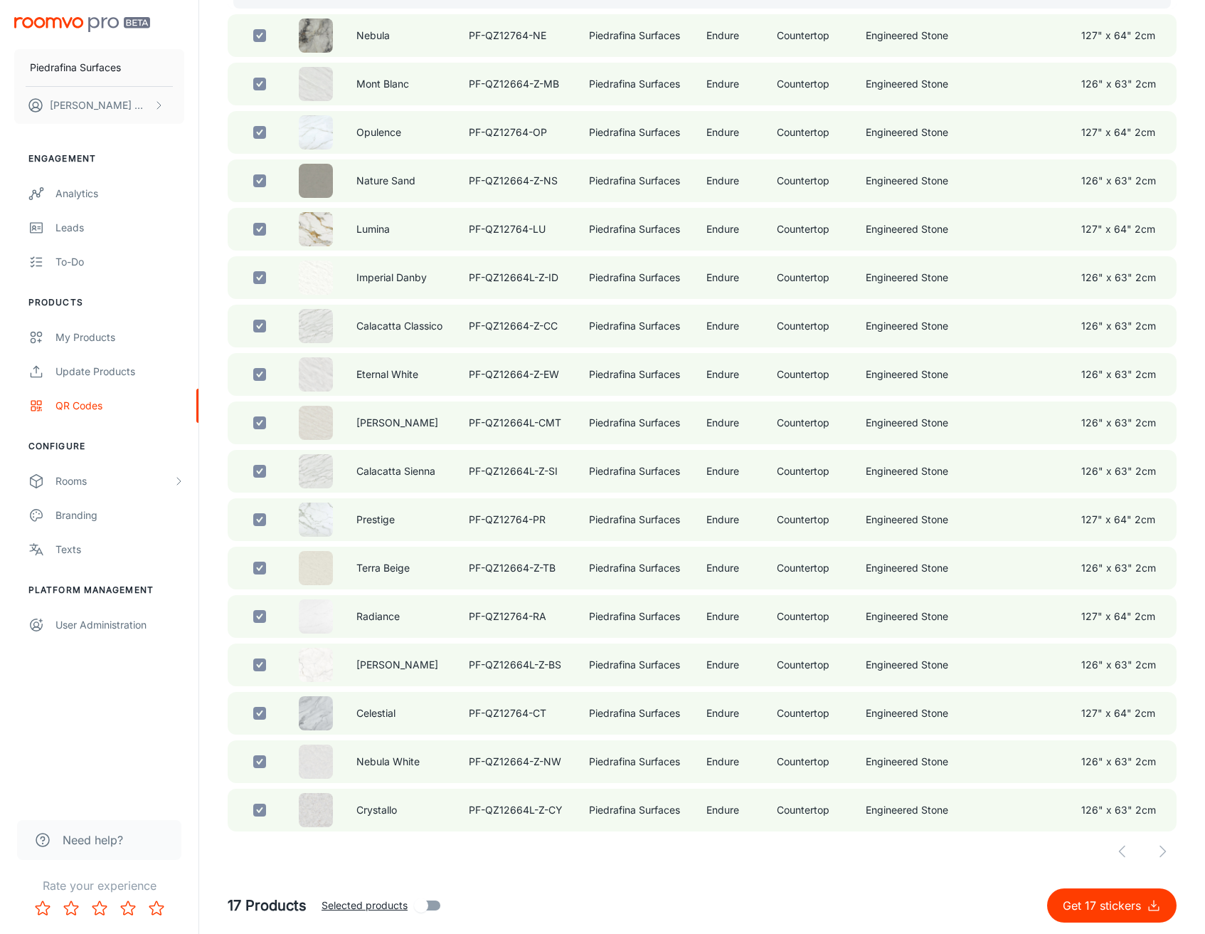
click at [1100, 917] on button "Get 17 stickers" at bounding box center [1112, 905] width 130 height 34
checkbox input "false"
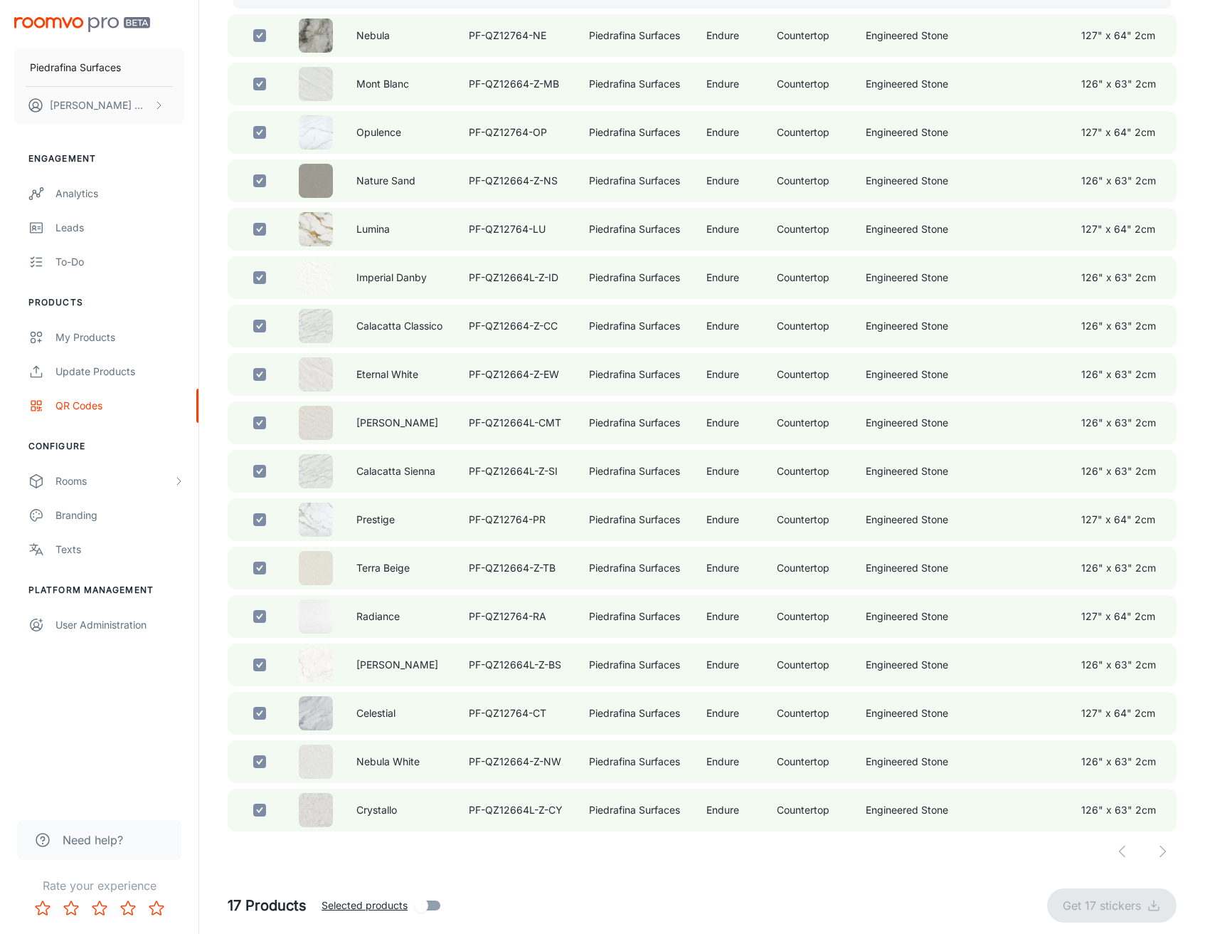
checkbox input "false"
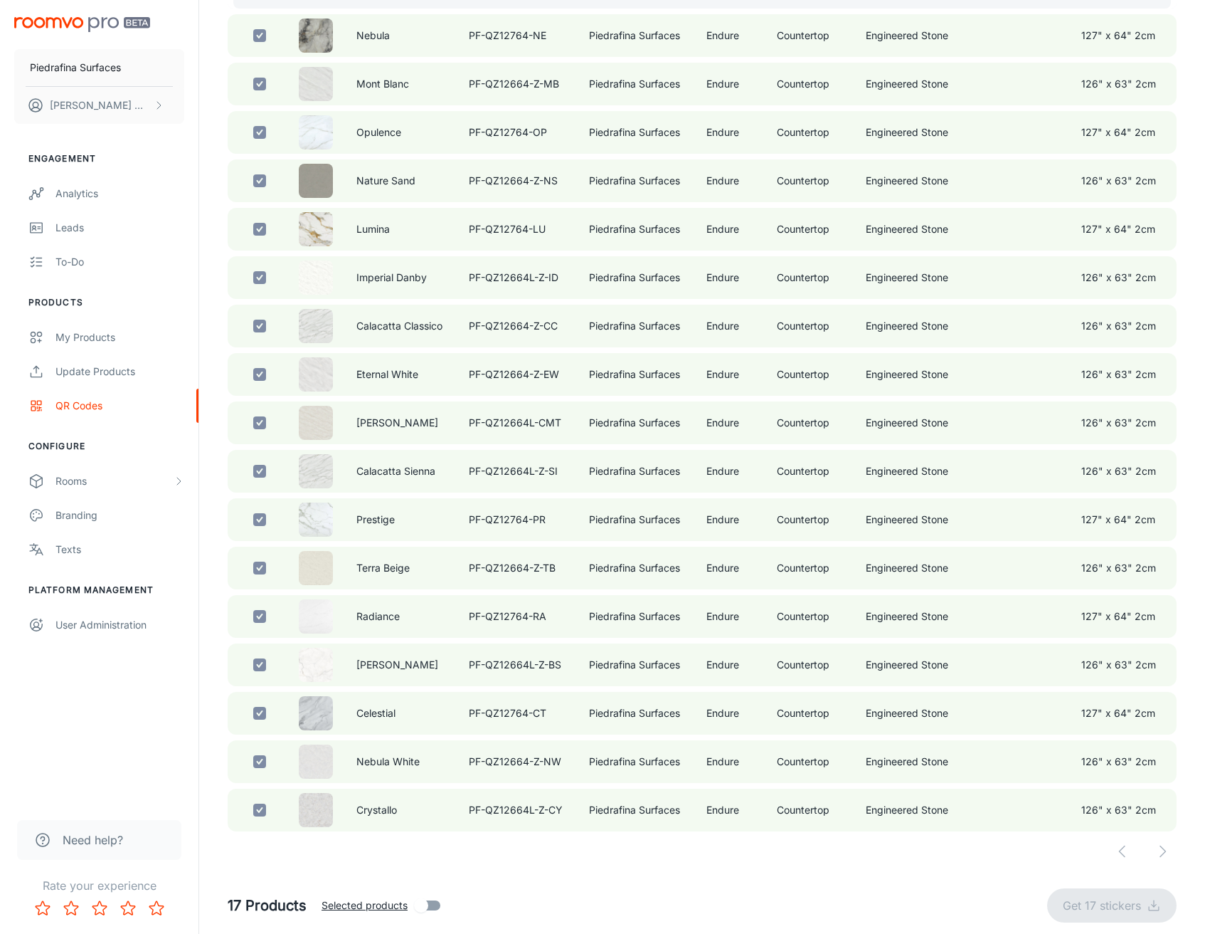
checkbox input "false"
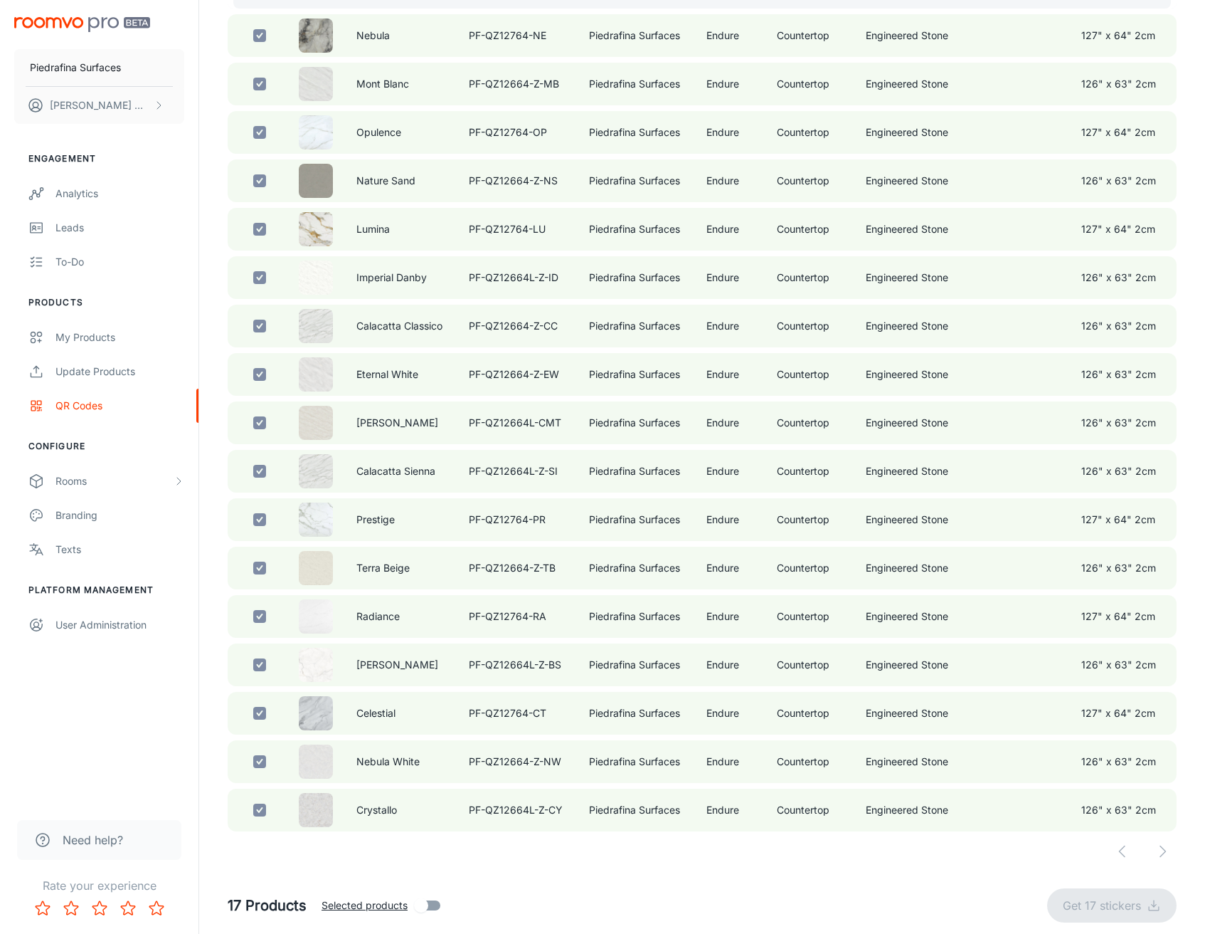
checkbox input "false"
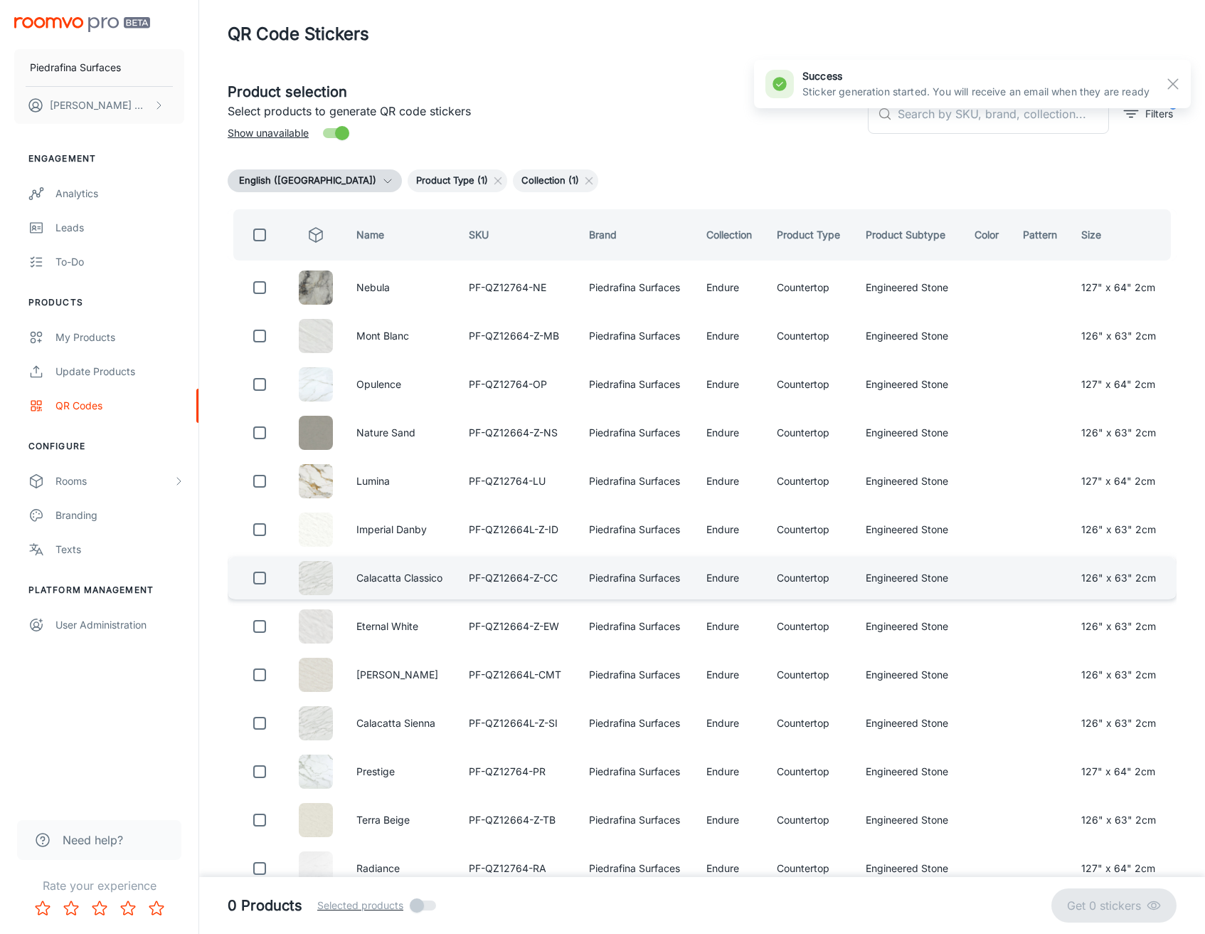
scroll to position [0, 0]
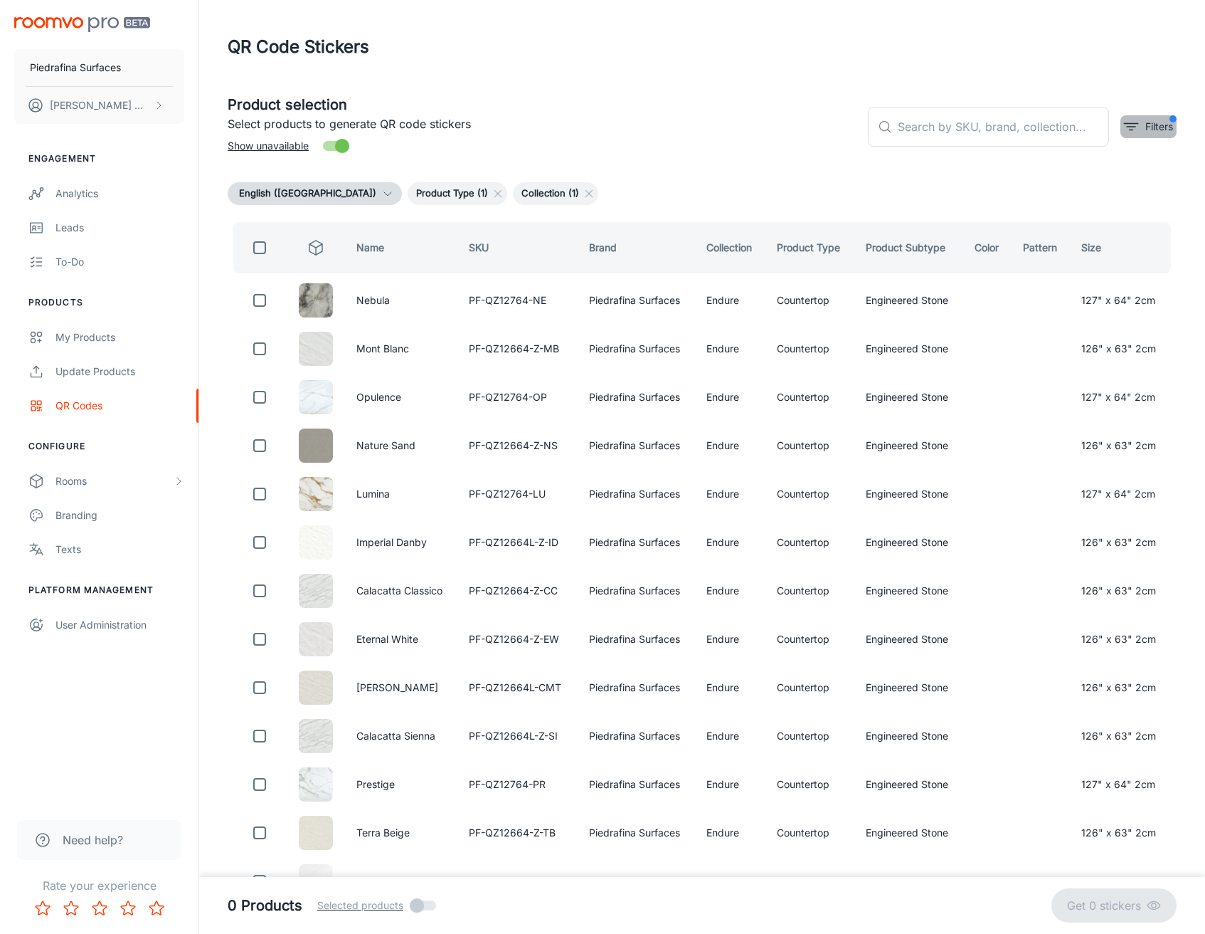
click at [1133, 132] on icon "filter" at bounding box center [1131, 126] width 17 height 17
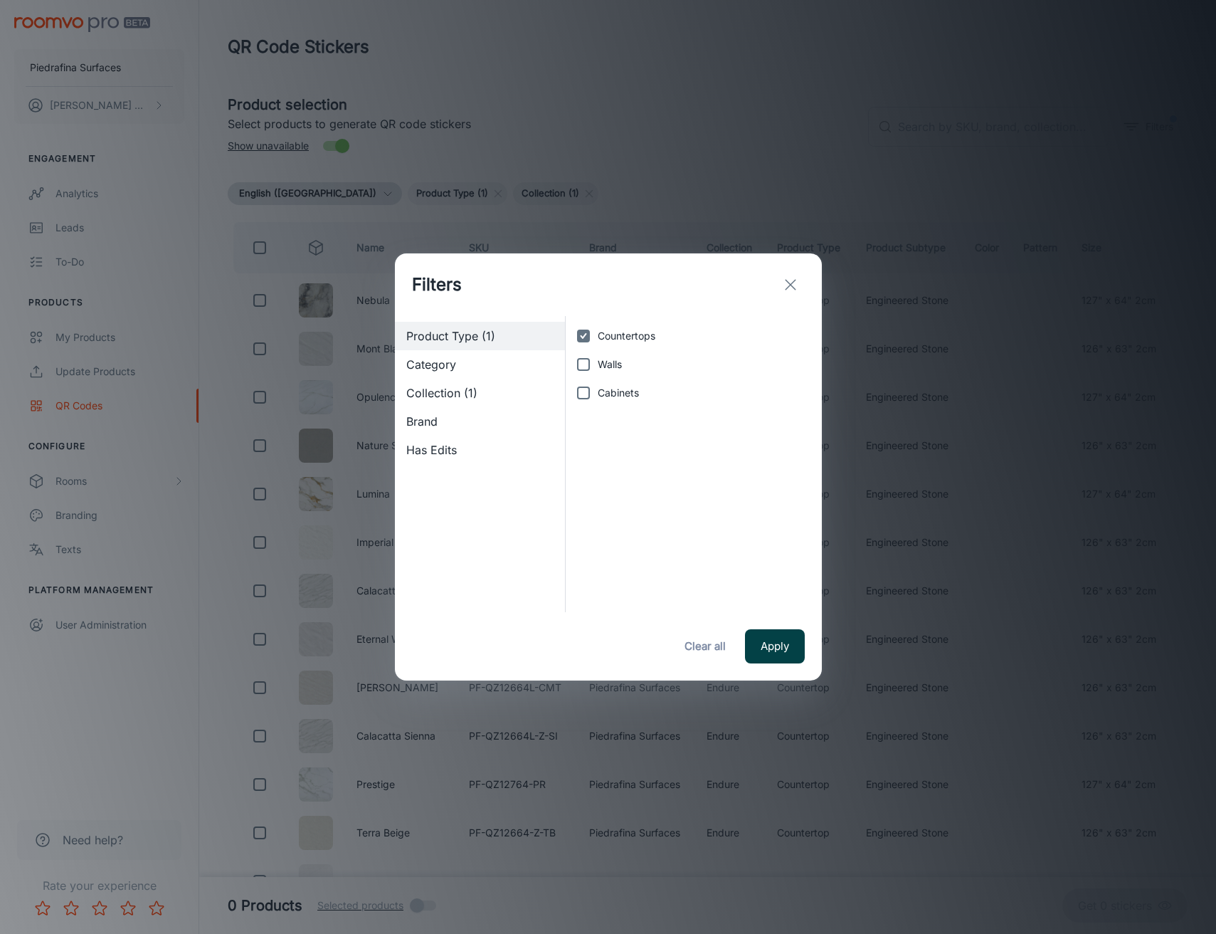
click at [773, 643] on button "Apply" at bounding box center [775, 646] width 60 height 34
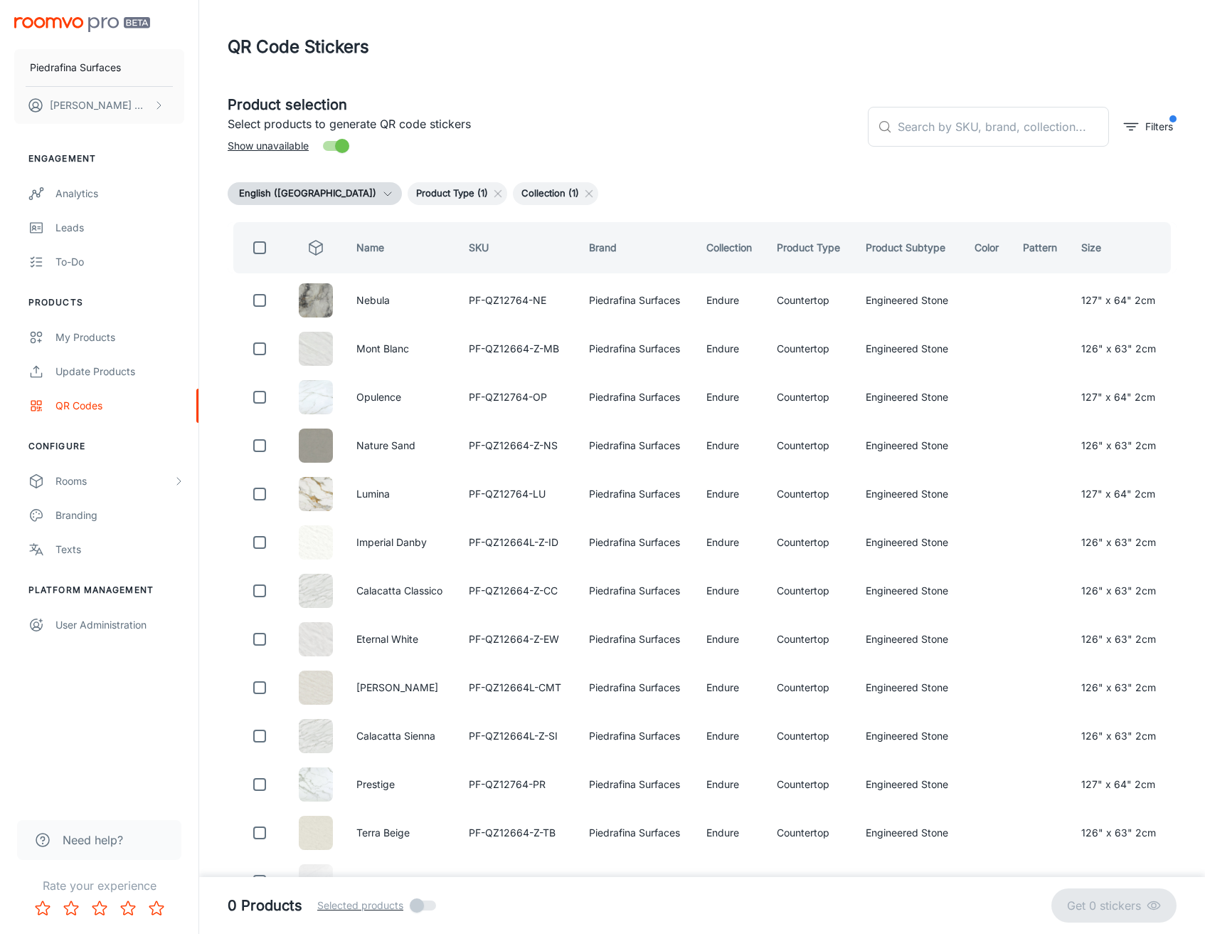
click at [258, 255] on input "checkbox" at bounding box center [260, 247] width 28 height 28
checkbox input "true"
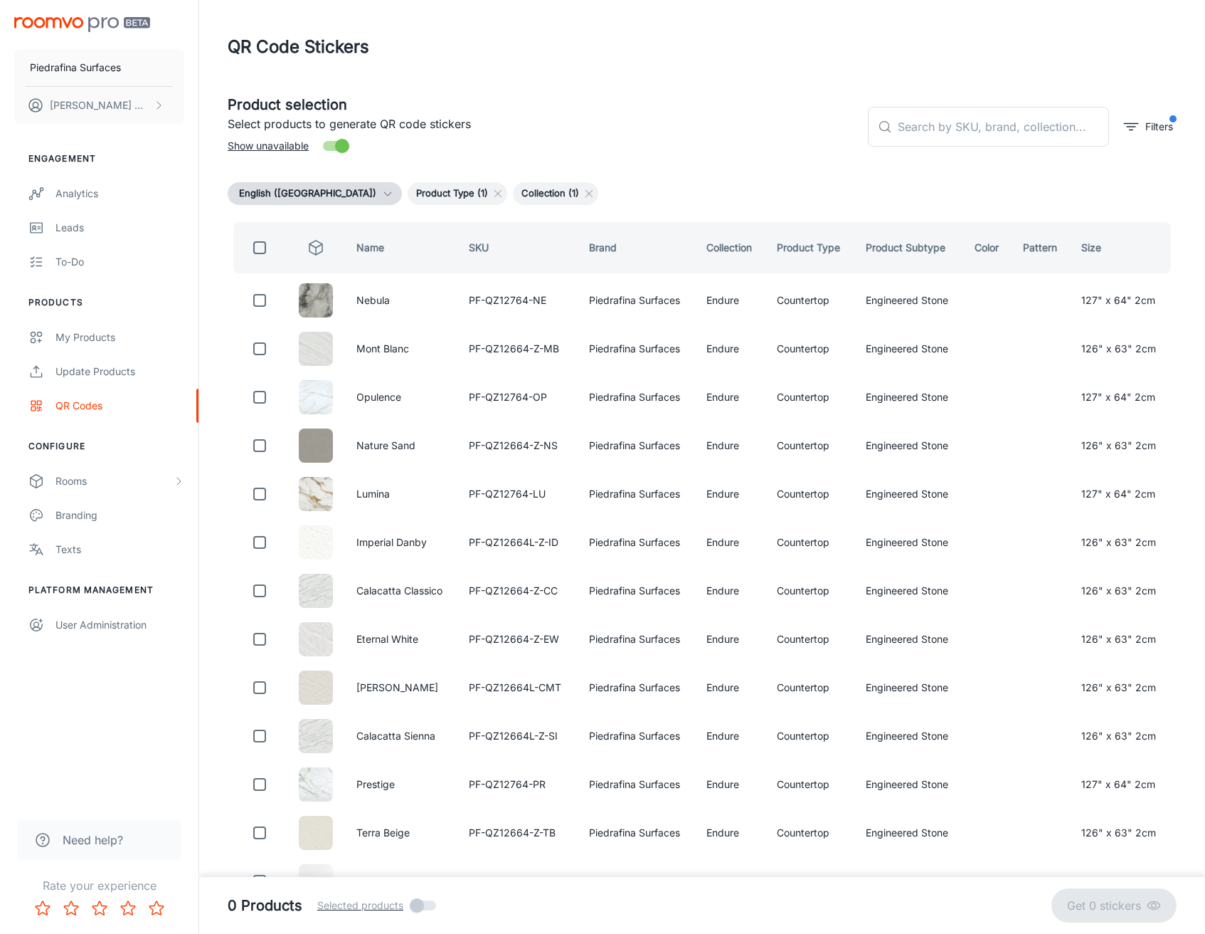
checkbox input "true"
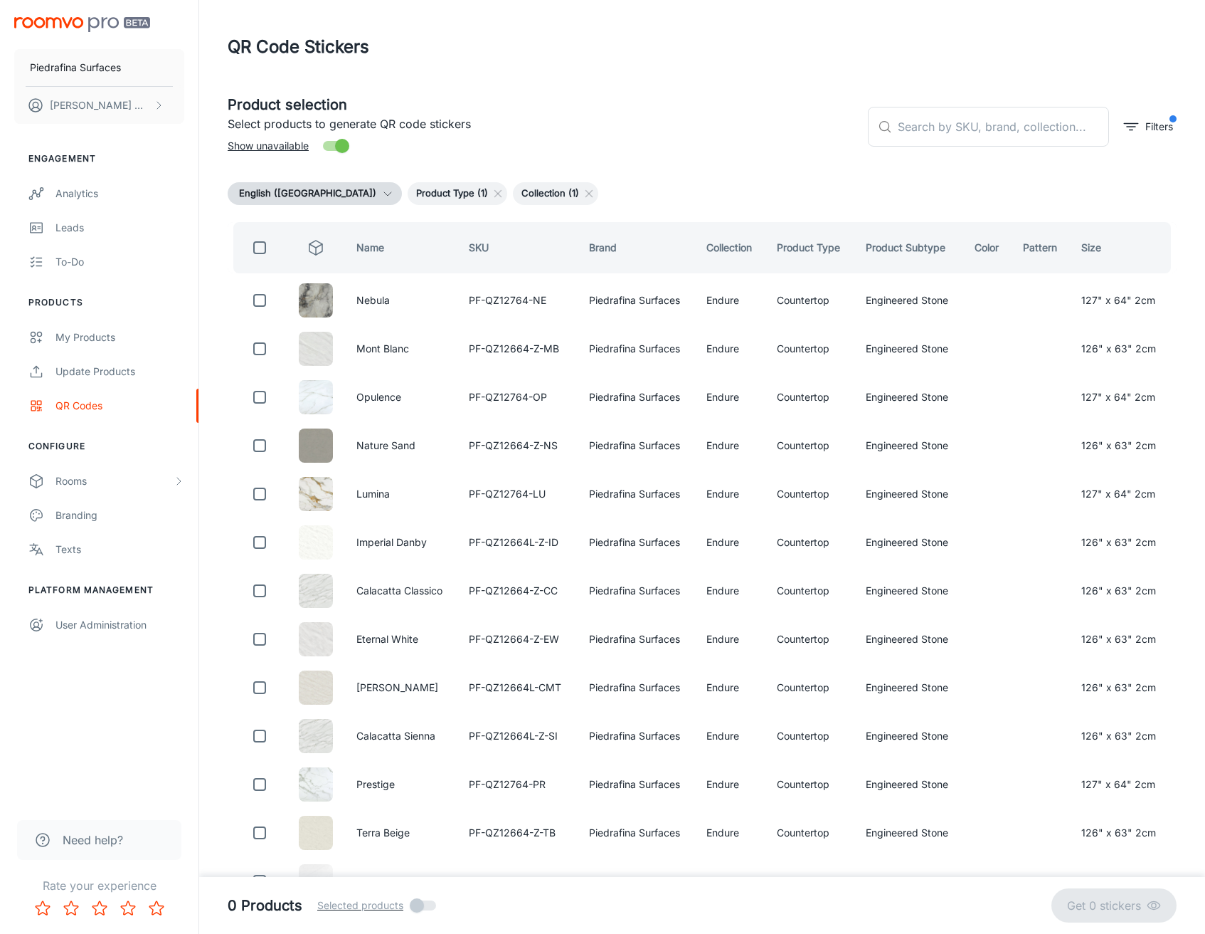
checkbox input "true"
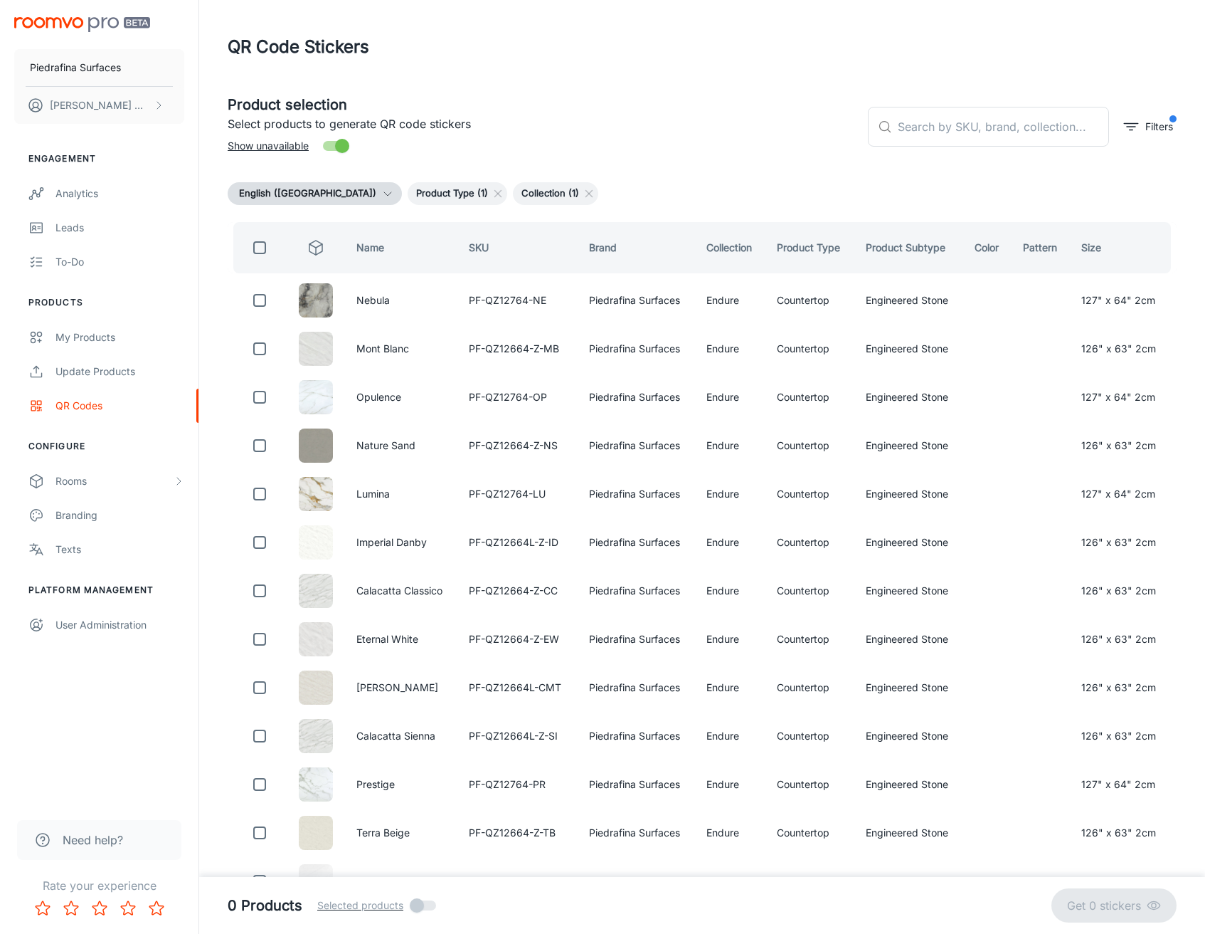
checkbox input "true"
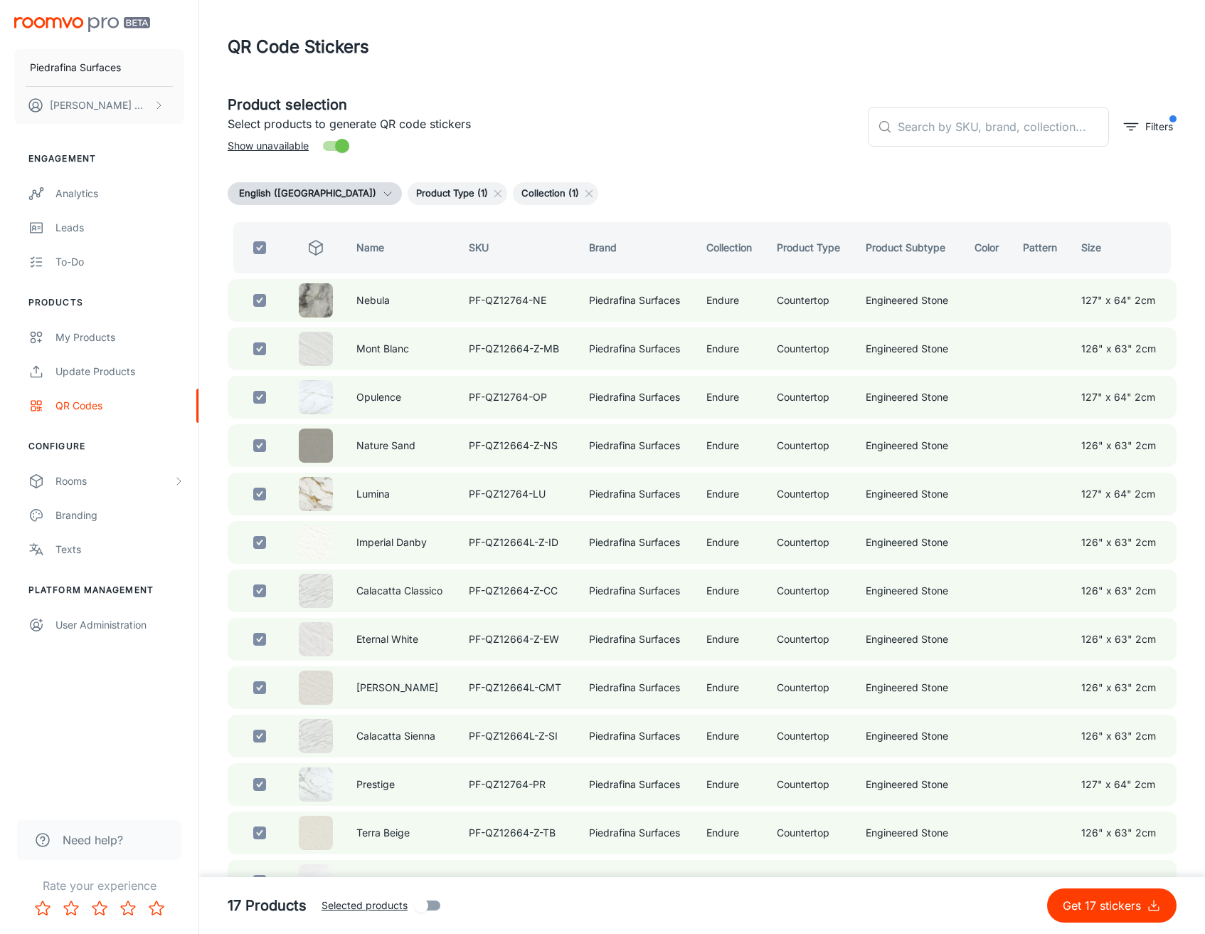
click at [1071, 904] on p "Get 17 stickers" at bounding box center [1105, 905] width 84 height 17
checkbox input "false"
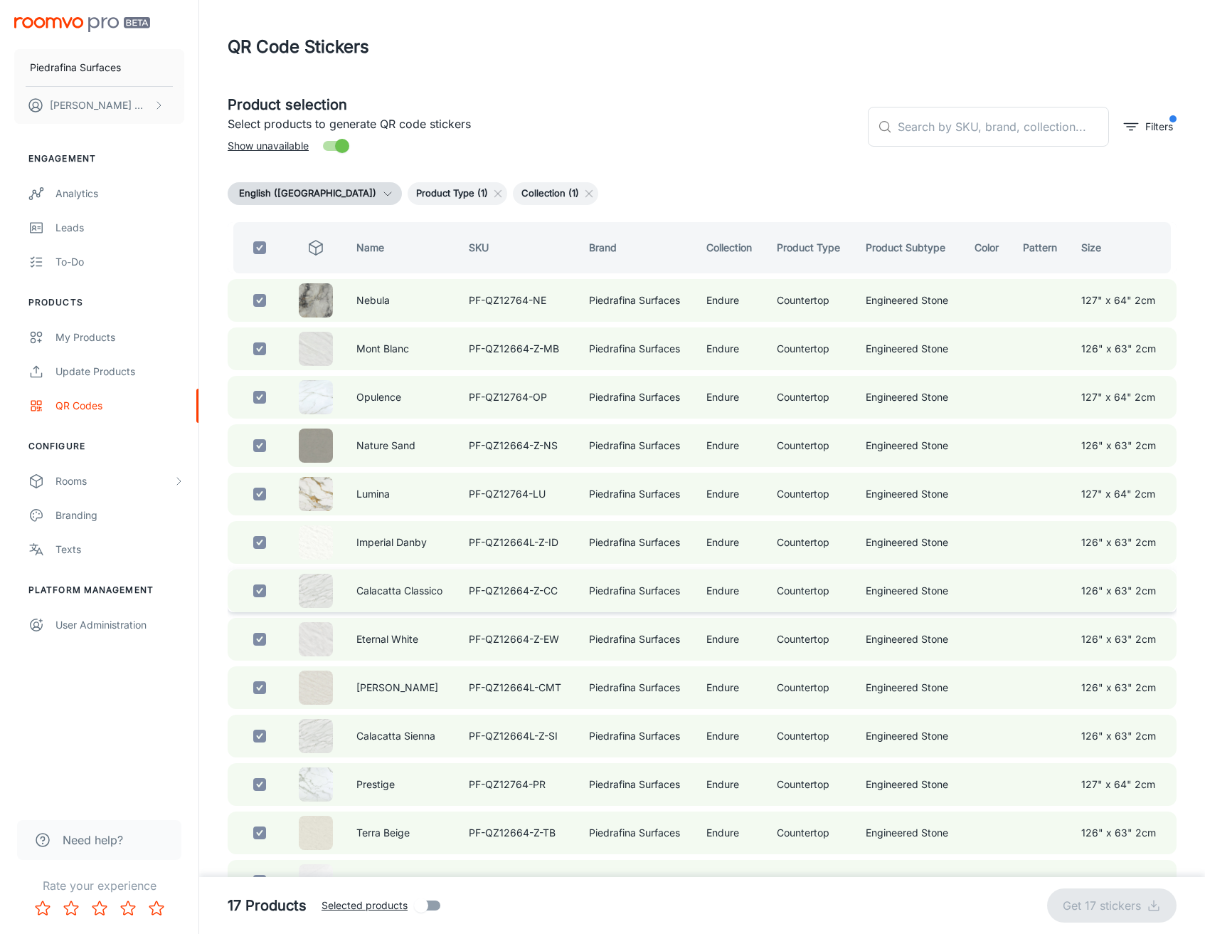
checkbox input "false"
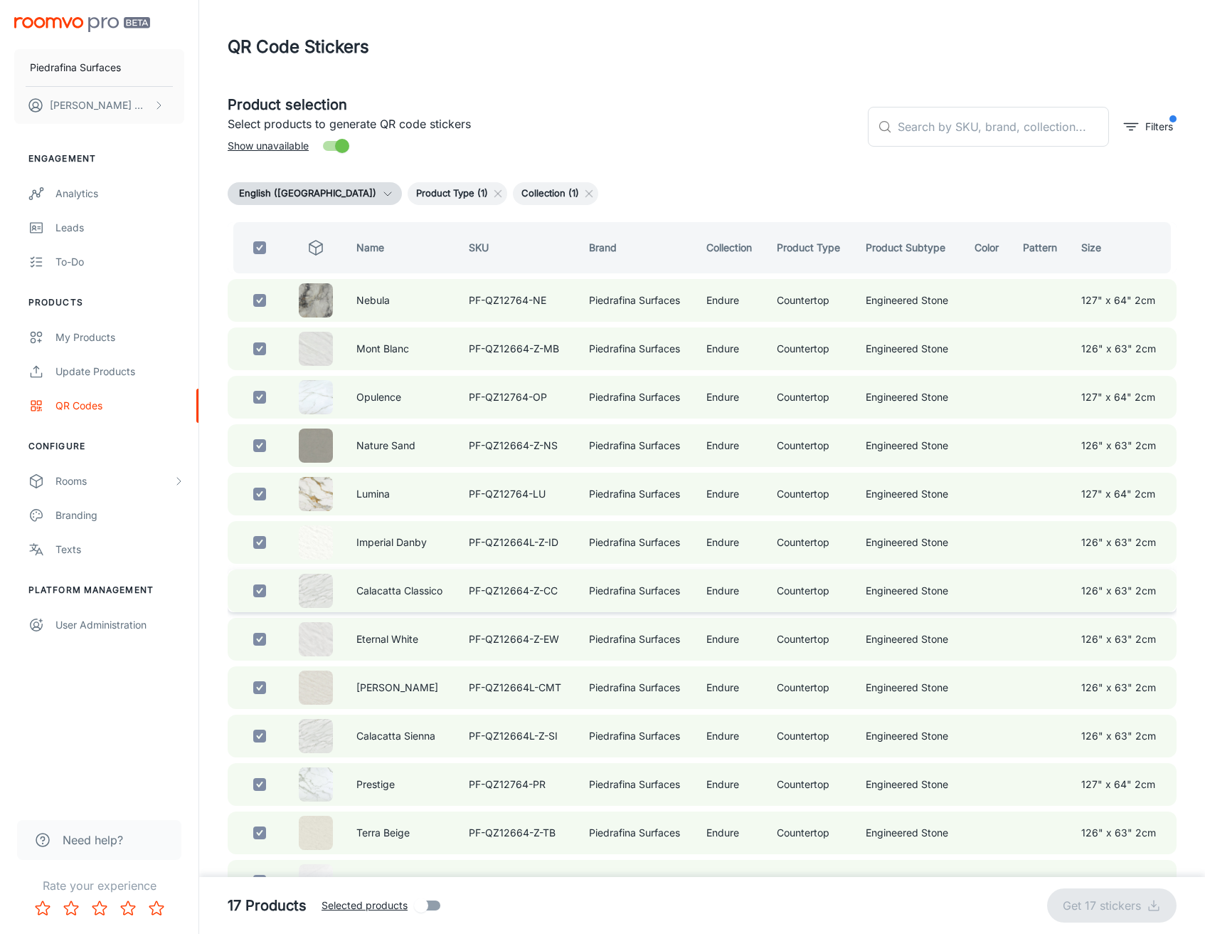
checkbox input "false"
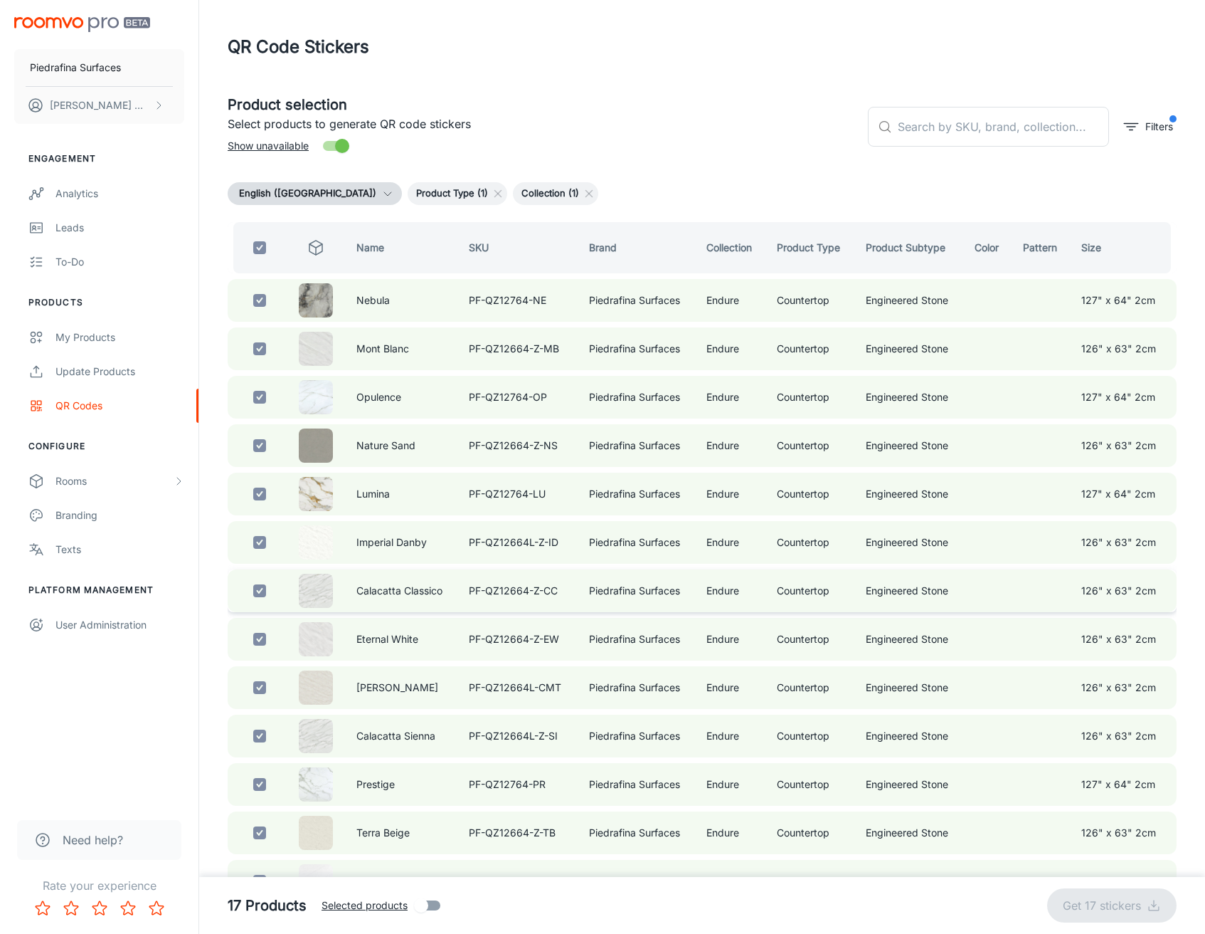
checkbox input "false"
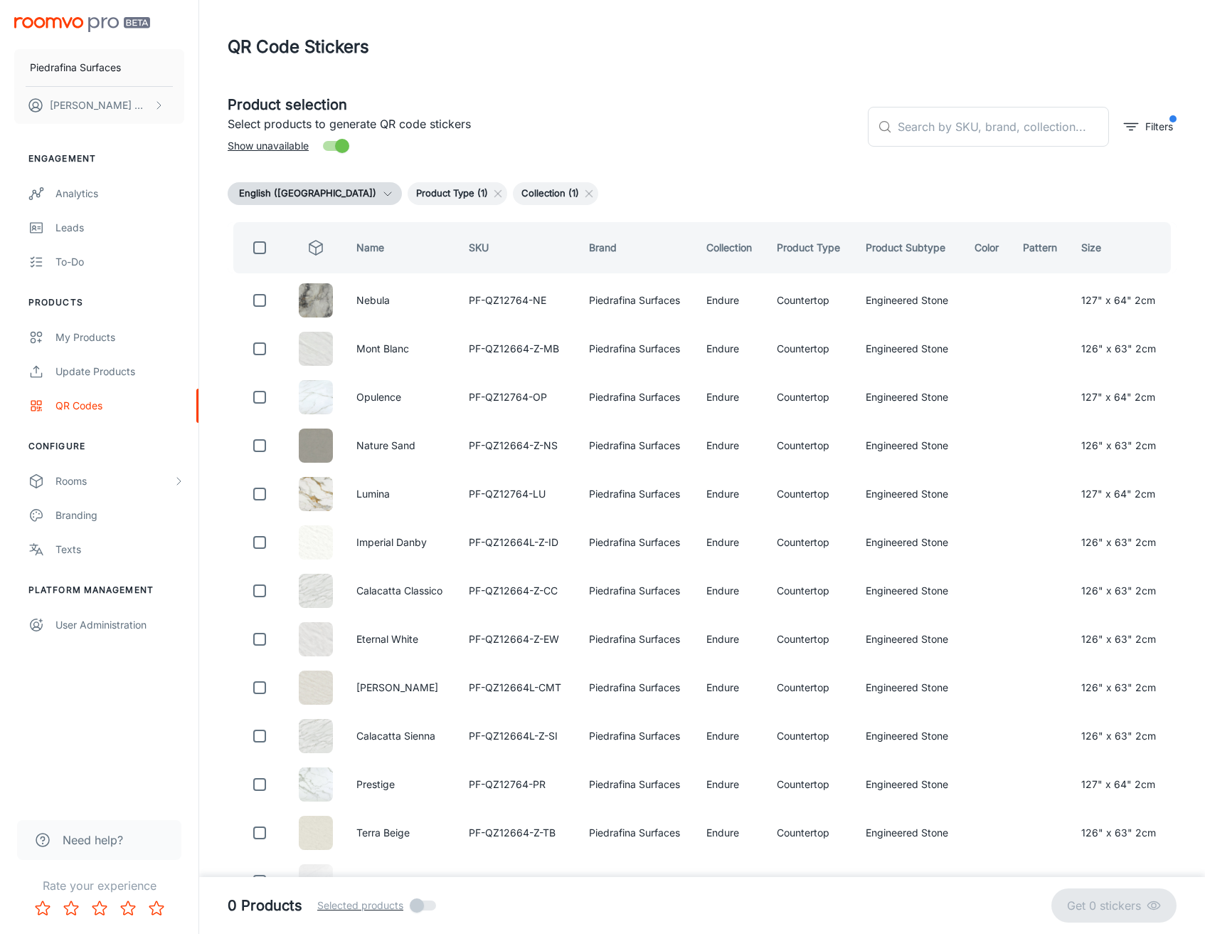
click at [727, 145] on div "Product selection Select products to generate QR code stickers Show unavailable" at bounding box center [536, 121] width 640 height 77
click at [110, 413] on div "QR Codes" at bounding box center [120, 406] width 129 height 16
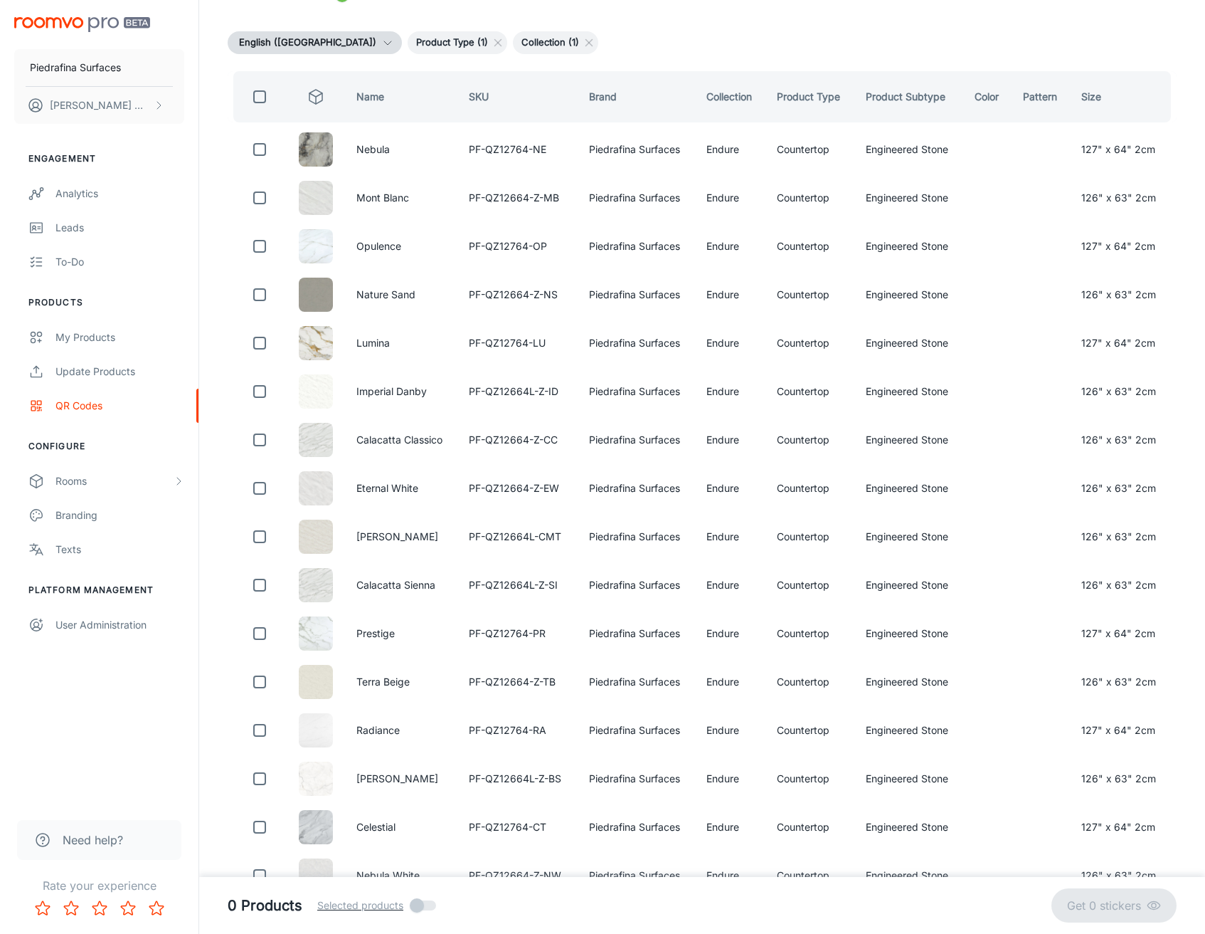
scroll to position [174, 0]
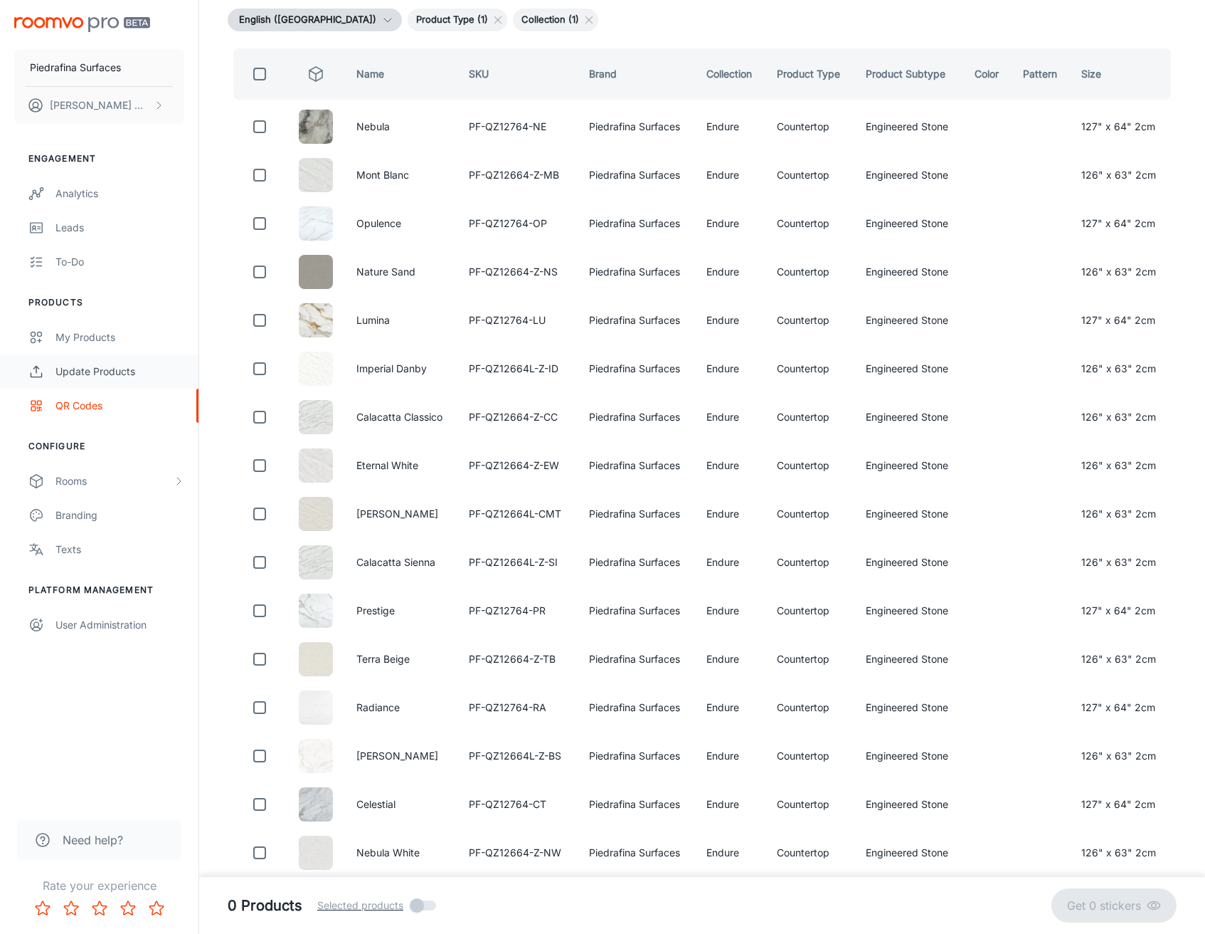
click at [82, 367] on div "Update Products" at bounding box center [120, 372] width 129 height 16
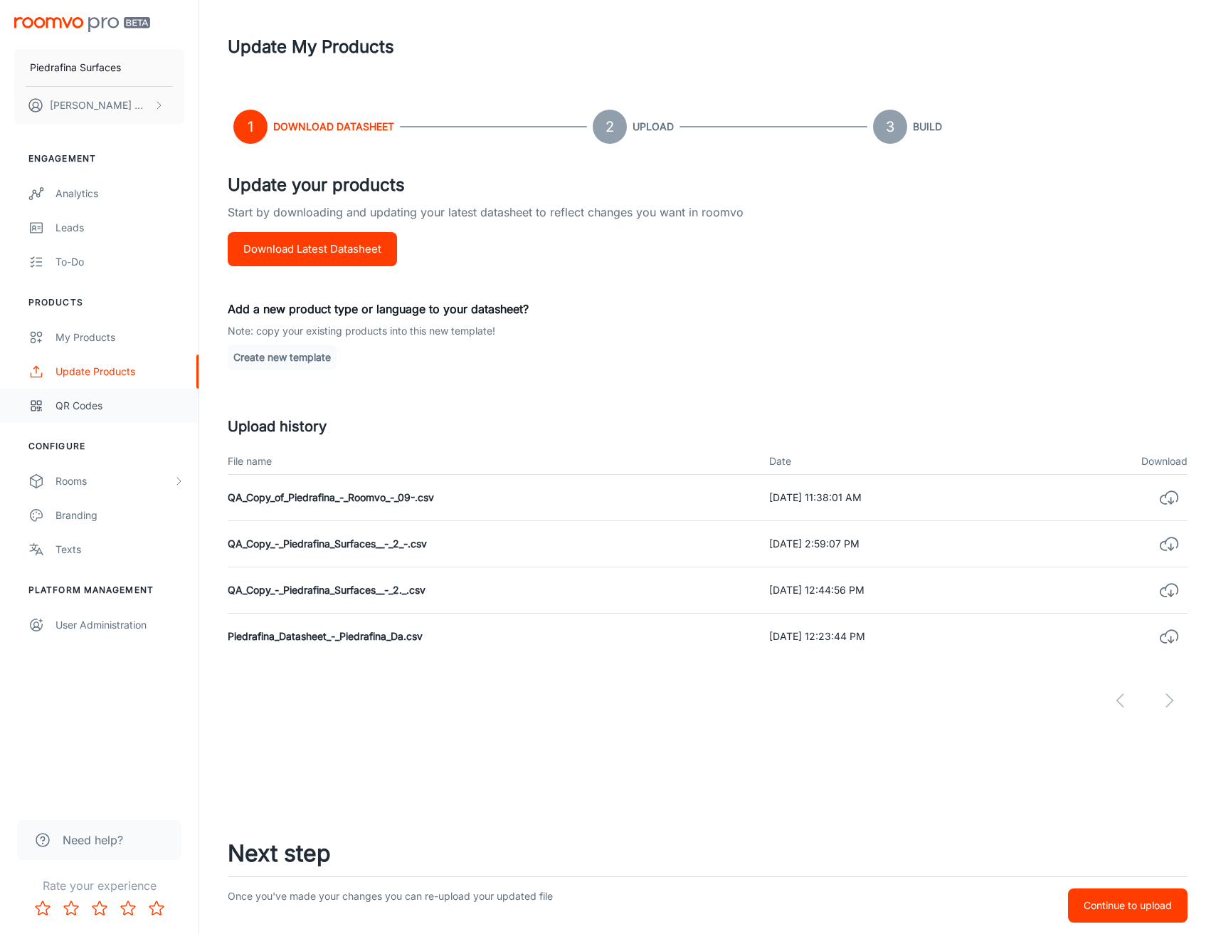
click at [92, 411] on div "QR Codes" at bounding box center [120, 406] width 129 height 16
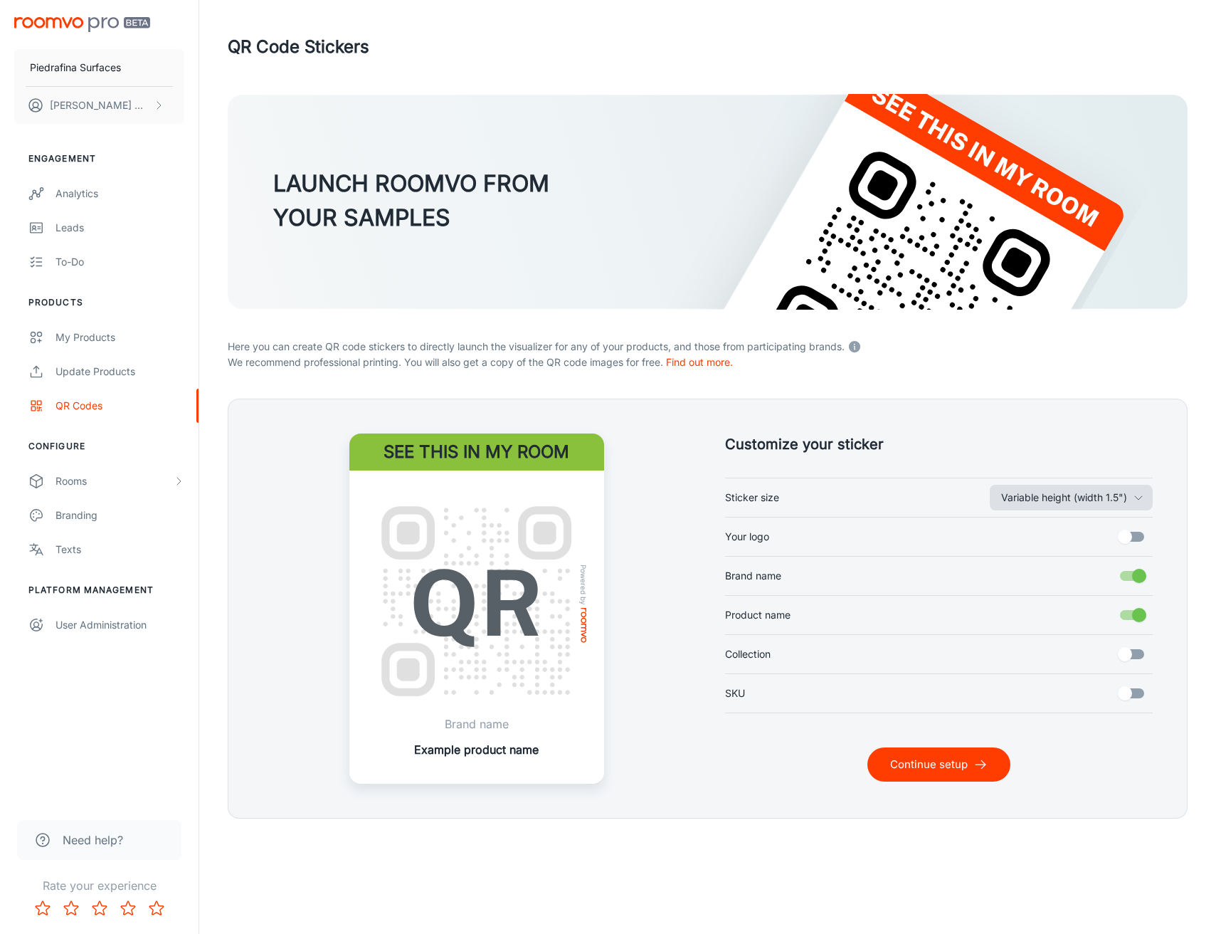
click at [1022, 492] on button "Variable height (width 1.5")" at bounding box center [1071, 498] width 163 height 26
click at [1026, 529] on li "Standard ([PERSON_NAME], 3"x2")" at bounding box center [1093, 529] width 214 height 26
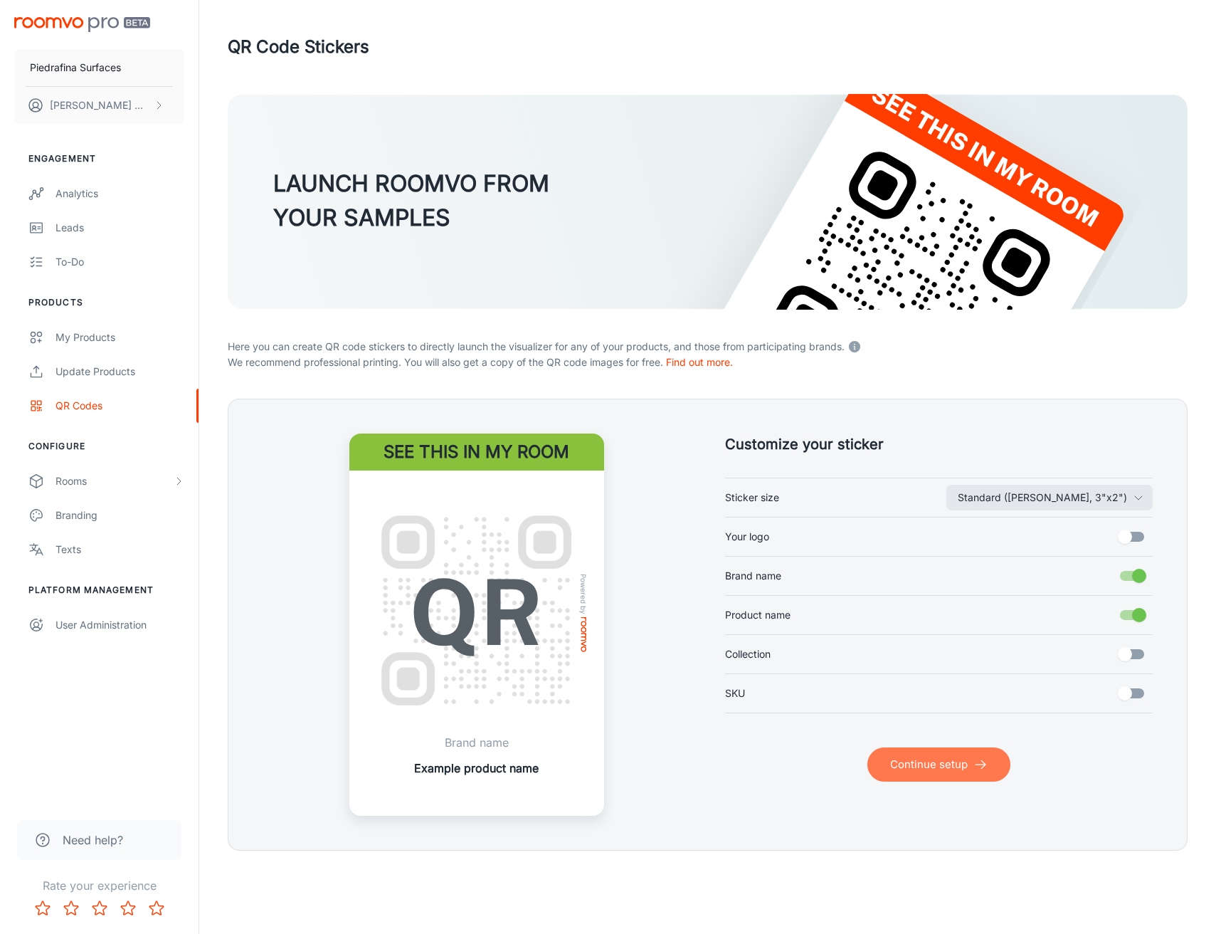
click at [945, 764] on button "Continue setup" at bounding box center [938, 764] width 143 height 34
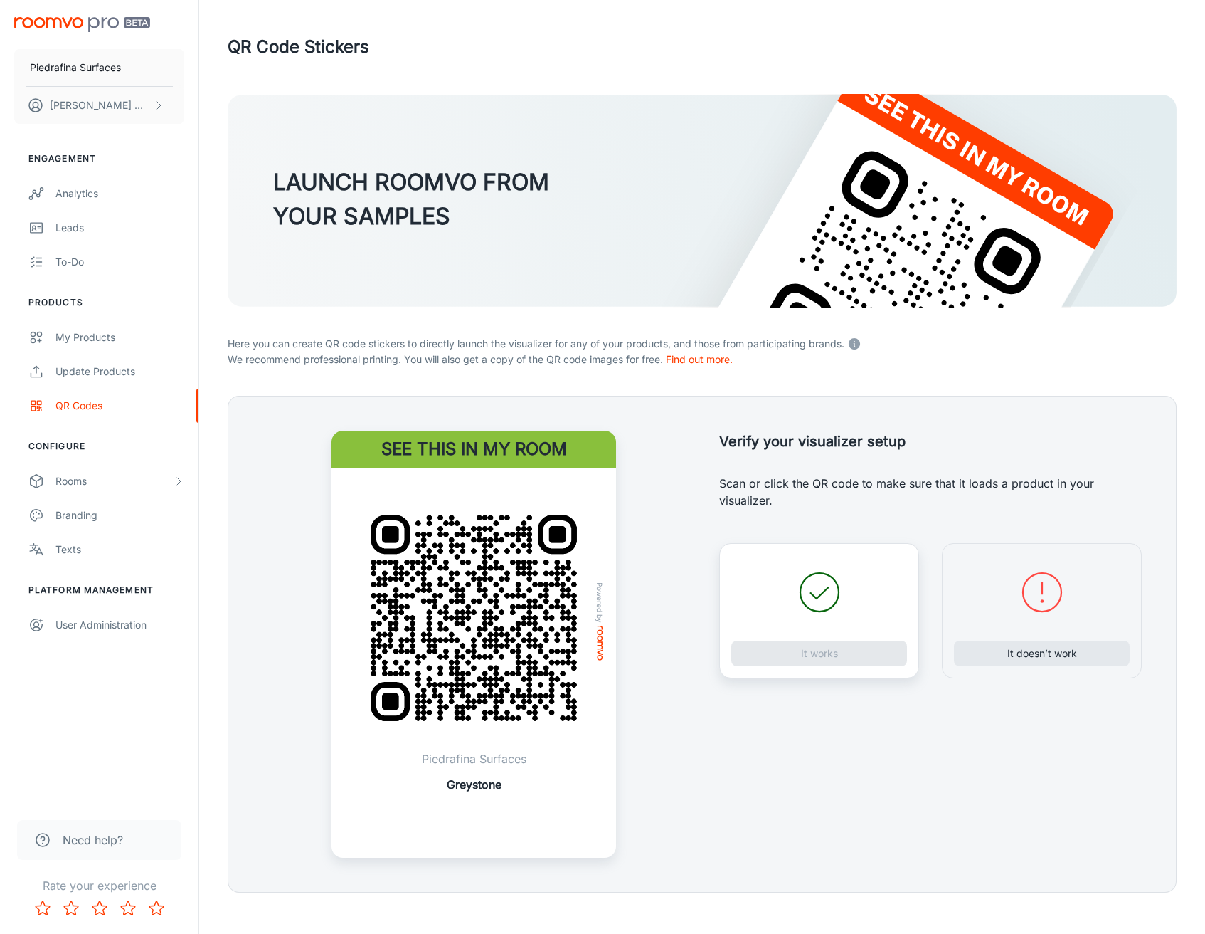
scroll to position [16, 0]
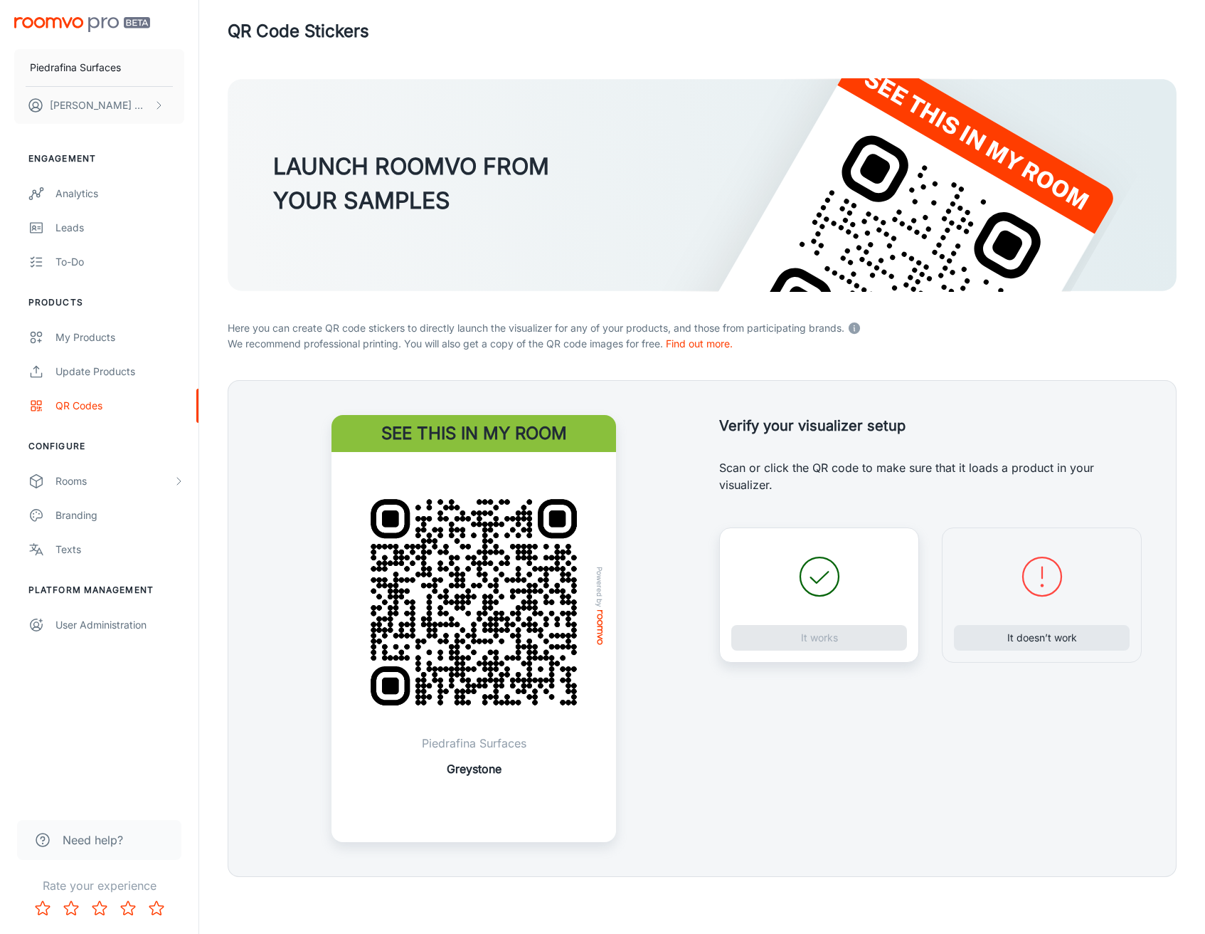
click at [535, 549] on img at bounding box center [474, 602] width 250 height 250
click at [751, 622] on div "It works" at bounding box center [819, 594] width 200 height 135
click at [753, 636] on button "It works" at bounding box center [820, 638] width 176 height 26
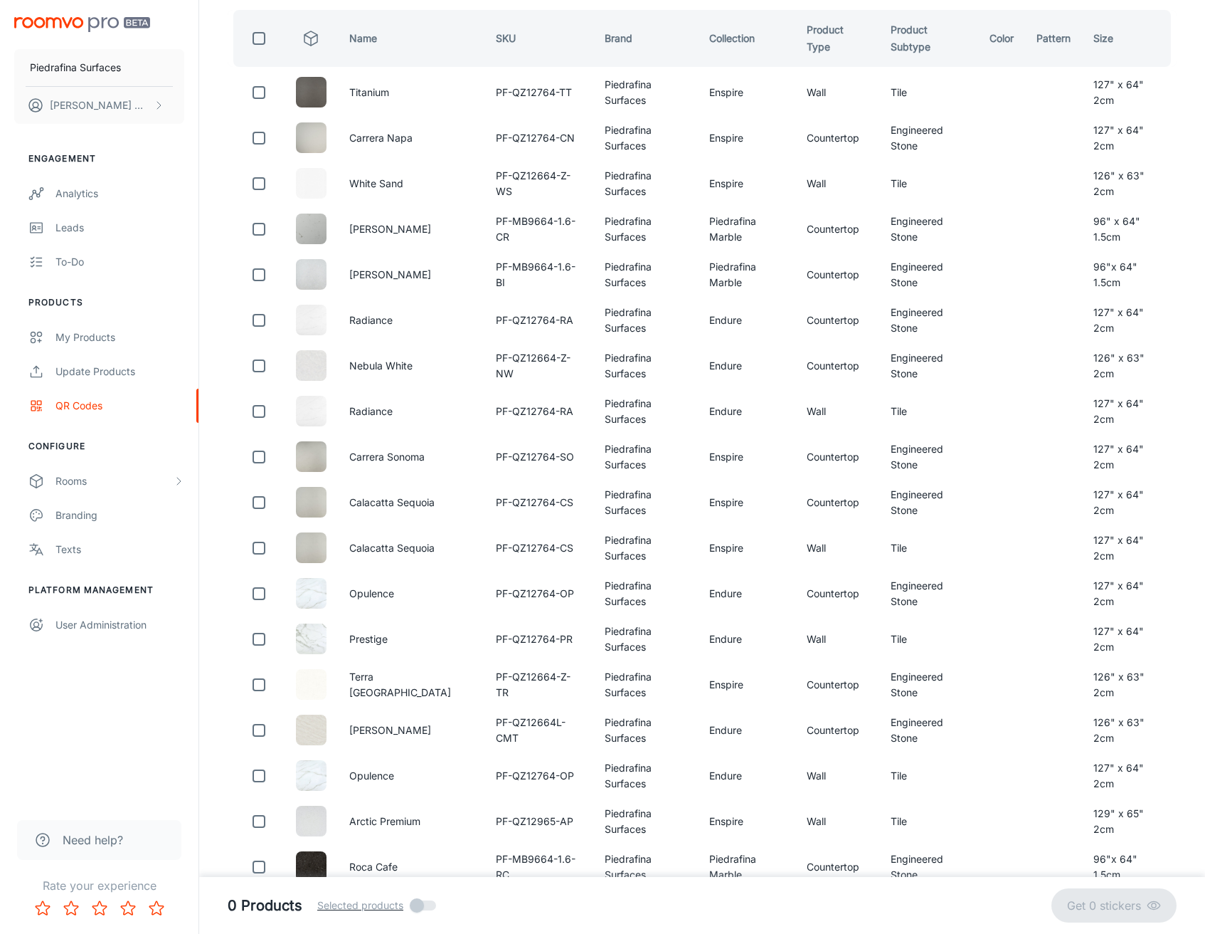
scroll to position [0, 0]
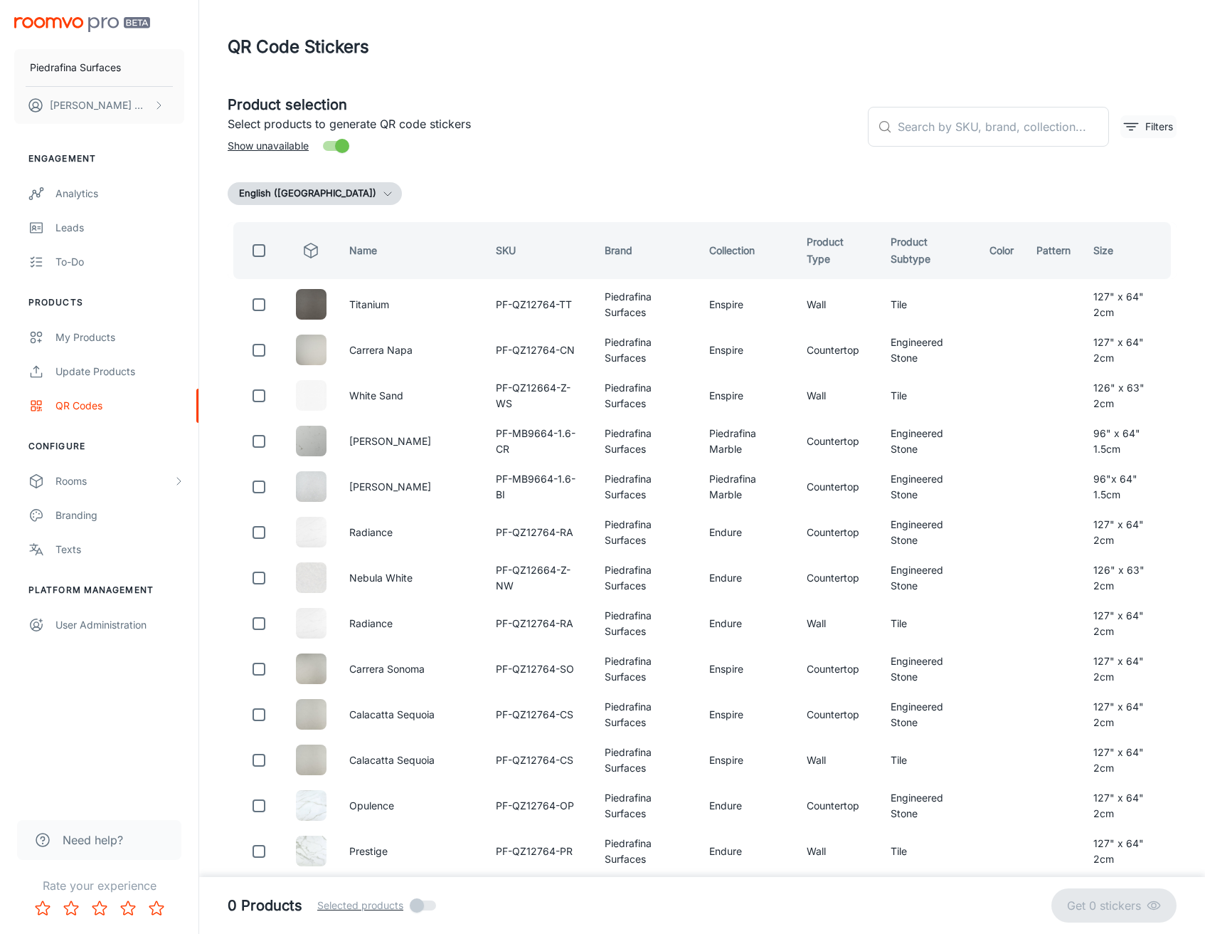
click at [1142, 130] on button "Filters" at bounding box center [1149, 126] width 56 height 23
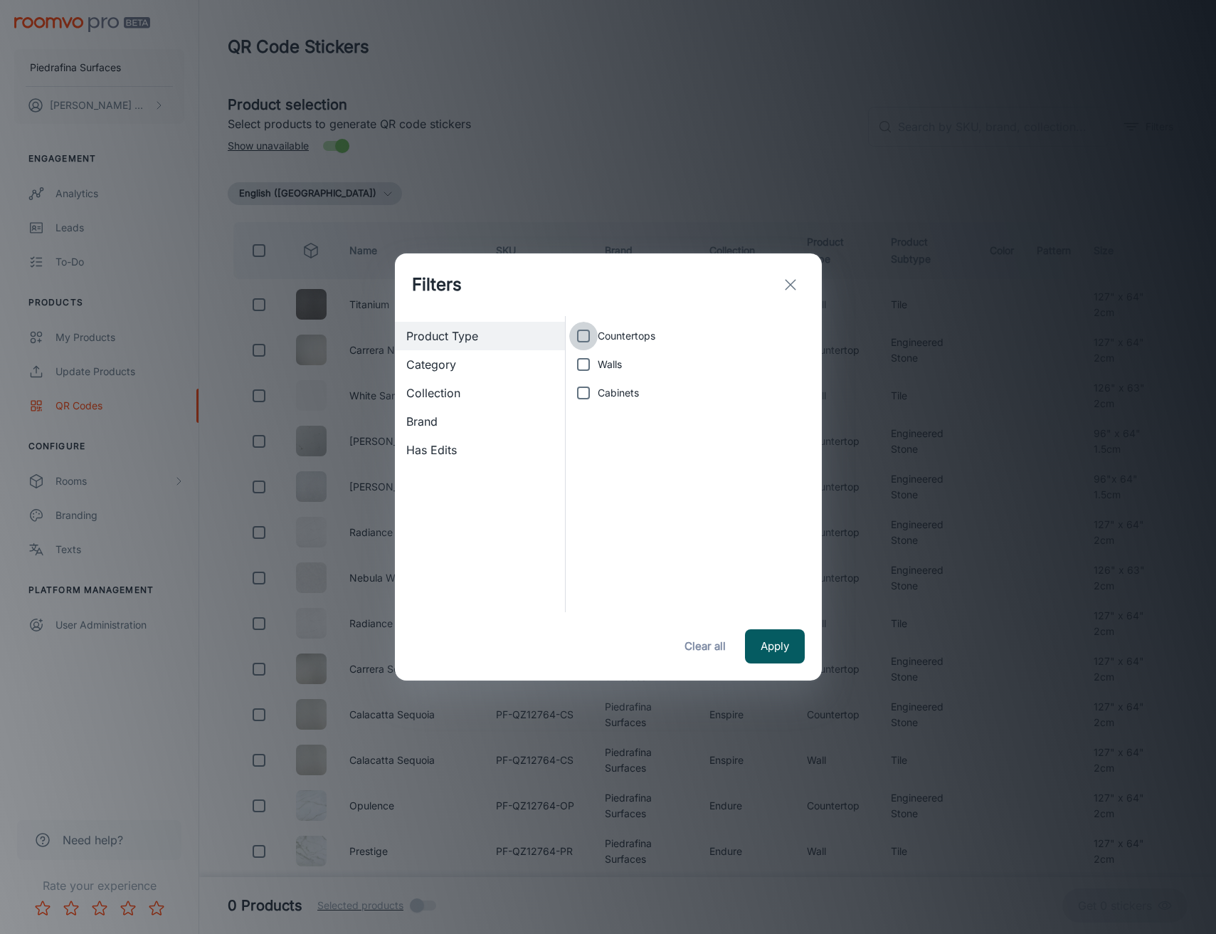
click at [588, 345] on input "Countertops" at bounding box center [583, 336] width 28 height 28
checkbox input "true"
click at [472, 393] on span "Collection" at bounding box center [480, 392] width 148 height 17
click at [579, 339] on input "Endure" at bounding box center [583, 336] width 28 height 28
checkbox input "true"
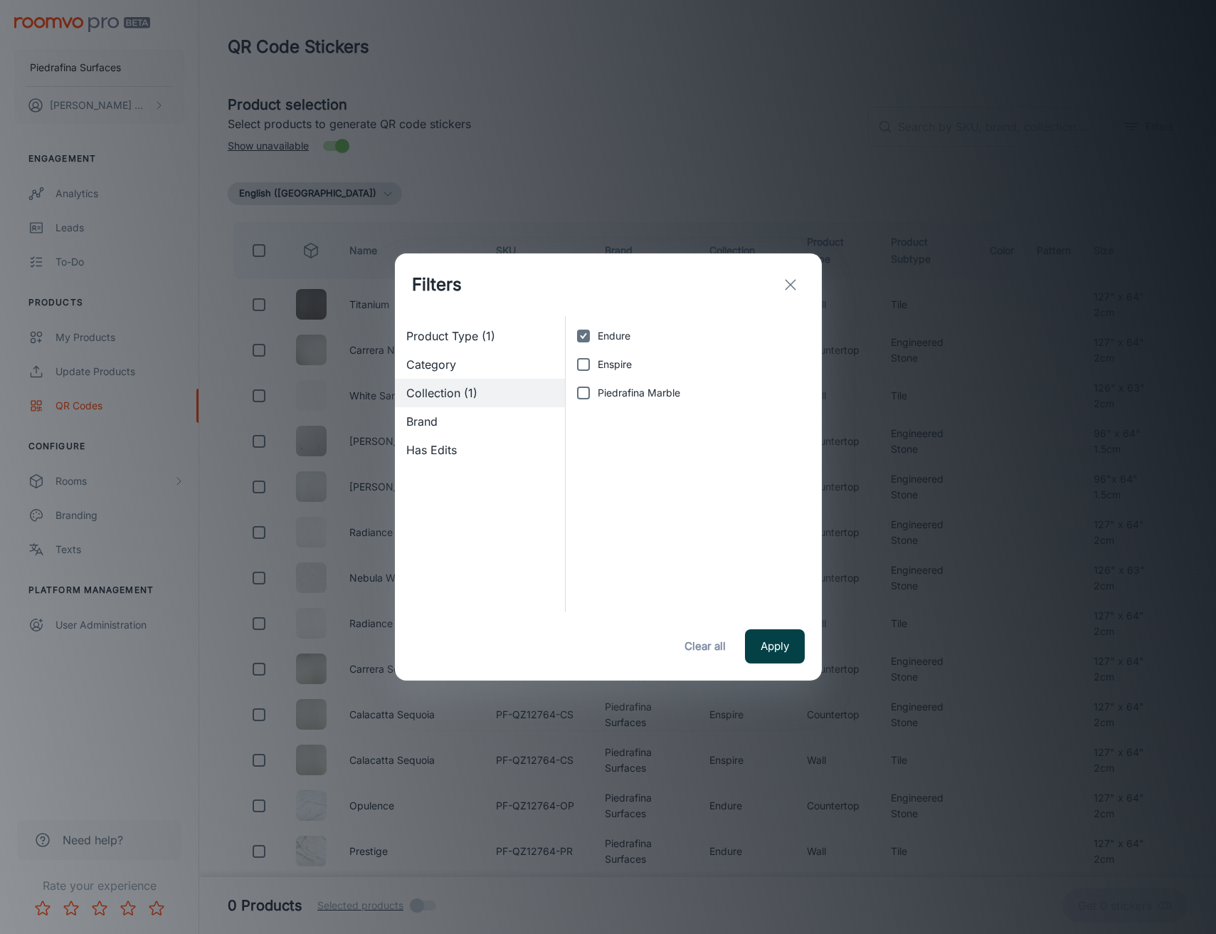
click at [778, 645] on button "Apply" at bounding box center [775, 646] width 60 height 34
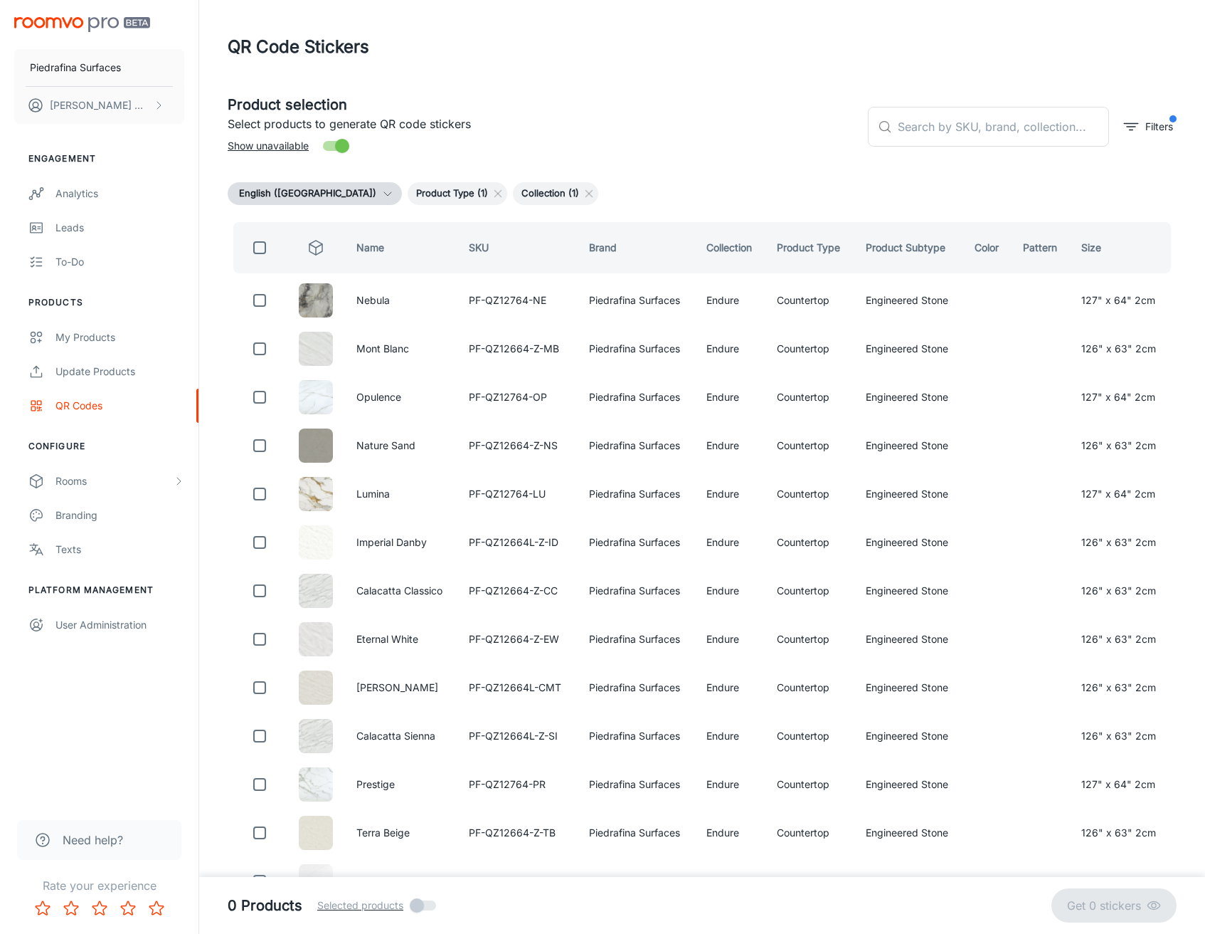
click at [261, 252] on input "checkbox" at bounding box center [260, 247] width 28 height 28
checkbox input "true"
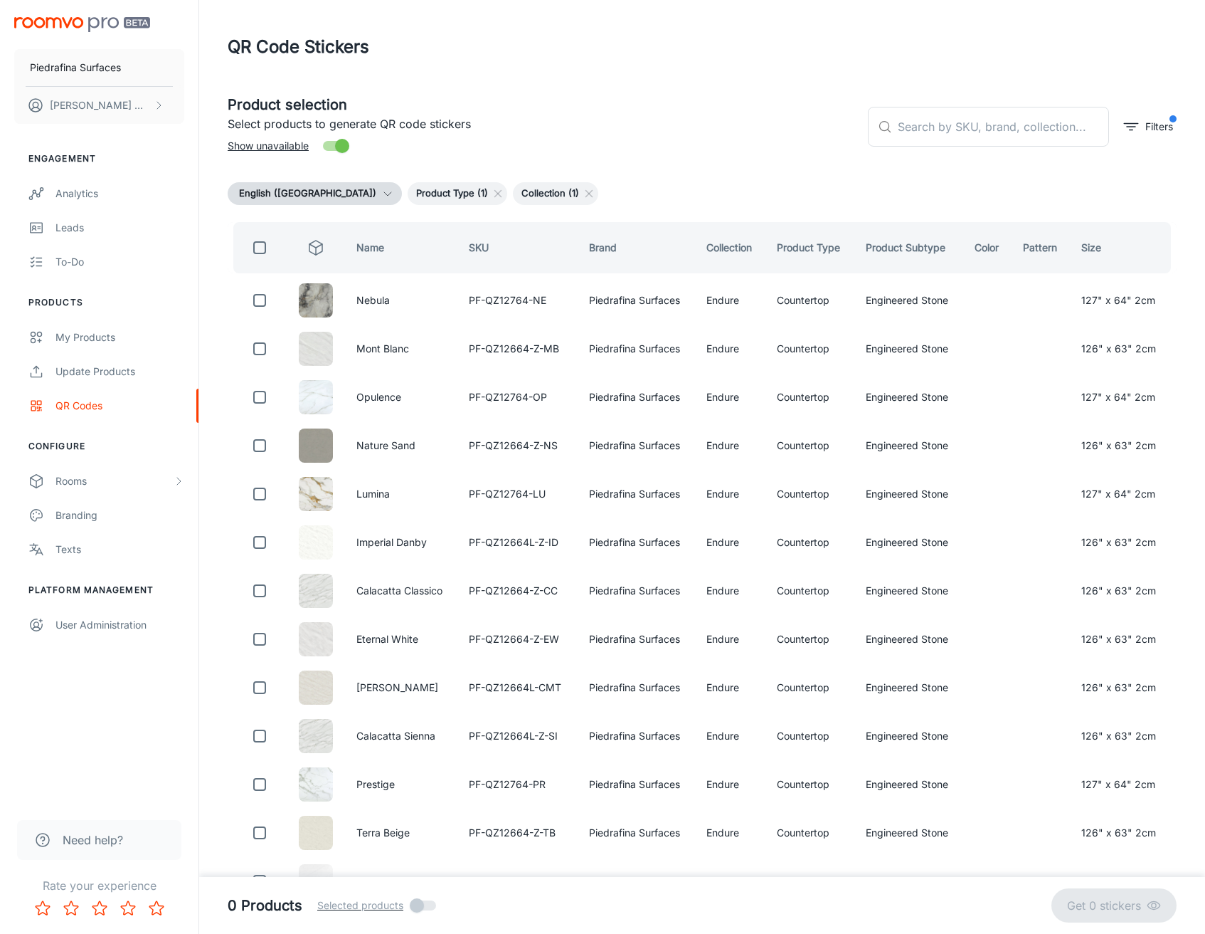
checkbox input "true"
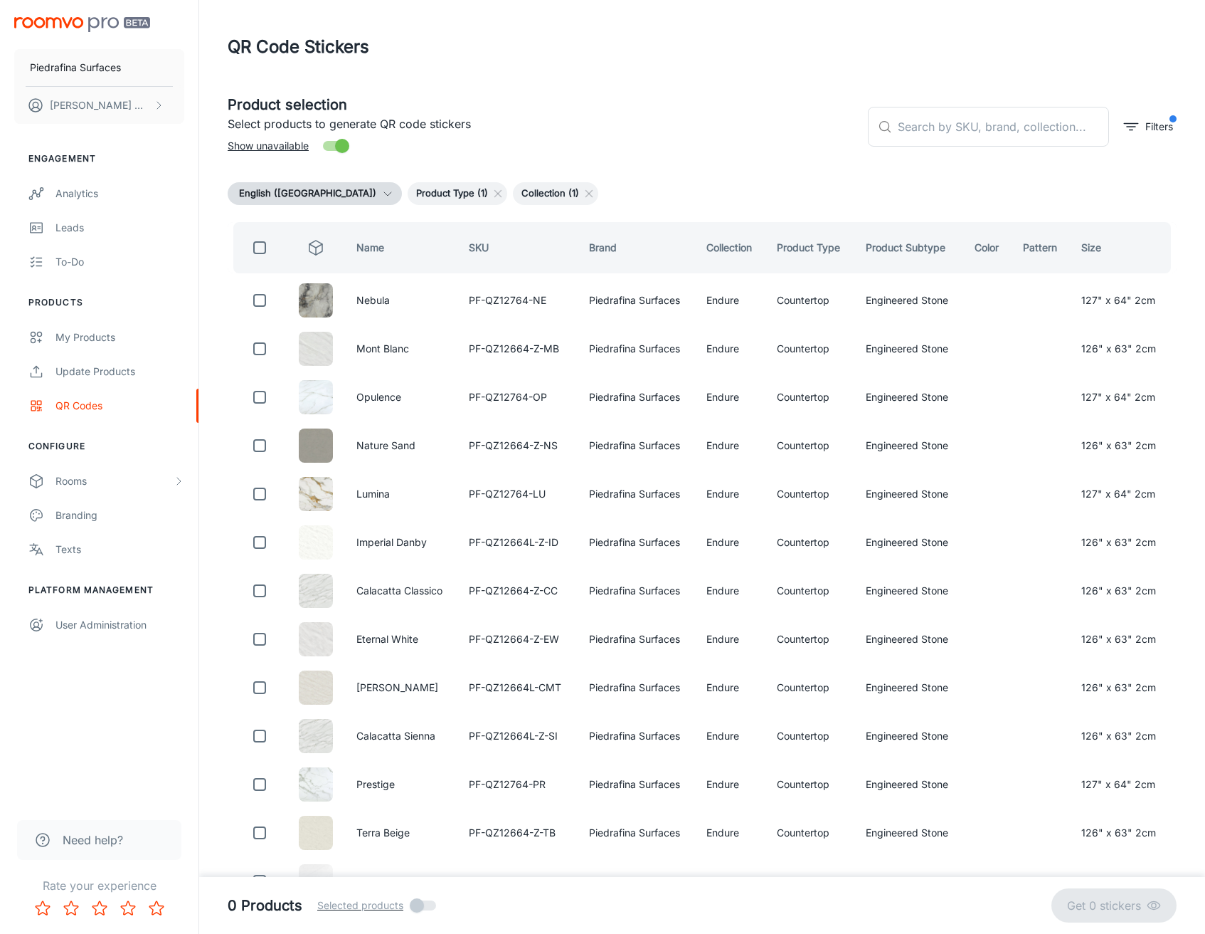
checkbox input "true"
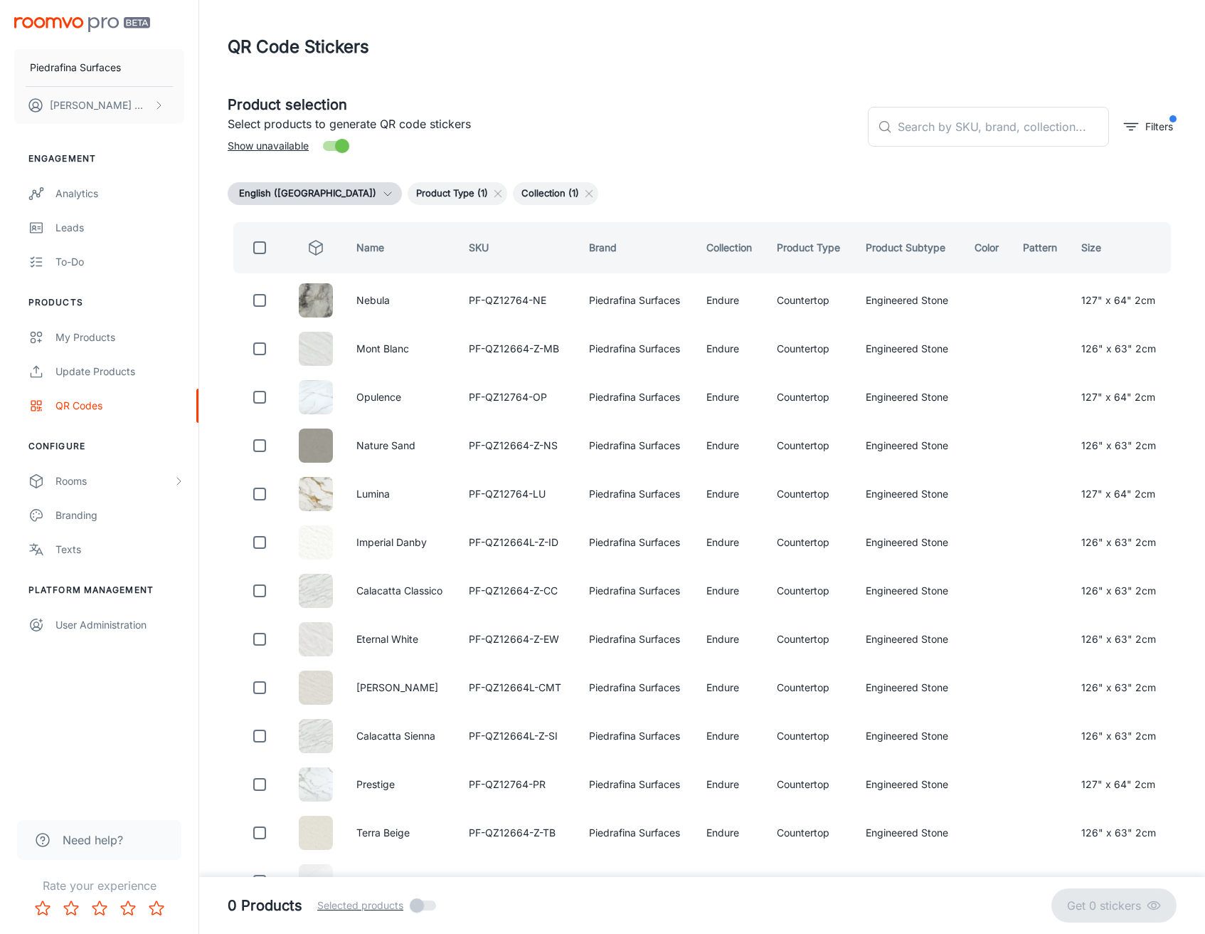
checkbox input "true"
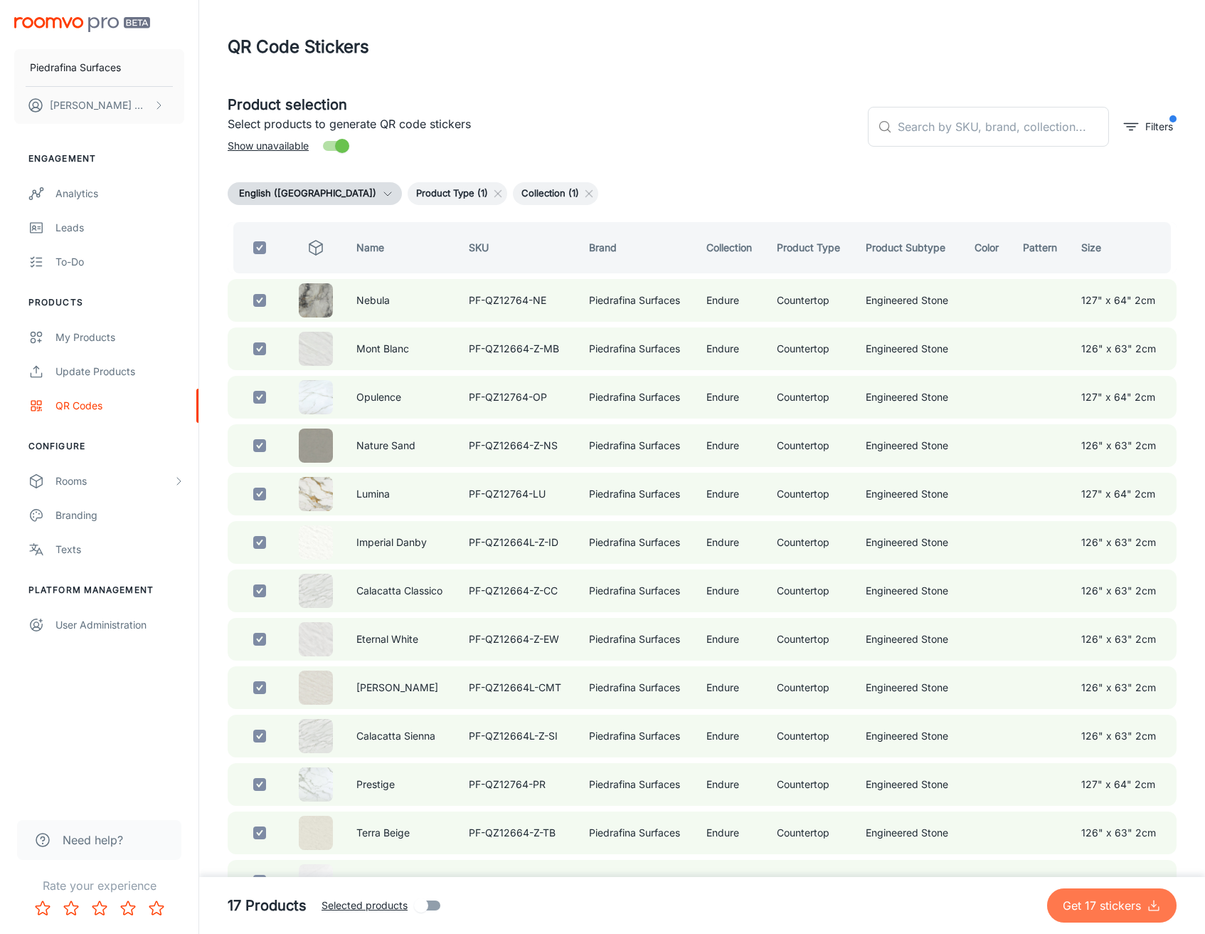
click at [1109, 908] on p "Get 17 stickers" at bounding box center [1105, 905] width 84 height 17
checkbox input "false"
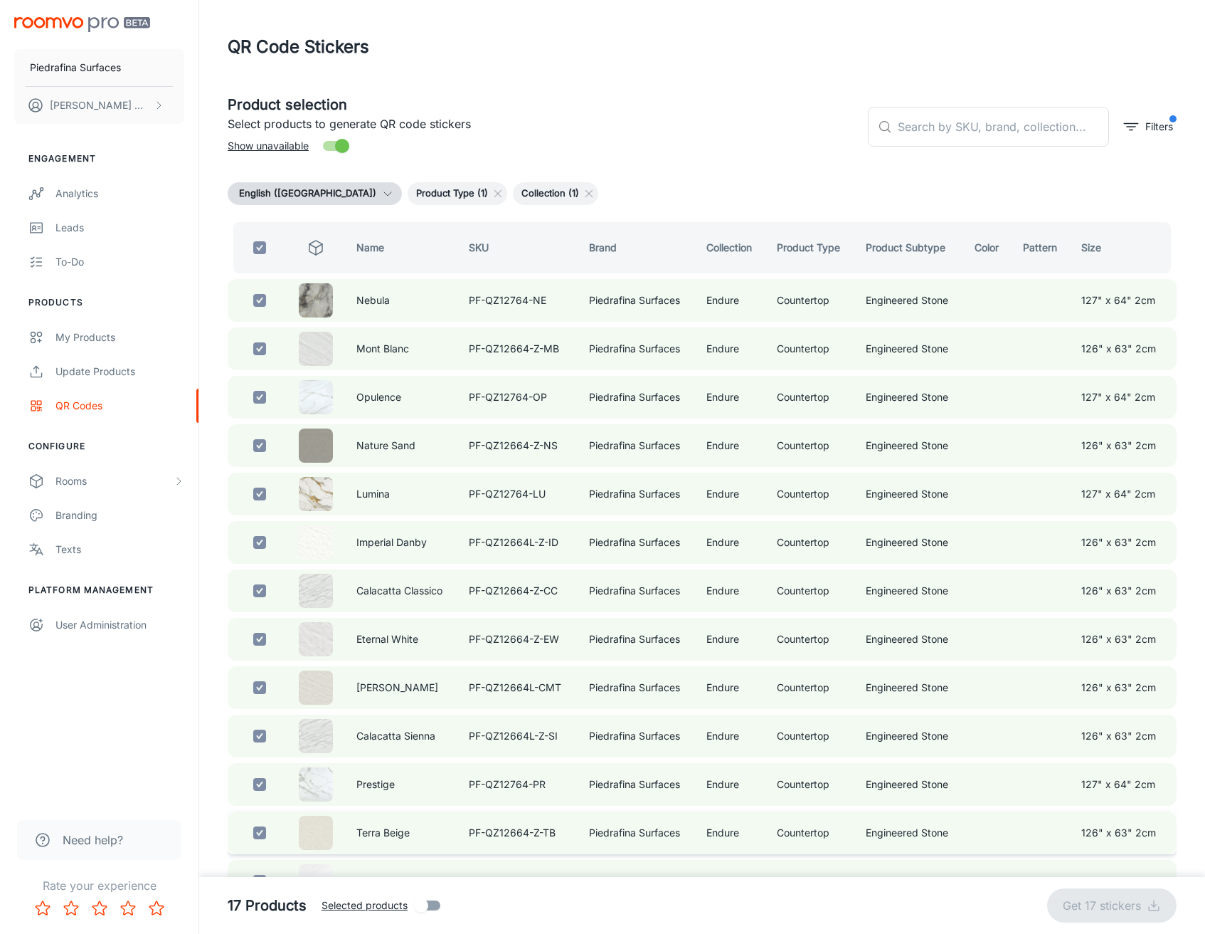
checkbox input "false"
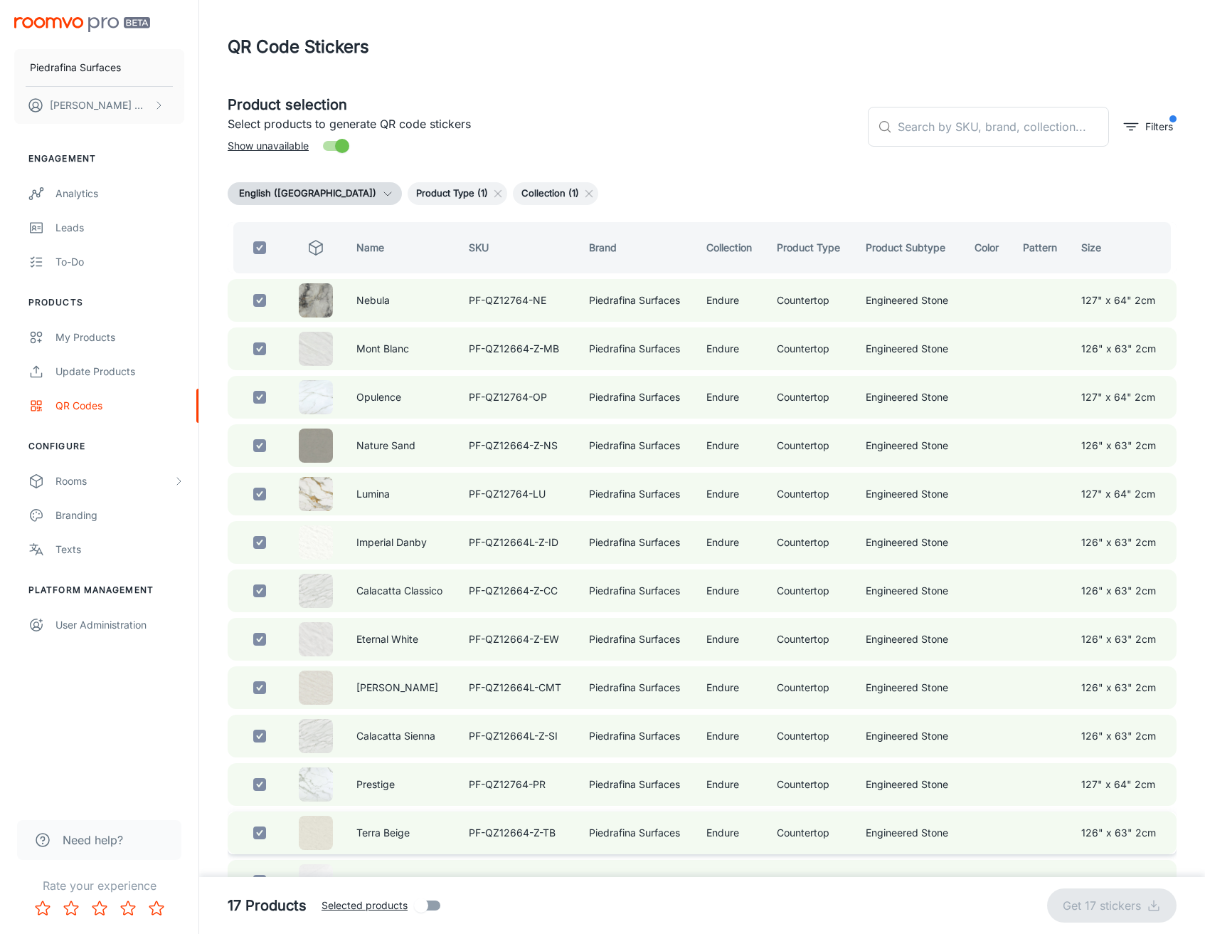
checkbox input "false"
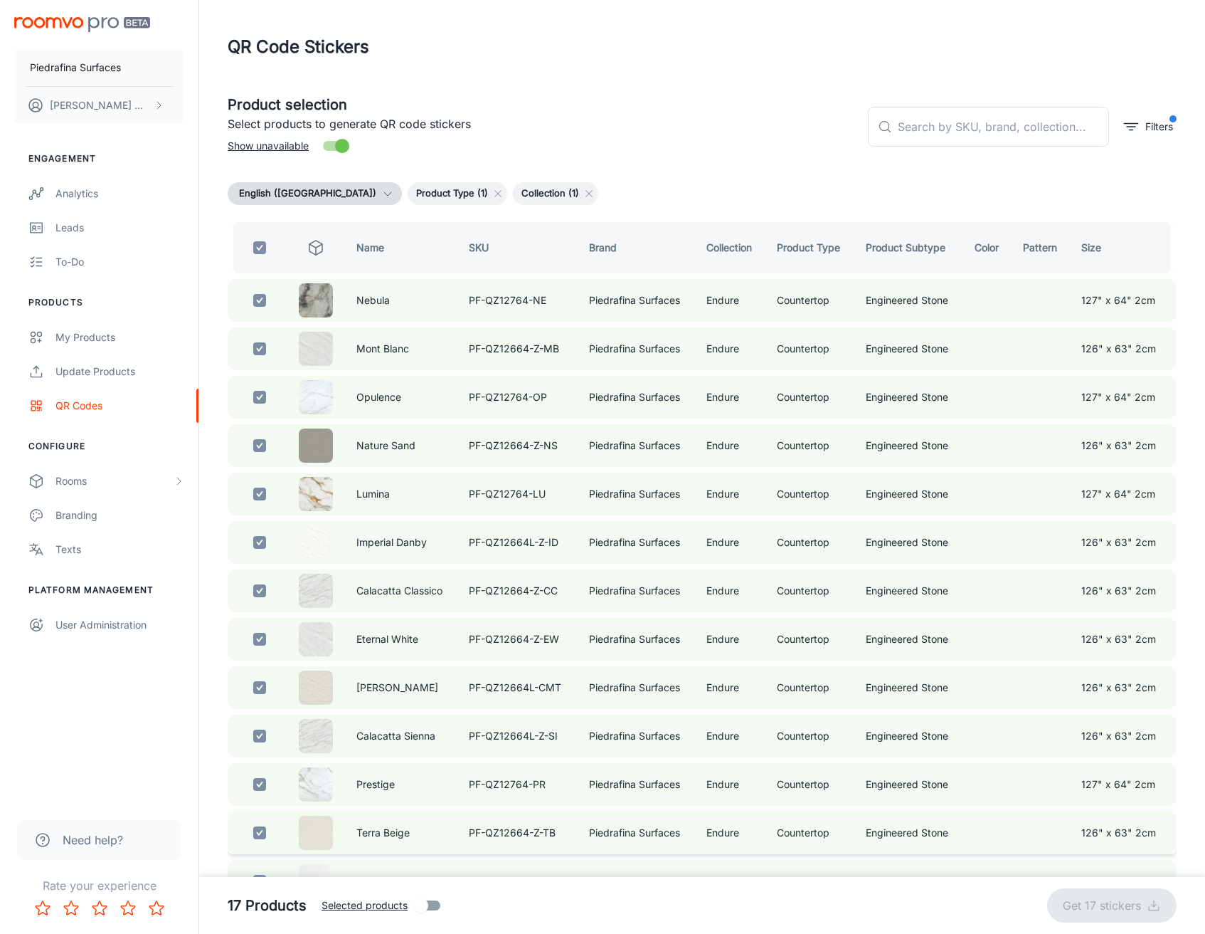
checkbox input "false"
